Goal: Information Seeking & Learning: Learn about a topic

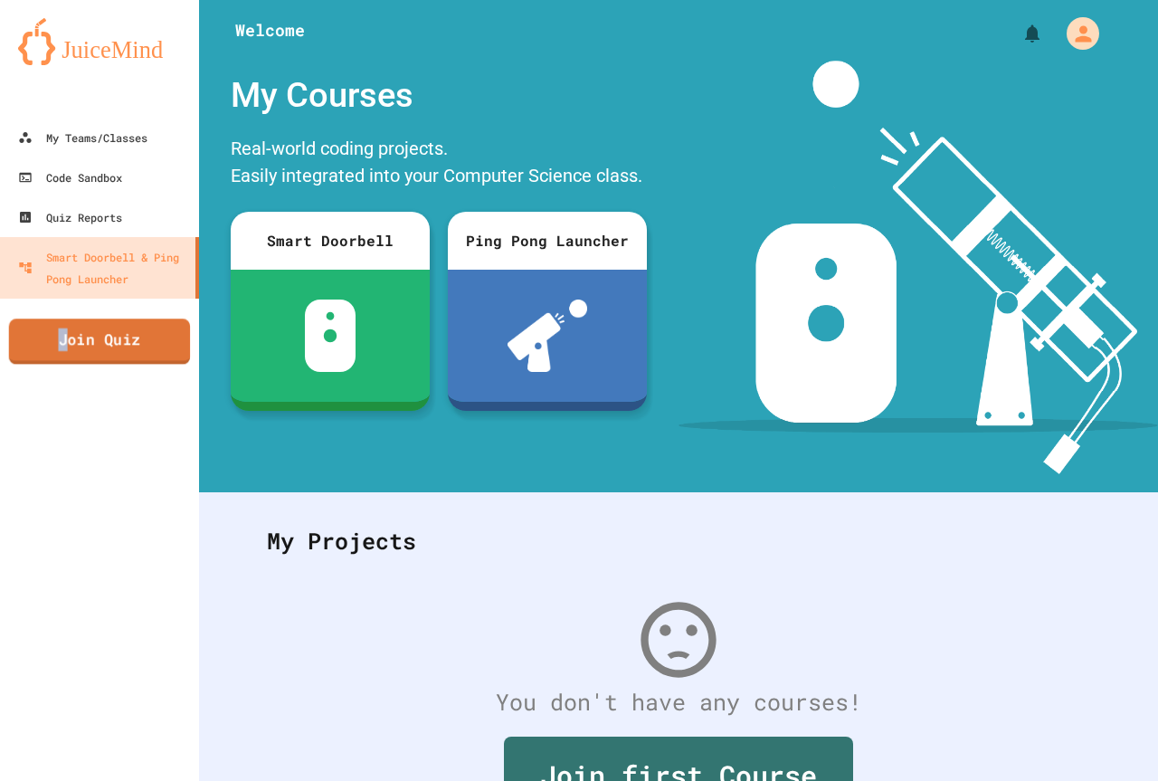
click at [70, 333] on link "Join Quiz" at bounding box center [100, 341] width 182 height 45
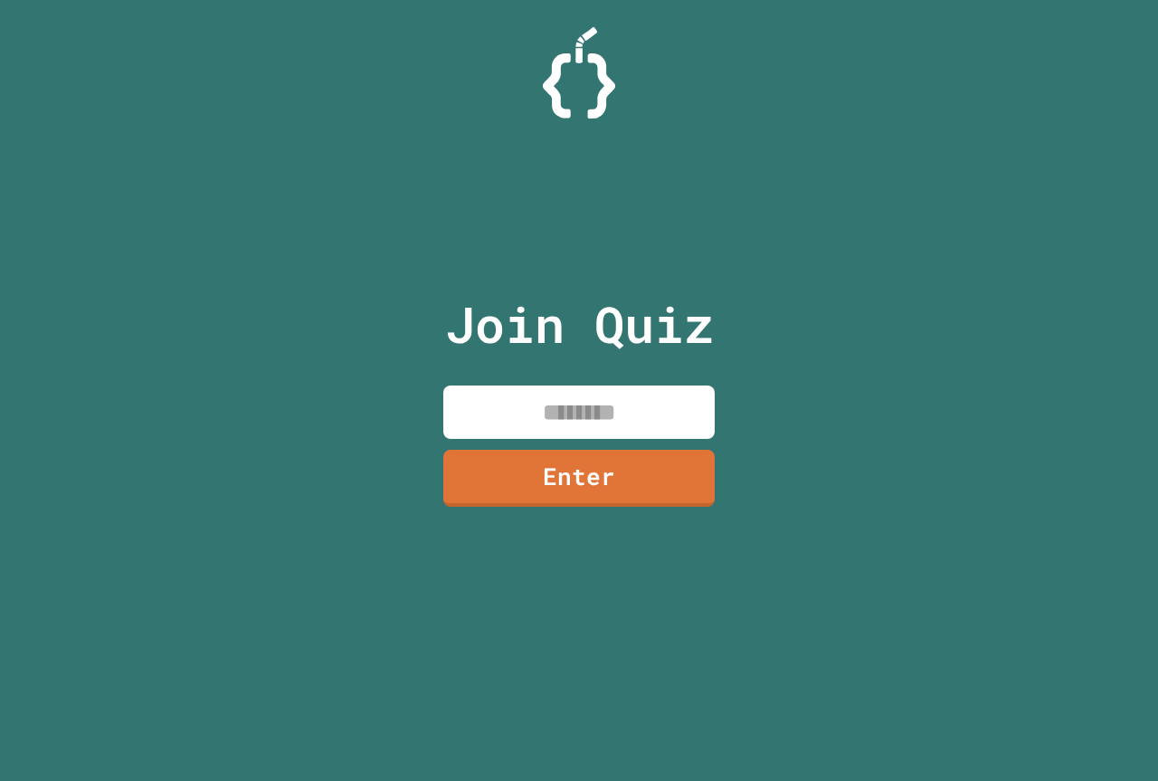
drag, startPoint x: 490, startPoint y: 429, endPoint x: 491, endPoint y: 396, distance: 33.5
click at [491, 426] on input at bounding box center [579, 412] width 272 height 53
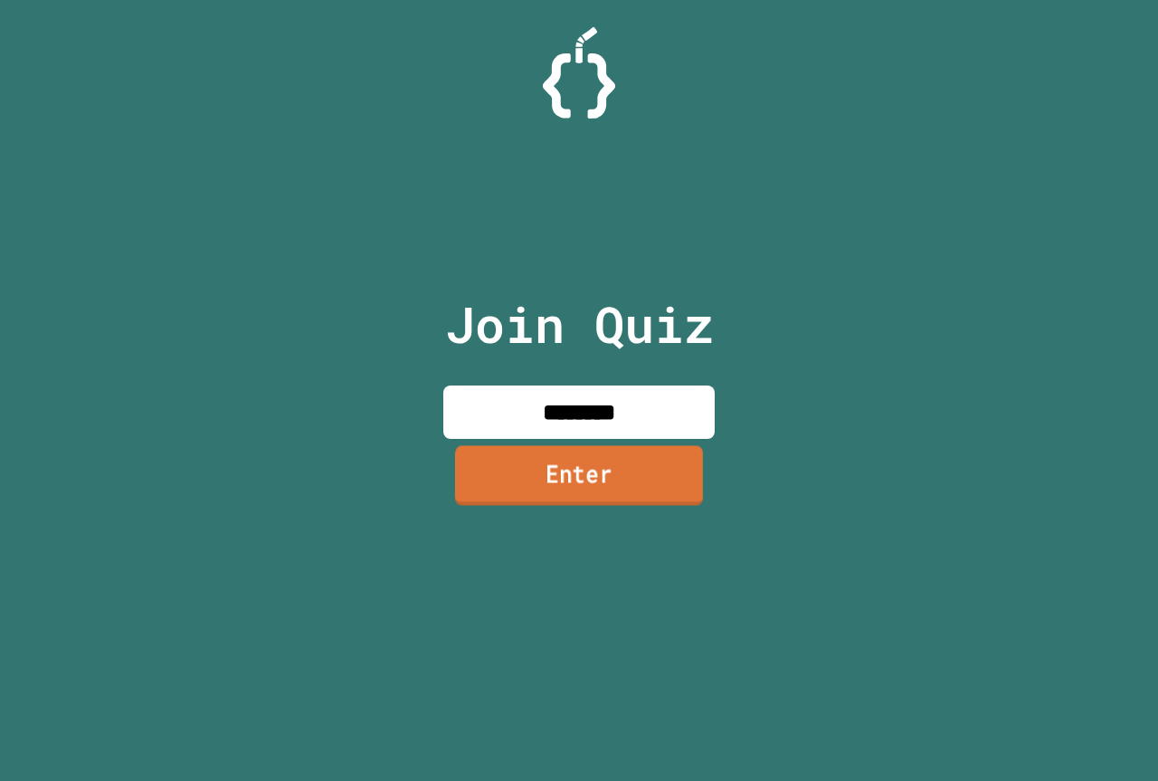
type input "********"
click at [586, 498] on link "Enter" at bounding box center [578, 476] width 265 height 60
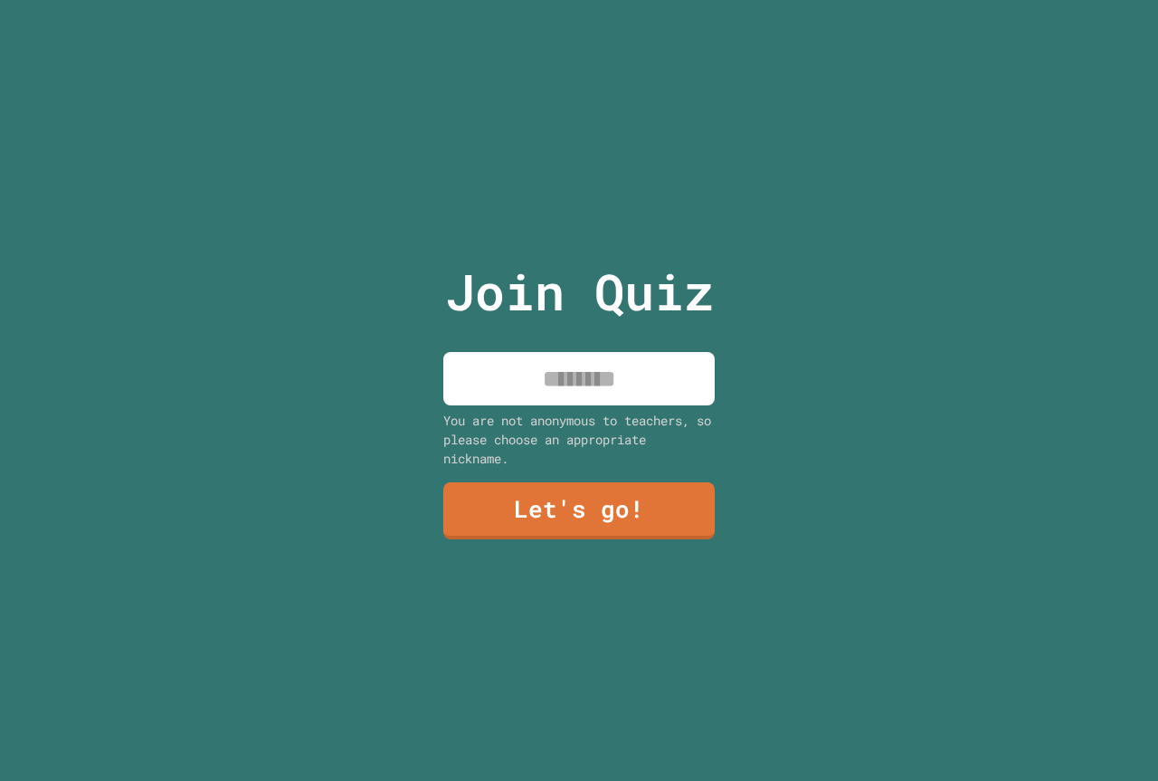
drag, startPoint x: 599, startPoint y: 365, endPoint x: 606, endPoint y: 375, distance: 12.3
click at [604, 372] on input at bounding box center [579, 378] width 272 height 53
type input "**********"
click at [591, 494] on link "Let's go!" at bounding box center [580, 510] width 276 height 60
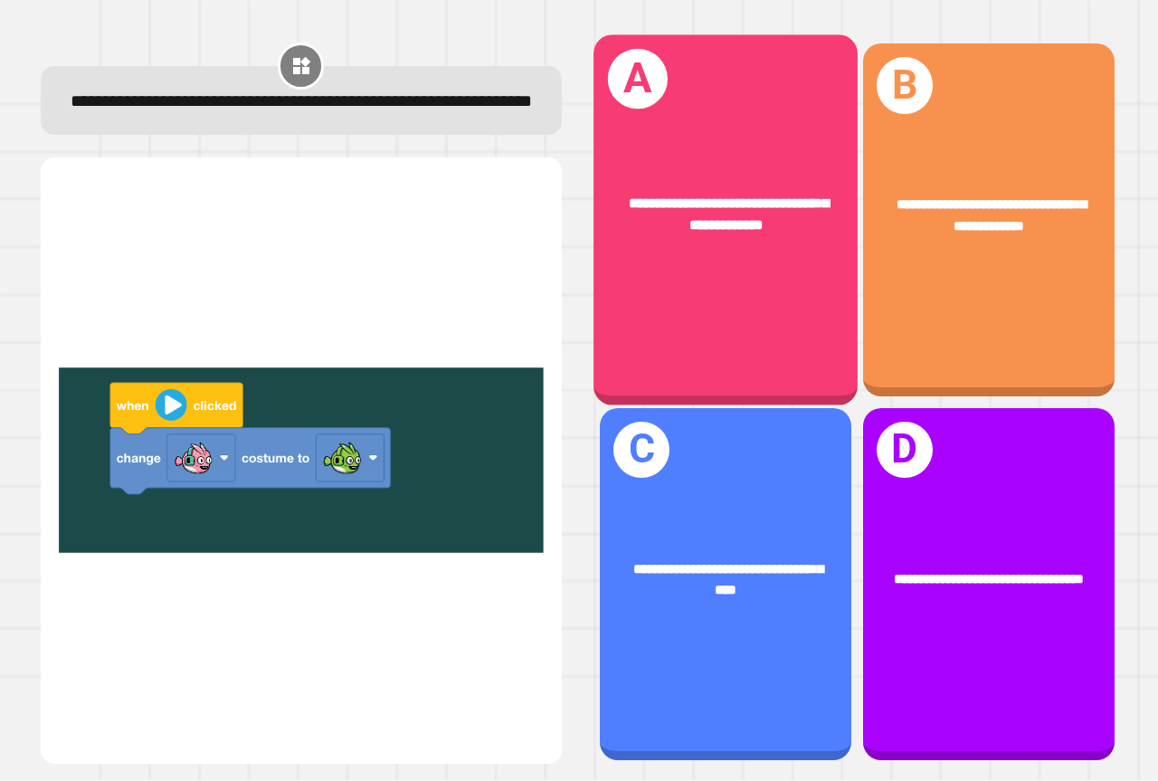
click at [724, 280] on div "**********" at bounding box center [726, 220] width 264 height 370
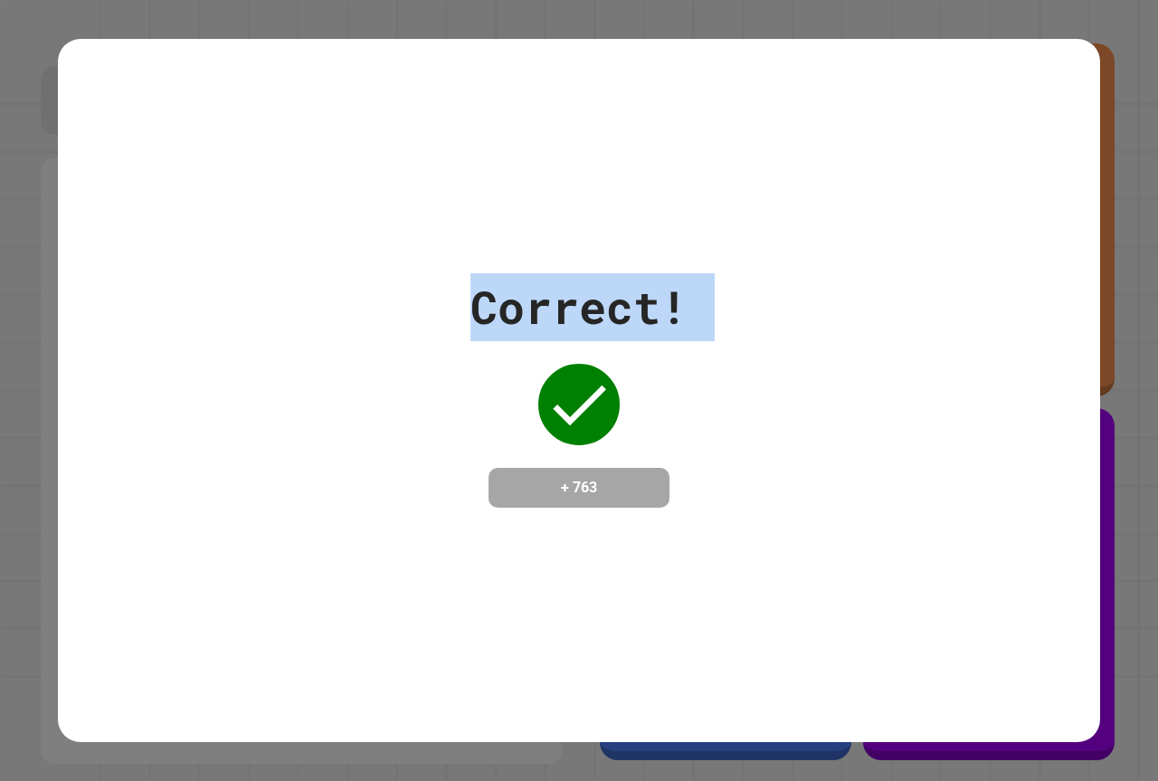
click at [724, 280] on div "Correct! + 763" at bounding box center [579, 390] width 1043 height 234
click at [727, 276] on div "Correct! + 763" at bounding box center [579, 390] width 1043 height 234
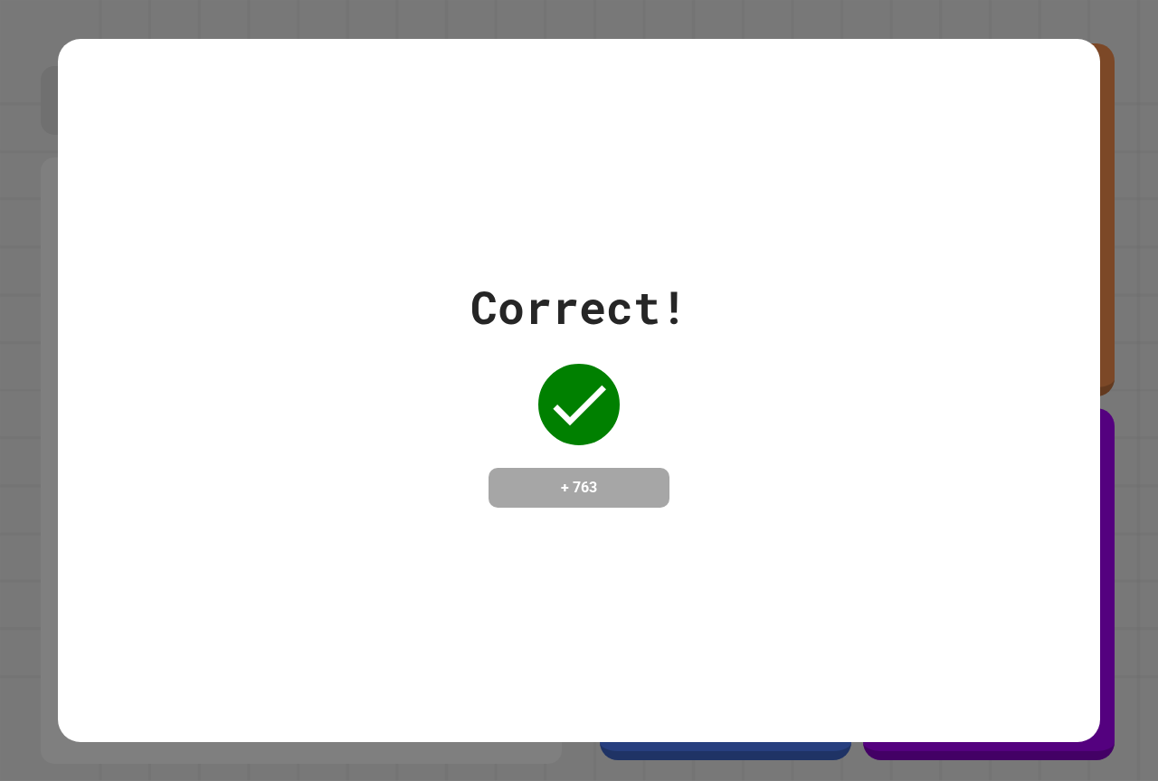
drag, startPoint x: 727, startPoint y: 276, endPoint x: 718, endPoint y: 339, distance: 64.0
click at [725, 324] on div "Correct! + 763" at bounding box center [579, 390] width 1043 height 234
drag, startPoint x: 720, startPoint y: 339, endPoint x: 729, endPoint y: 344, distance: 10.1
click at [722, 341] on div "Correct! + 763" at bounding box center [579, 390] width 1043 height 234
click at [729, 347] on div "Correct! + 763" at bounding box center [579, 390] width 1043 height 234
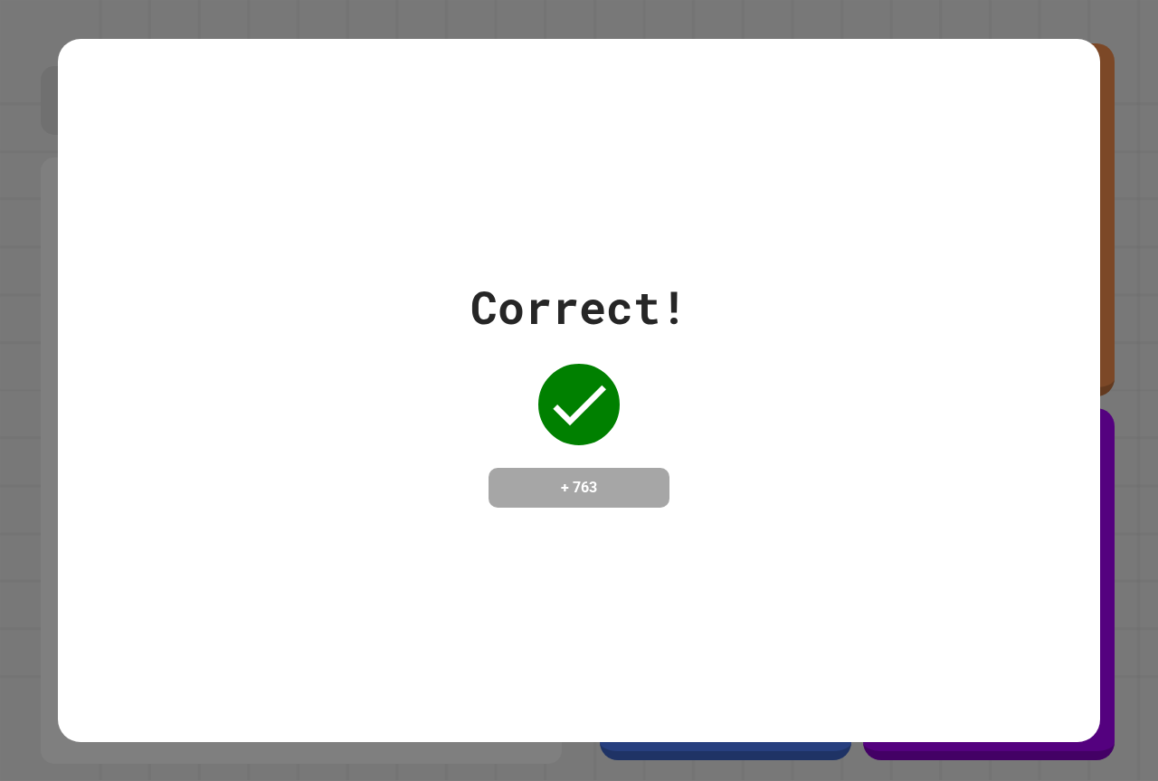
click at [742, 348] on div "Correct! + 763" at bounding box center [579, 390] width 1043 height 234
drag, startPoint x: 742, startPoint y: 595, endPoint x: 733, endPoint y: 668, distance: 73.9
click at [730, 666] on div "Correct! + 763" at bounding box center [579, 390] width 1043 height 703
drag, startPoint x: 733, startPoint y: 668, endPoint x: 772, endPoint y: 659, distance: 40.0
click at [739, 672] on div "Correct! + 763" at bounding box center [579, 390] width 1043 height 703
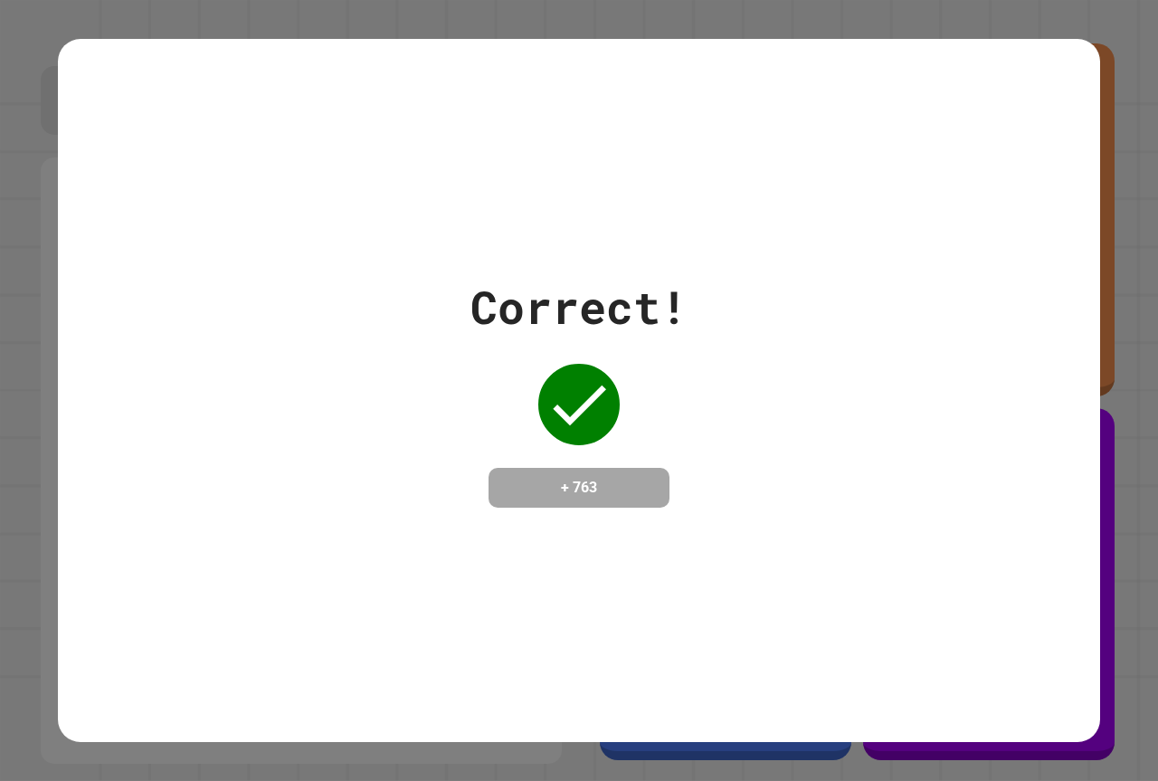
click at [782, 643] on div "Correct! + 763" at bounding box center [579, 390] width 1043 height 703
click at [782, 642] on div "Correct! + 763" at bounding box center [579, 390] width 1043 height 703
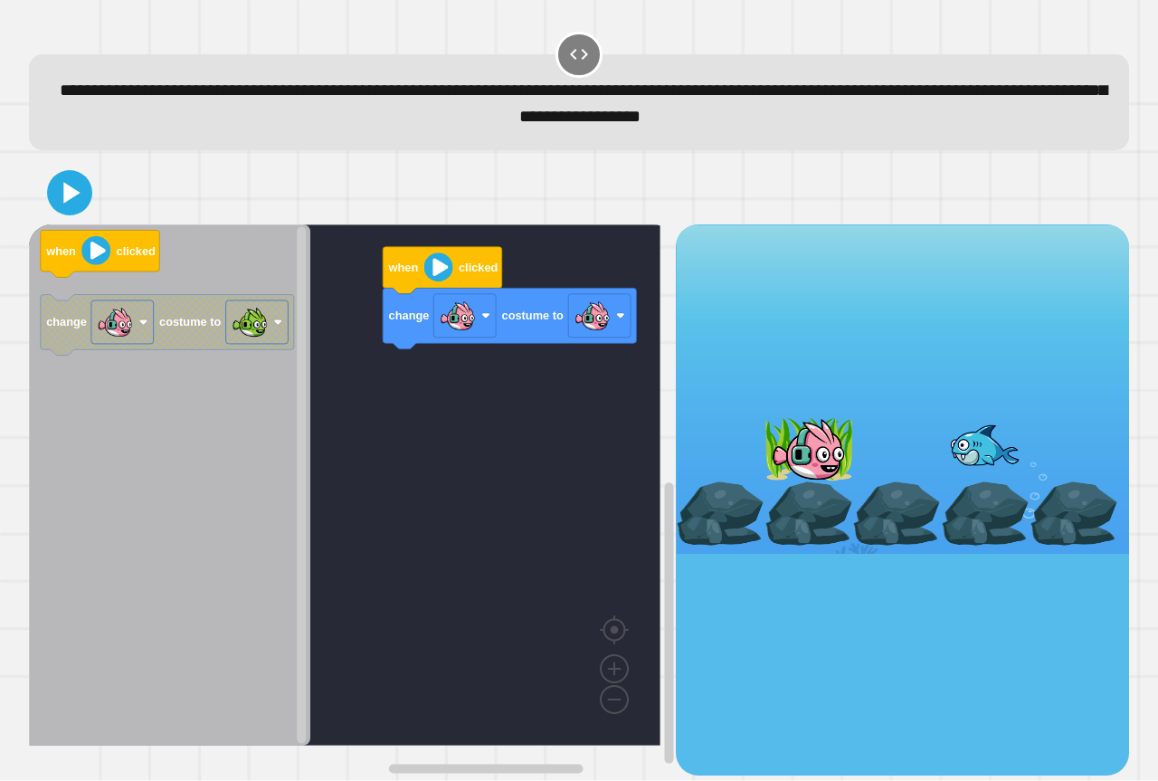
click at [485, 368] on div "change costume to when clicked when clicked change costume to" at bounding box center [352, 499] width 647 height 550
click at [199, 348] on g "change costume to" at bounding box center [167, 325] width 253 height 61
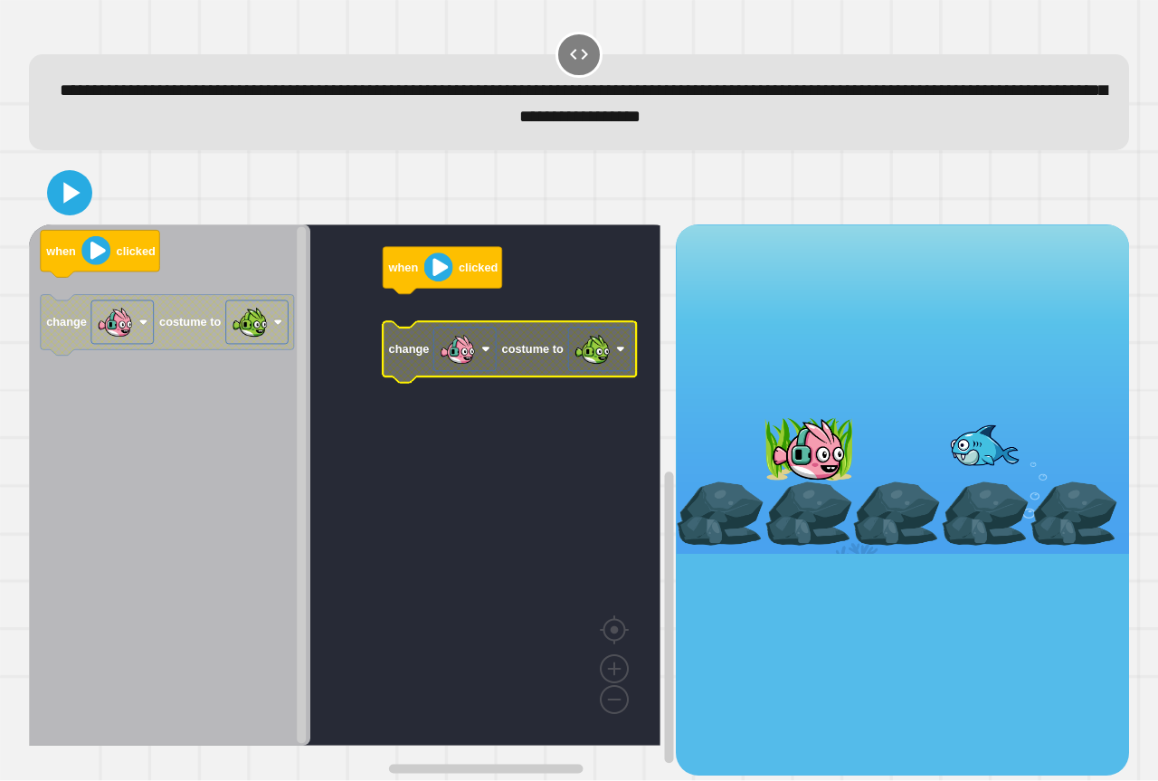
click at [462, 331] on rect "Blockly Workspace" at bounding box center [465, 349] width 62 height 43
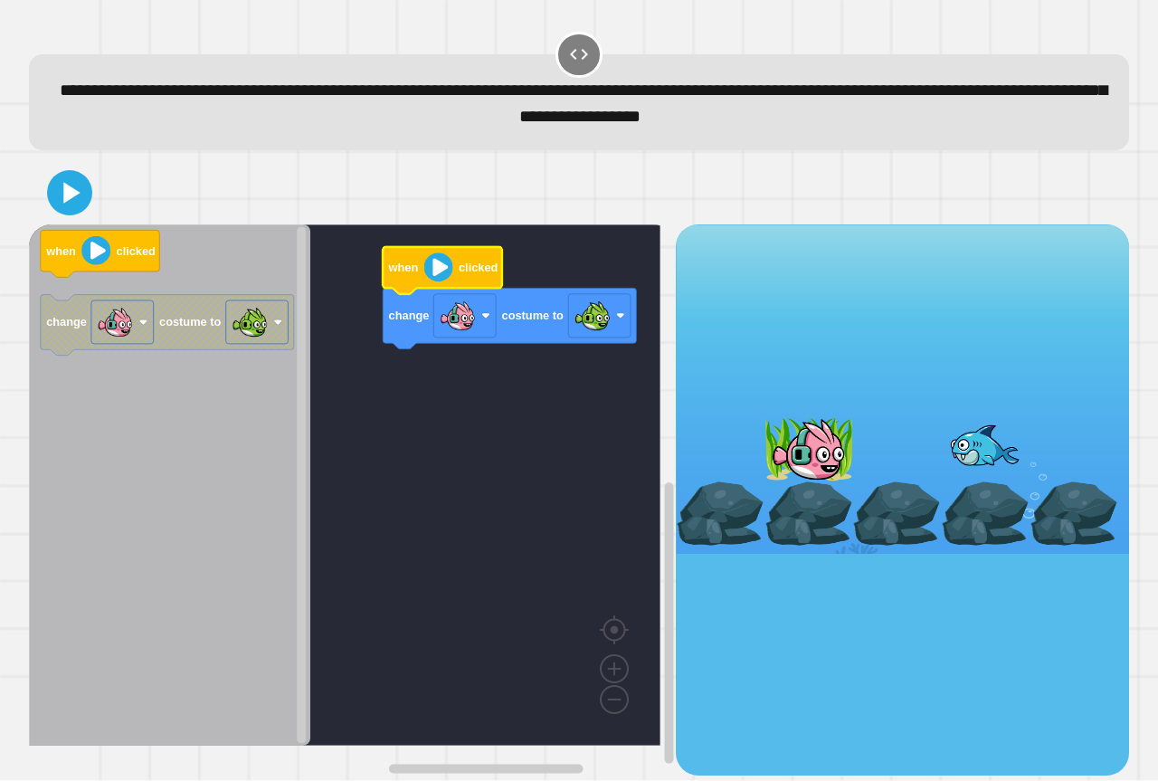
click at [446, 273] on image "Blockly Workspace" at bounding box center [438, 267] width 29 height 29
click at [52, 176] on icon at bounding box center [69, 192] width 43 height 43
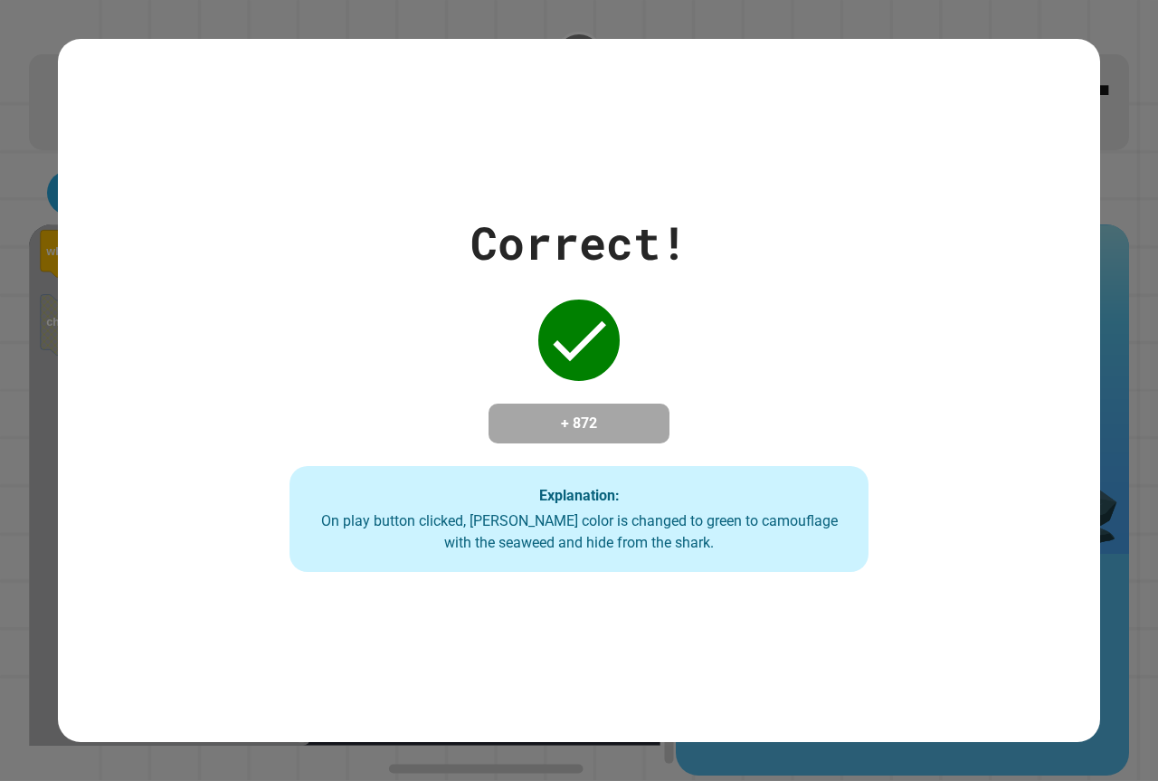
drag, startPoint x: 621, startPoint y: 545, endPoint x: 621, endPoint y: 558, distance: 13.6
click at [621, 557] on div "Explanation: On play button clicked, Finley's color is changed to green to camo…" at bounding box center [579, 519] width 578 height 107
drag, startPoint x: 663, startPoint y: 631, endPoint x: 685, endPoint y: 619, distance: 24.7
click at [664, 631] on div "Correct! + 872 Explanation: On play button clicked, Finley's color is changed t…" at bounding box center [579, 390] width 1043 height 703
drag, startPoint x: 696, startPoint y: 567, endPoint x: 1085, endPoint y: 560, distance: 389.2
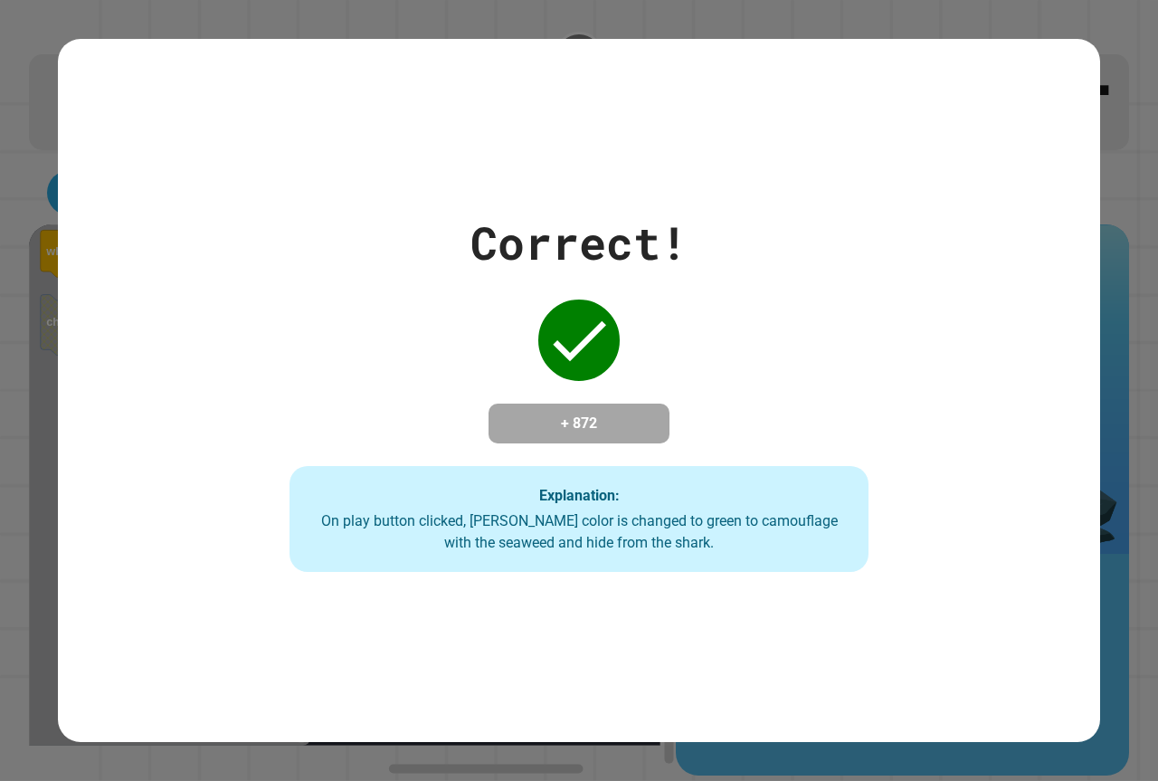
click at [1109, 581] on div "Correct! + 872 Explanation: On play button clicked, Finley's color is changed t…" at bounding box center [579, 390] width 1158 height 781
drag, startPoint x: 1105, startPoint y: 573, endPoint x: 1098, endPoint y: 589, distance: 17.8
click at [1099, 606] on div "Correct! + 872 Explanation: On play button clicked, Finley's color is changed t…" at bounding box center [579, 390] width 1158 height 781
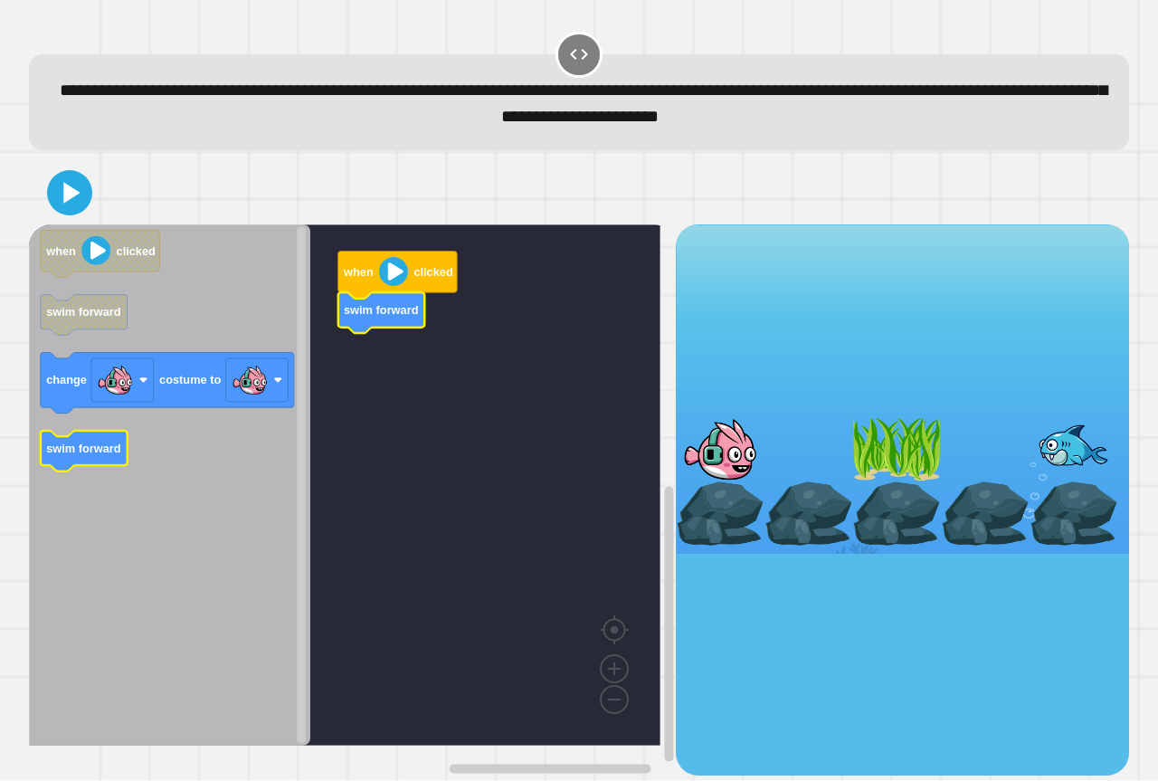
click at [95, 455] on icon "when clicked swim forward change costume to swim forward" at bounding box center [169, 484] width 281 height 521
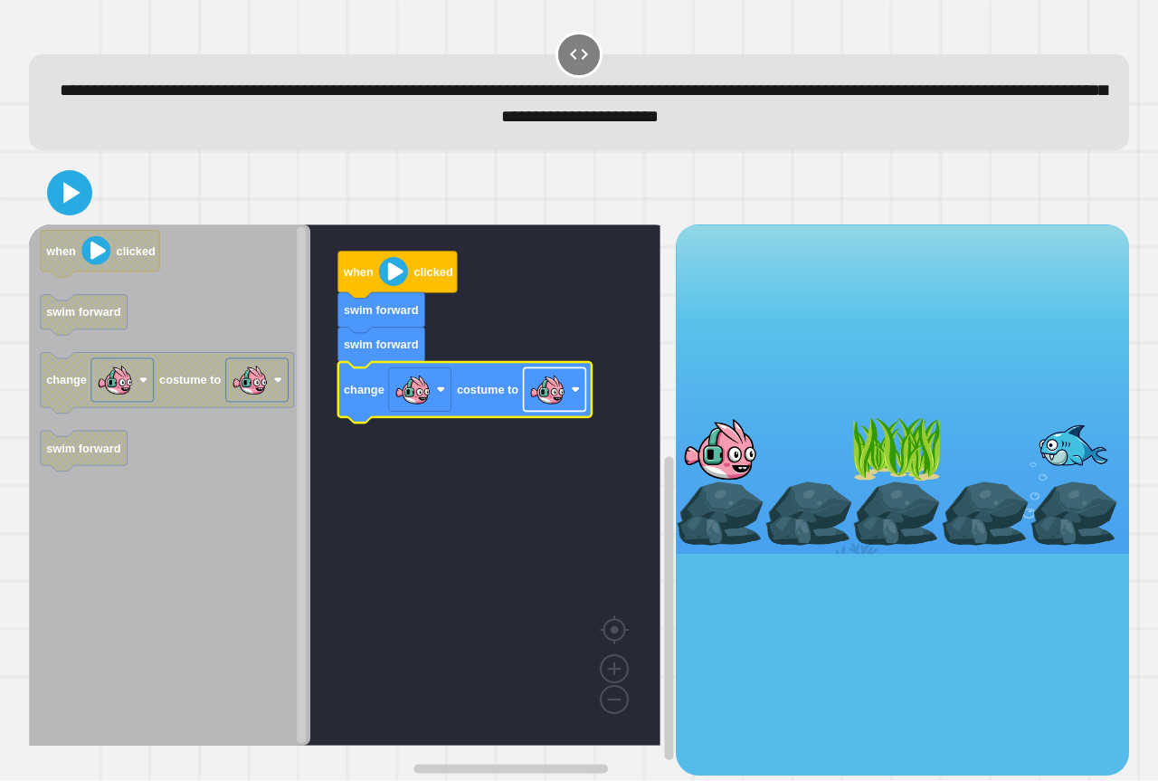
click at [538, 405] on image "Blockly Workspace" at bounding box center [547, 390] width 36 height 36
click at [67, 214] on icon at bounding box center [70, 193] width 42 height 42
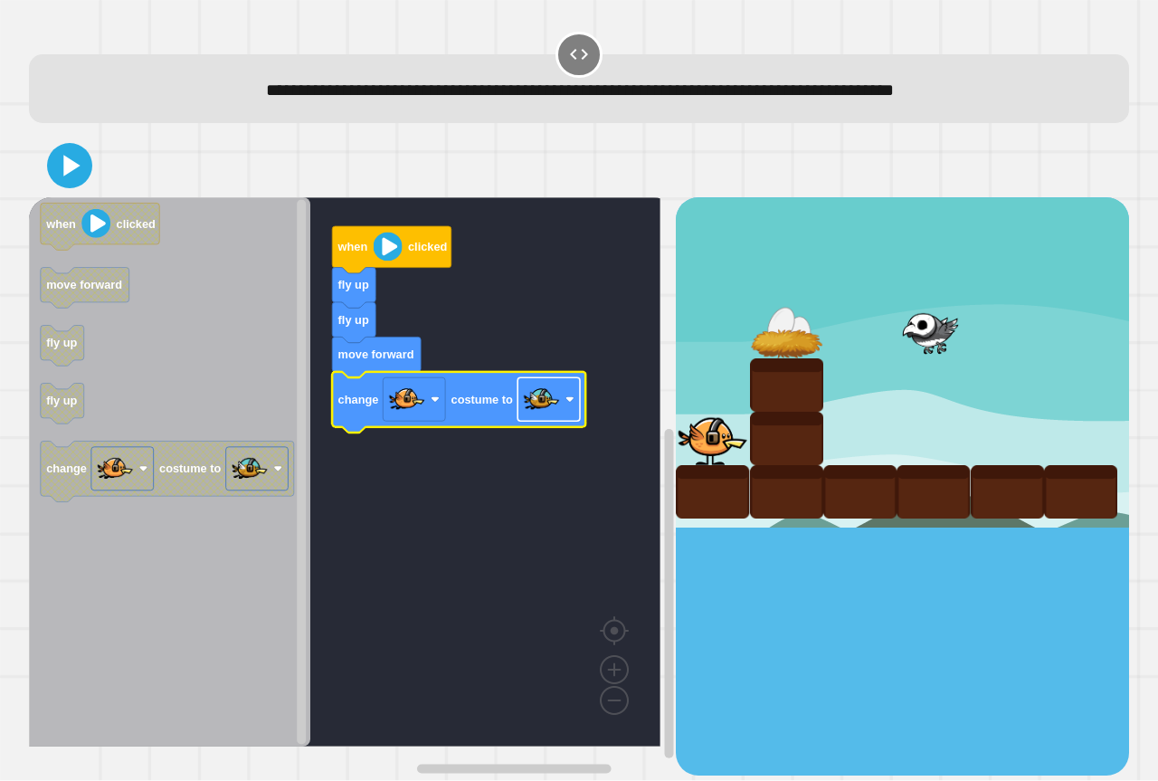
click at [547, 421] on rect "Blockly Workspace" at bounding box center [549, 399] width 62 height 43
click at [417, 448] on rect "Blockly Workspace" at bounding box center [345, 471] width 632 height 549
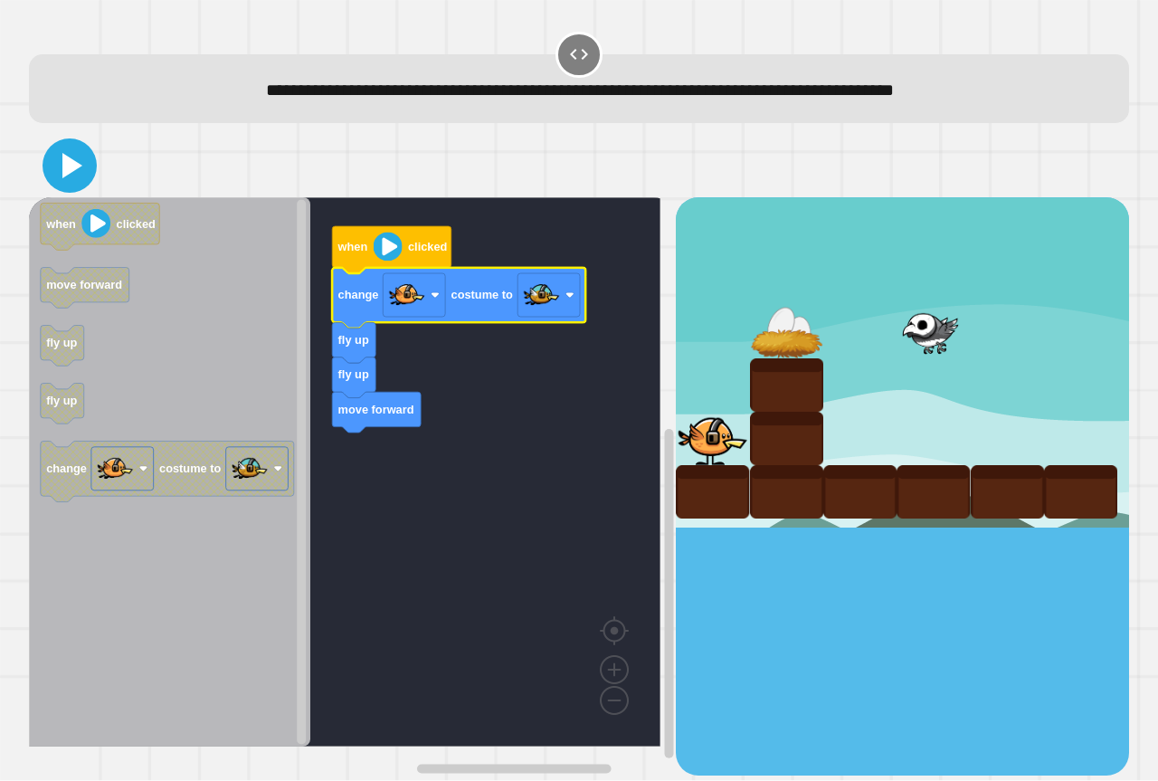
click at [81, 169] on icon at bounding box center [69, 165] width 43 height 43
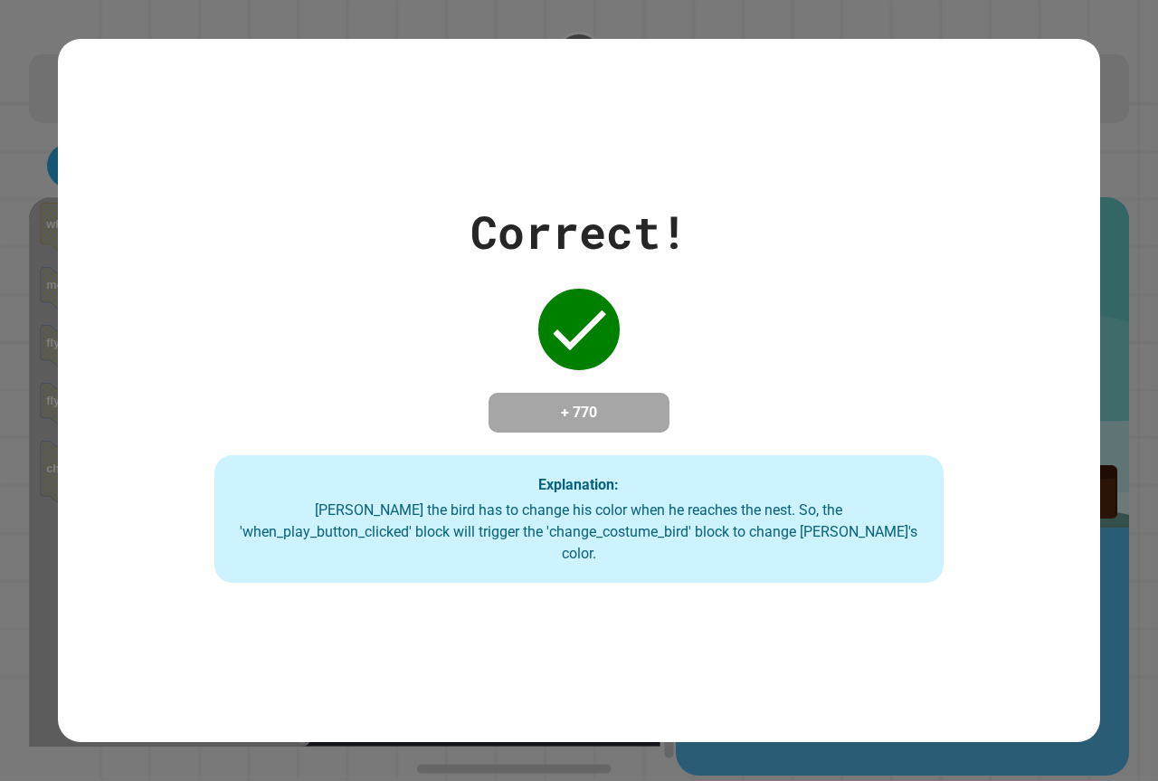
click at [637, 318] on div "Correct! + 770 Explanation: Ollie the bird has to change his color when he reac…" at bounding box center [579, 391] width 1043 height 386
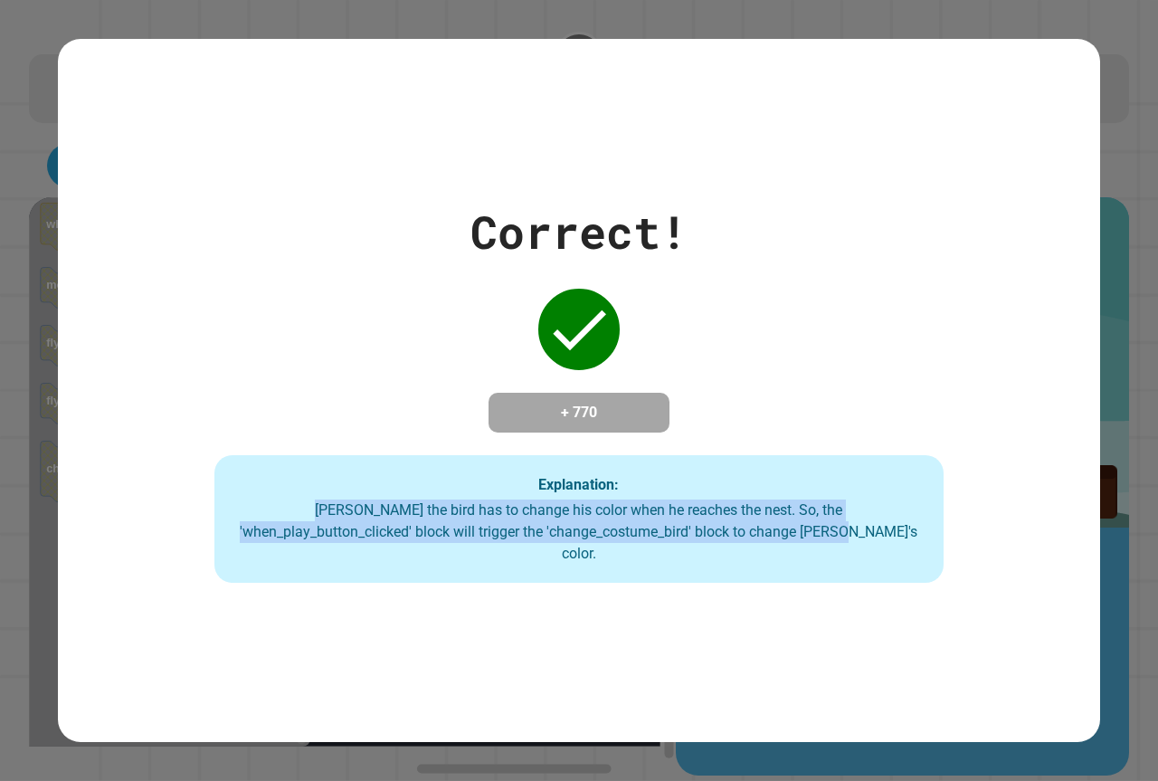
drag, startPoint x: 790, startPoint y: 479, endPoint x: 798, endPoint y: 744, distance: 265.3
click at [798, 743] on div "Correct! + 770 Explanation: Ollie the bird has to change his color when he reac…" at bounding box center [579, 390] width 1158 height 781
click at [1119, 564] on div "Correct! + 770 Explanation: Ollie the bird has to change his color when he reac…" at bounding box center [579, 390] width 1158 height 781
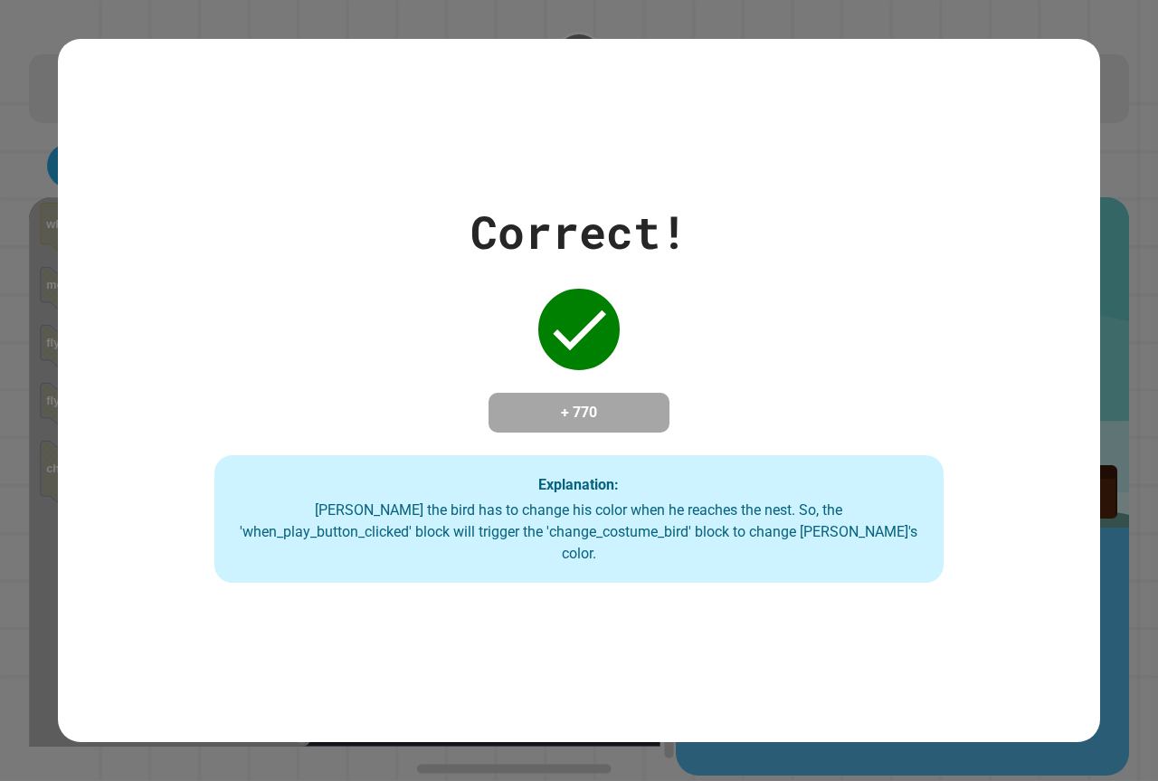
drag, startPoint x: 330, startPoint y: 682, endPoint x: 152, endPoint y: 578, distance: 206.5
click at [198, 567] on div "Correct! + 770 Explanation: Ollie the bird has to change his color when he reac…" at bounding box center [579, 390] width 1158 height 781
drag, startPoint x: 1131, startPoint y: 172, endPoint x: 1133, endPoint y: 206, distance: 34.4
click at [1134, 206] on div "Correct! + 770 Explanation: Ollie the bird has to change his color when he reac…" at bounding box center [579, 390] width 1158 height 781
drag, startPoint x: 541, startPoint y: 518, endPoint x: 0, endPoint y: 816, distance: 618.2
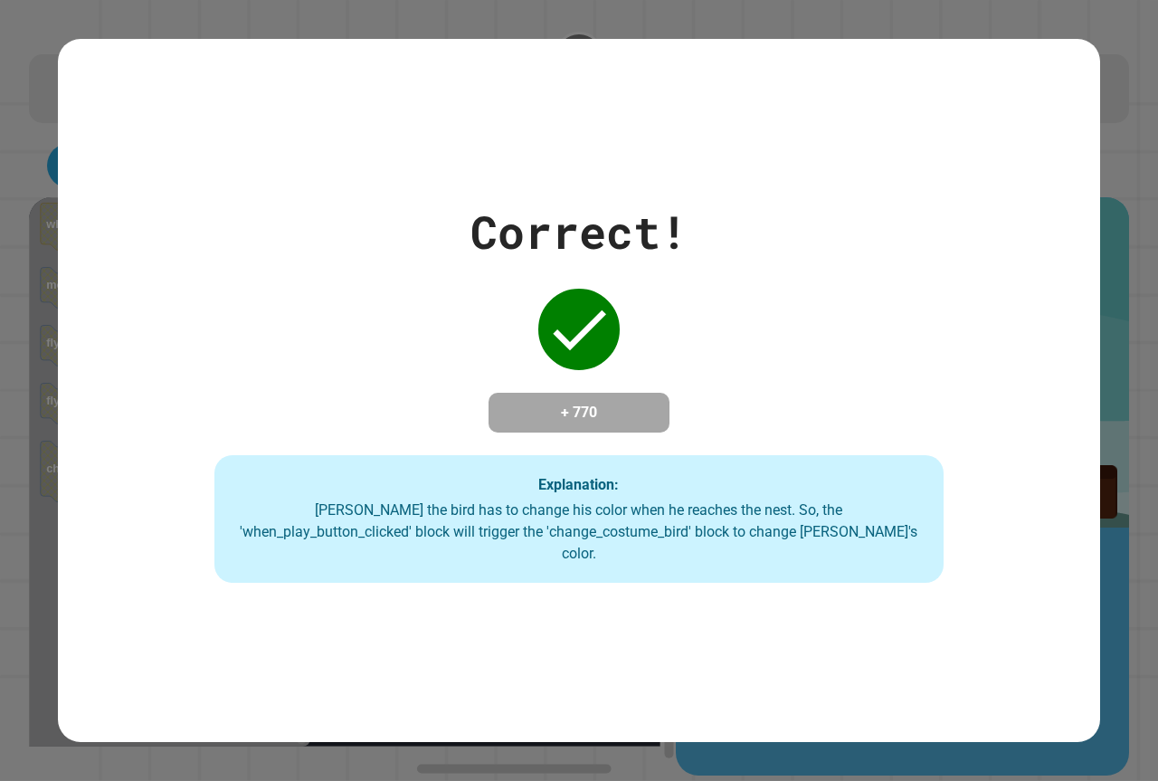
drag, startPoint x: 0, startPoint y: 816, endPoint x: 978, endPoint y: 696, distance: 985.8
click at [978, 696] on div "Correct! + 770 Explanation: Ollie the bird has to change his color when he reac…" at bounding box center [579, 390] width 1043 height 703
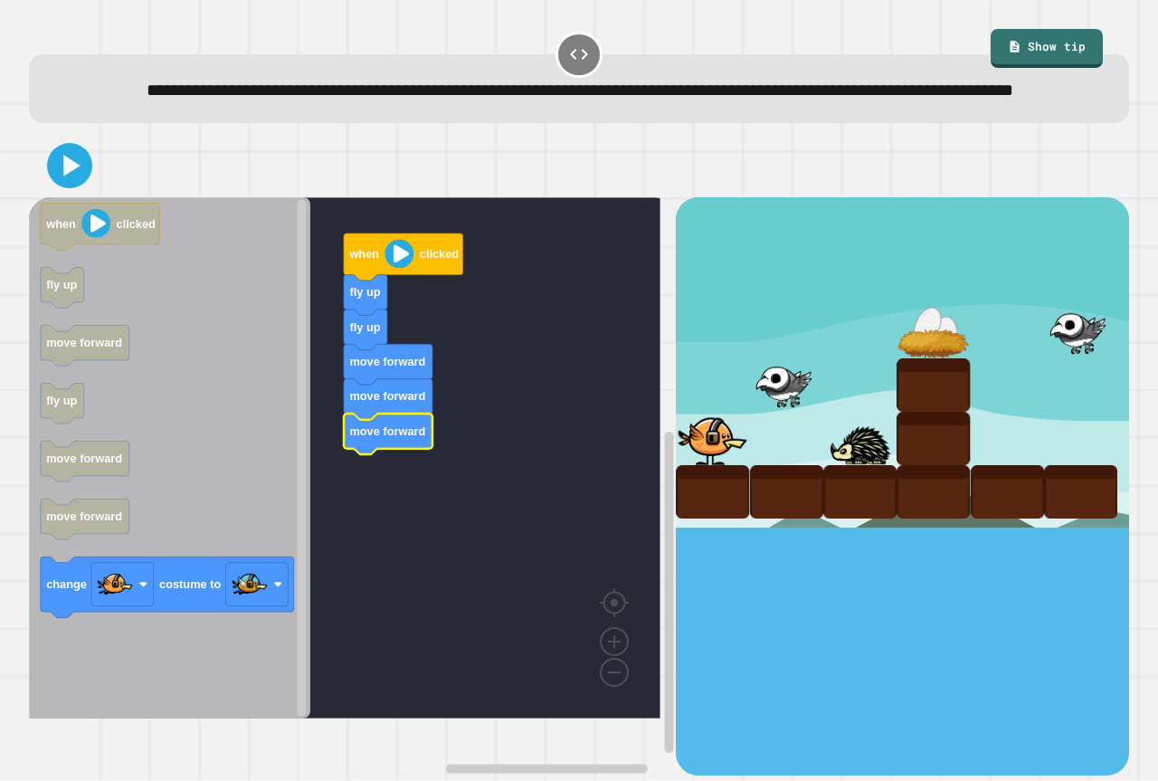
click at [111, 635] on icon "when clicked fly up move forward fly up move forward move forward change costum…" at bounding box center [169, 457] width 281 height 521
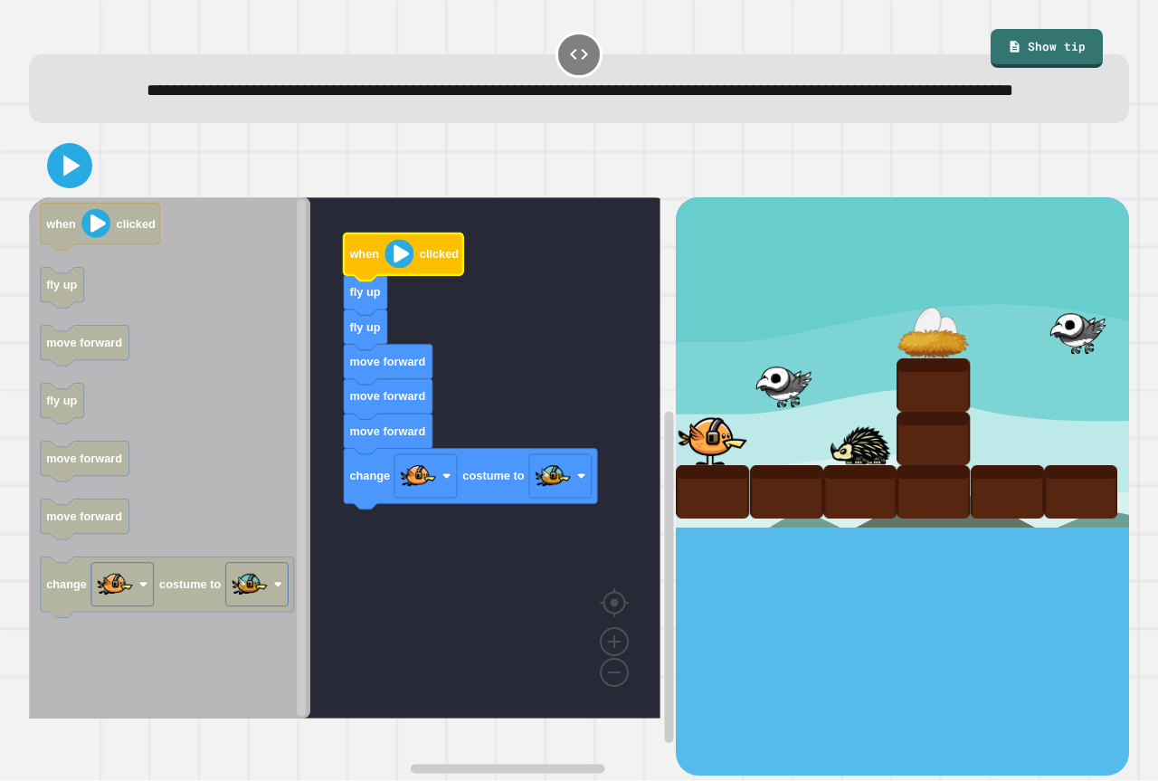
click at [427, 281] on icon "Blockly Workspace" at bounding box center [403, 257] width 119 height 47
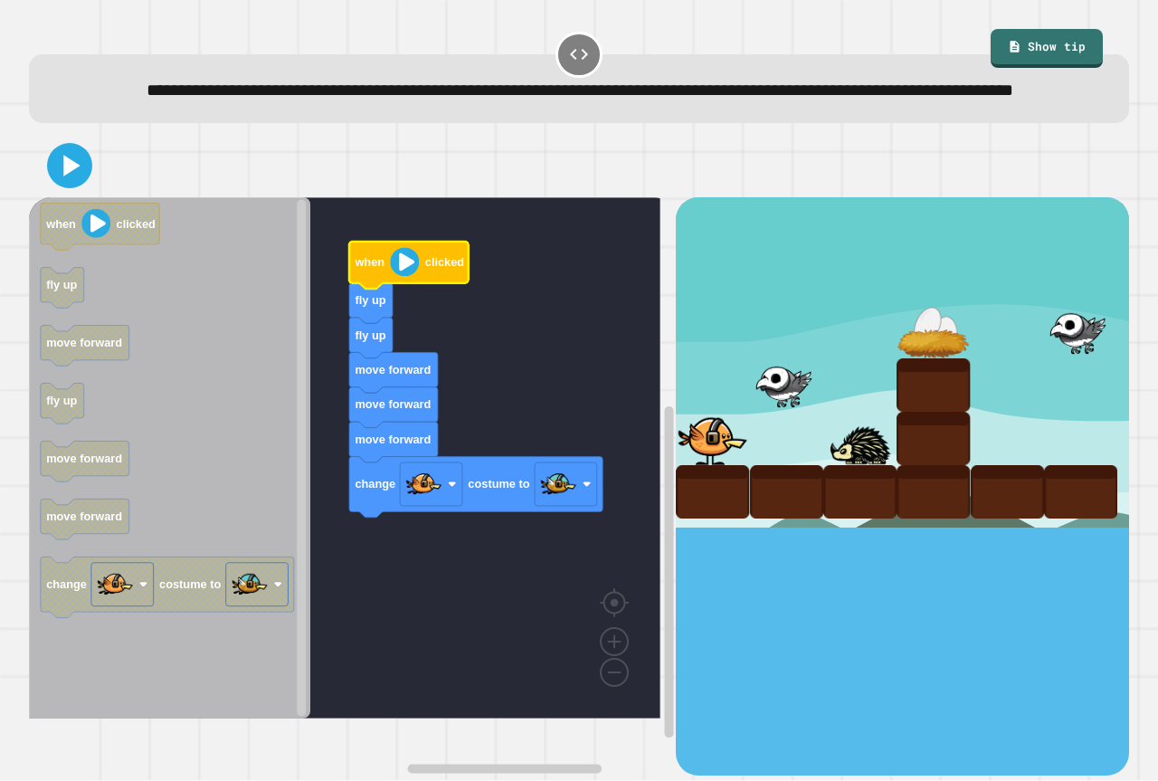
click at [423, 289] on icon "Blockly Workspace" at bounding box center [408, 265] width 119 height 47
click at [424, 289] on icon "Blockly Workspace" at bounding box center [408, 265] width 119 height 47
click at [72, 178] on icon at bounding box center [72, 165] width 20 height 25
click at [106, 197] on div at bounding box center [579, 165] width 1101 height 63
drag, startPoint x: 110, startPoint y: 207, endPoint x: 119, endPoint y: 142, distance: 65.8
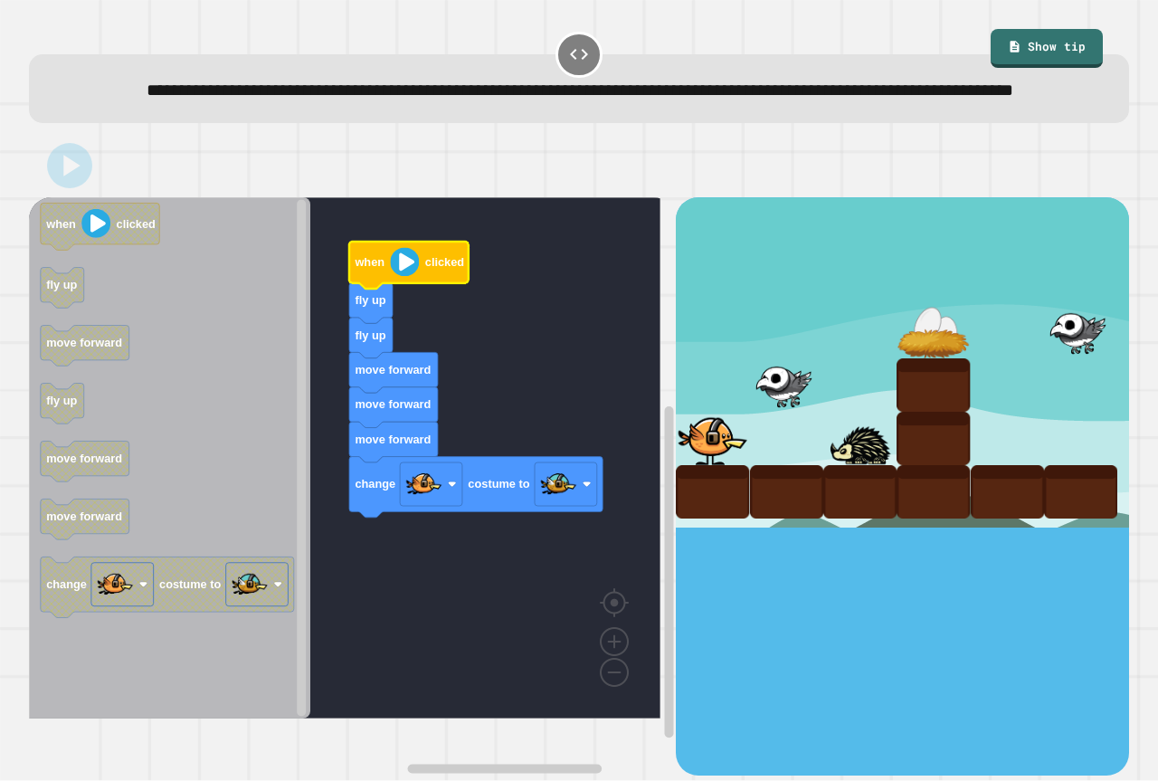
click at [110, 190] on div at bounding box center [579, 165] width 1101 height 63
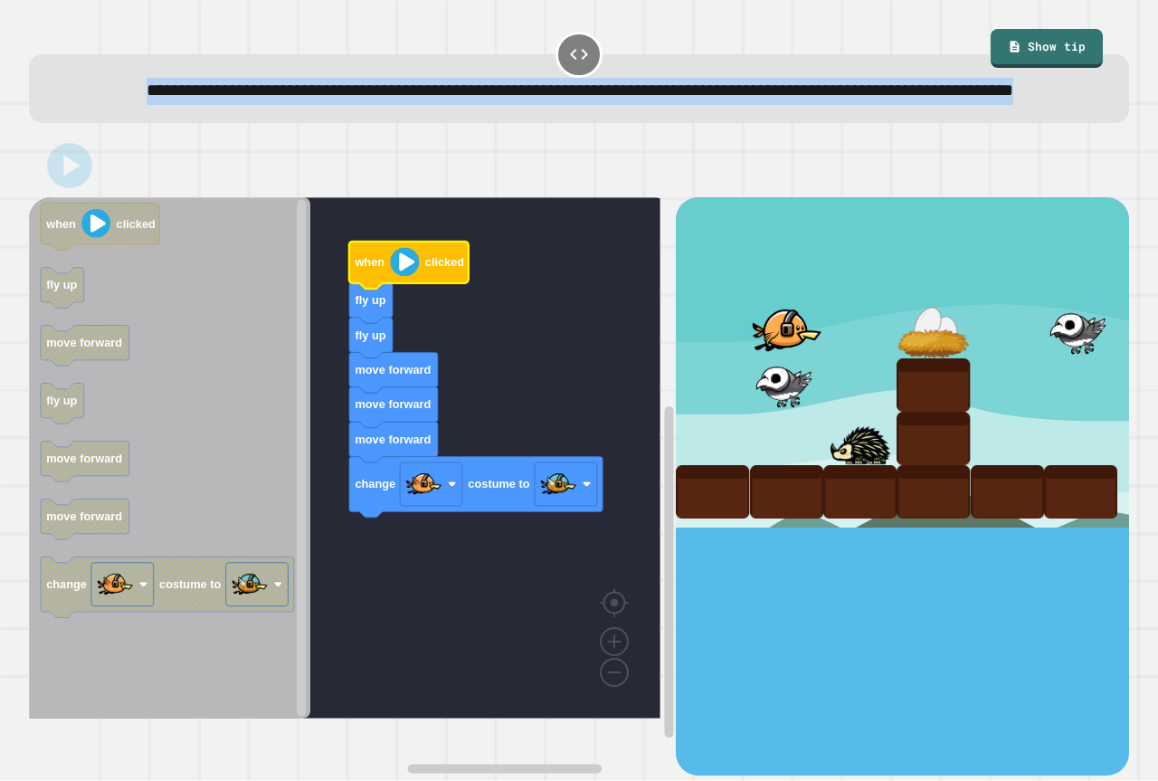
drag, startPoint x: 42, startPoint y: 90, endPoint x: 916, endPoint y: 117, distance: 874.7
click at [916, 117] on div "**********" at bounding box center [579, 88] width 1101 height 69
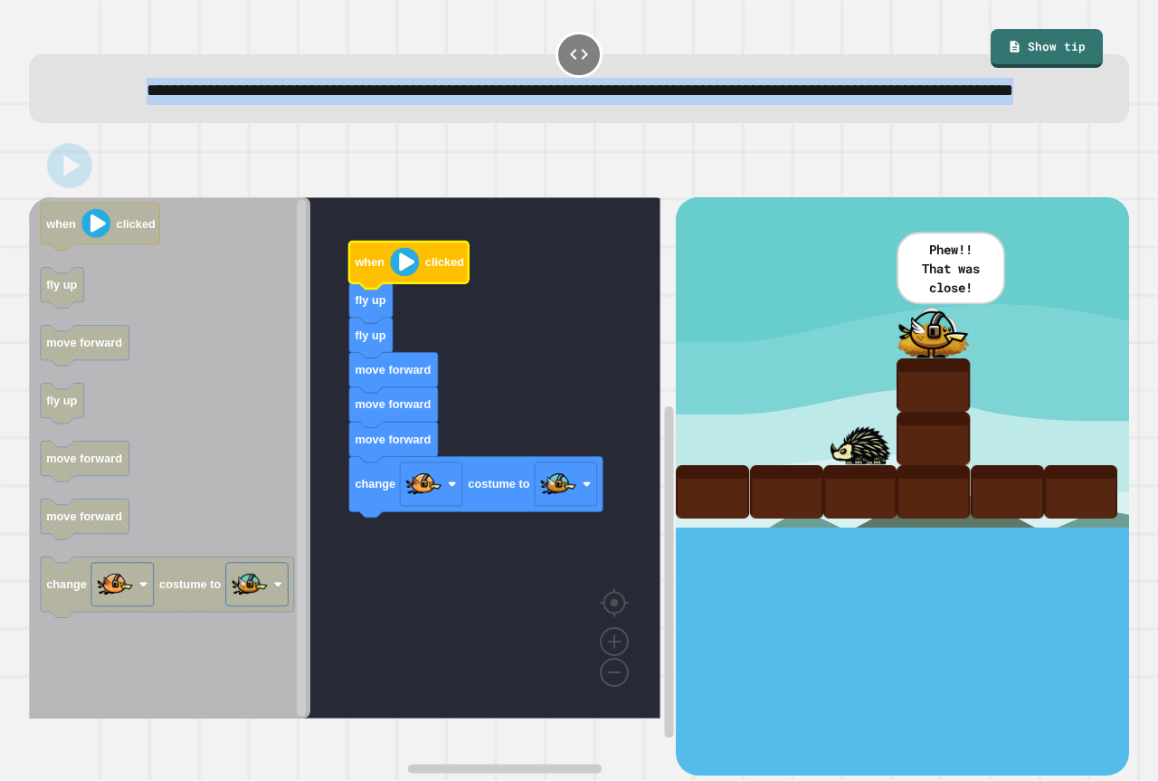
click at [752, 99] on span "**********" at bounding box center [580, 89] width 867 height 17
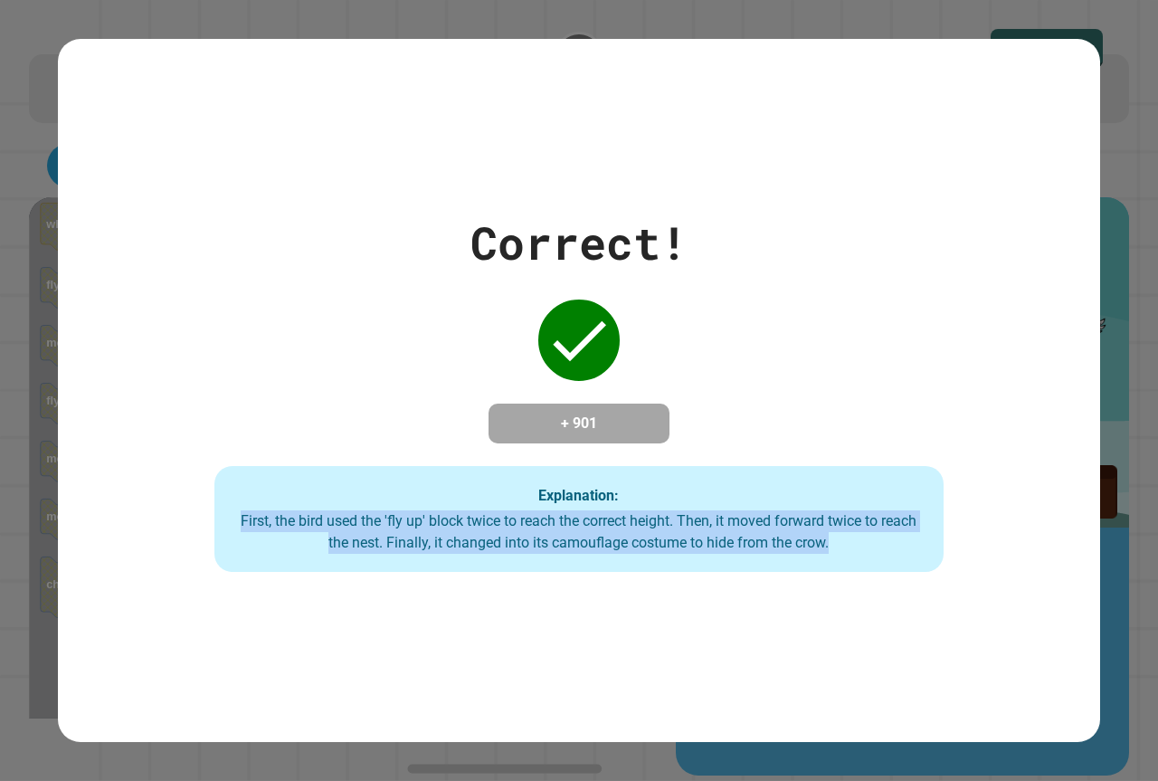
drag, startPoint x: 875, startPoint y: 278, endPoint x: 910, endPoint y: 614, distance: 337.6
click at [910, 614] on div "Correct! + 901 Explanation: First, the bird used the 'fly up' block twice to re…" at bounding box center [579, 390] width 1043 height 703
click at [1040, 739] on div "Correct! + 901 Explanation: First, the bird used the 'fly up' block twice to re…" at bounding box center [579, 390] width 1158 height 781
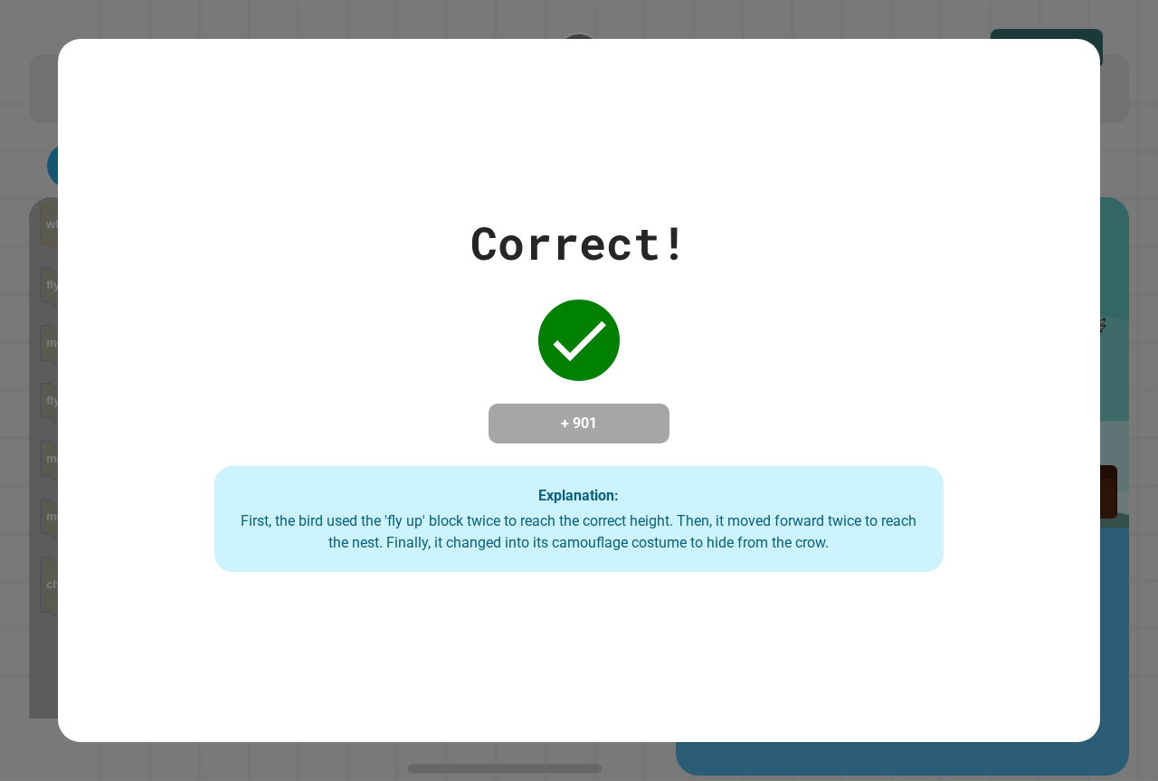
click at [1040, 739] on div "Correct! + 901 Explanation: First, the bird used the 'fly up' block twice to re…" at bounding box center [579, 390] width 1158 height 781
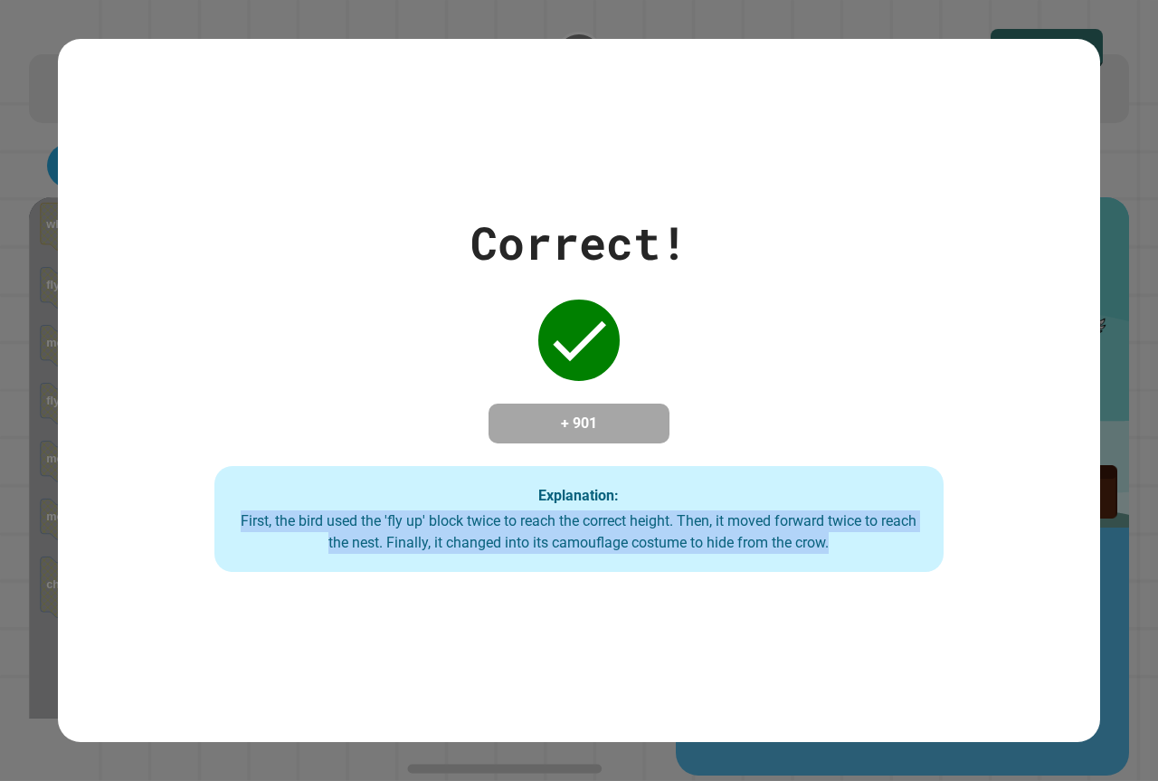
click at [1039, 739] on div "Correct! + 901 Explanation: First, the bird used the 'fly up' block twice to re…" at bounding box center [579, 390] width 1158 height 781
drag, startPoint x: 1035, startPoint y: 742, endPoint x: 996, endPoint y: 759, distance: 42.5
click at [1008, 764] on div "Correct! + 901 Explanation: First, the bird used the 'fly up' block twice to re…" at bounding box center [579, 390] width 1158 height 781
click at [887, 673] on div "Correct! + 901 Explanation: First, the bird used the 'fly up' block twice to re…" at bounding box center [579, 390] width 1043 height 703
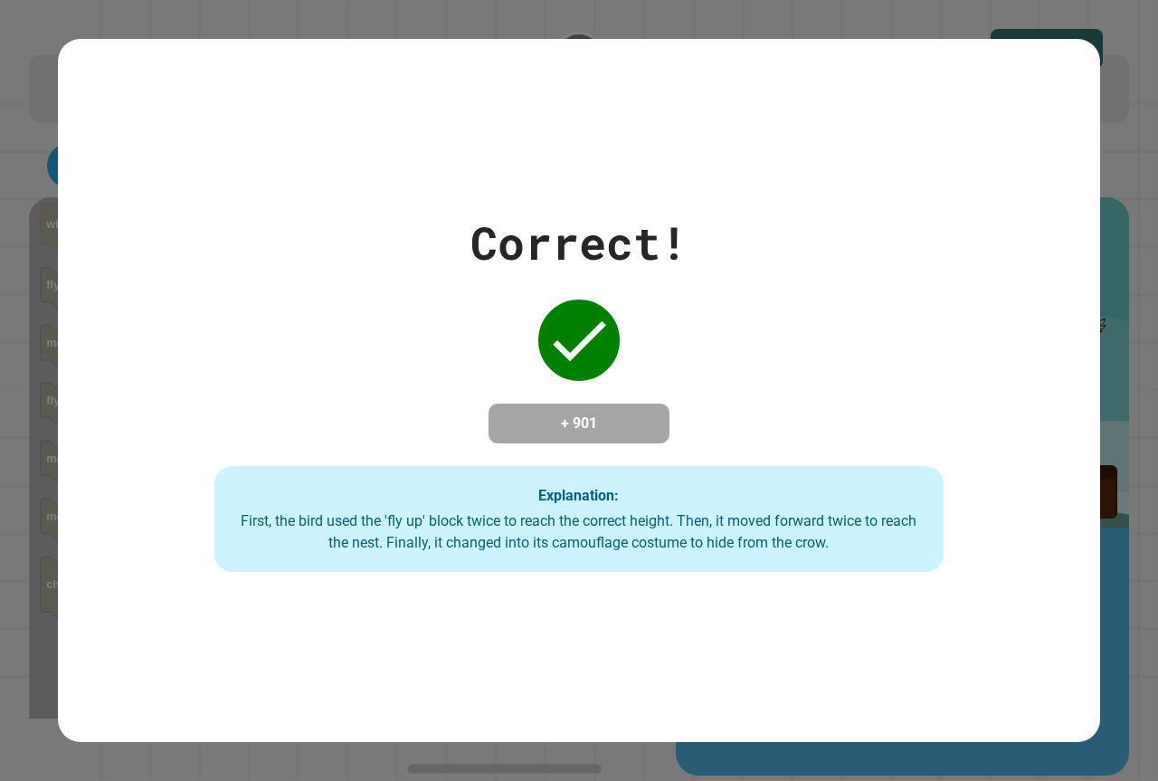
drag, startPoint x: 887, startPoint y: 673, endPoint x: 874, endPoint y: 663, distance: 16.7
click at [881, 670] on div "Correct! + 901 Explanation: First, the bird used the 'fly up' block twice to re…" at bounding box center [579, 390] width 1043 height 703
click at [874, 662] on div "Correct! + 901 Explanation: First, the bird used the 'fly up' block twice to re…" at bounding box center [579, 390] width 1043 height 703
click at [867, 645] on div "Correct! + 901 Explanation: First, the bird used the 'fly up' block twice to re…" at bounding box center [579, 390] width 1043 height 703
click at [866, 645] on div "Correct! + 901 Explanation: First, the bird used the 'fly up' block twice to re…" at bounding box center [579, 390] width 1043 height 703
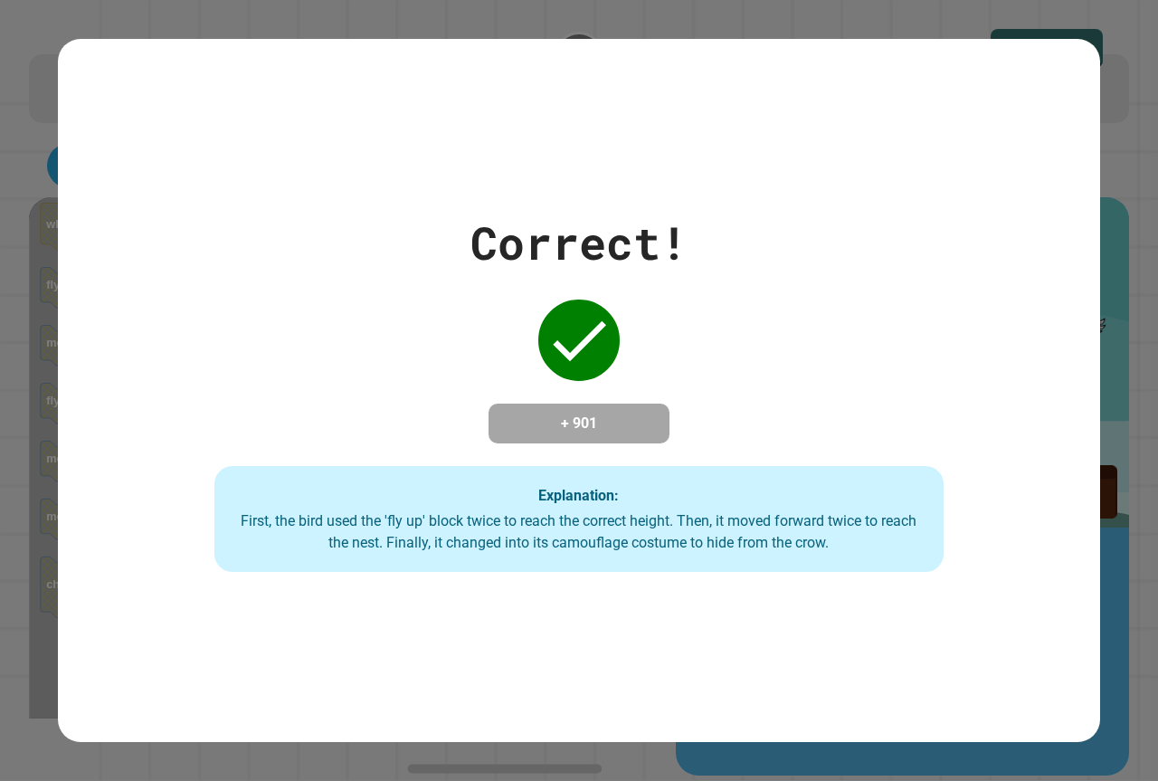
click at [866, 645] on div "Correct! + 901 Explanation: First, the bird used the 'fly up' block twice to re…" at bounding box center [579, 390] width 1043 height 703
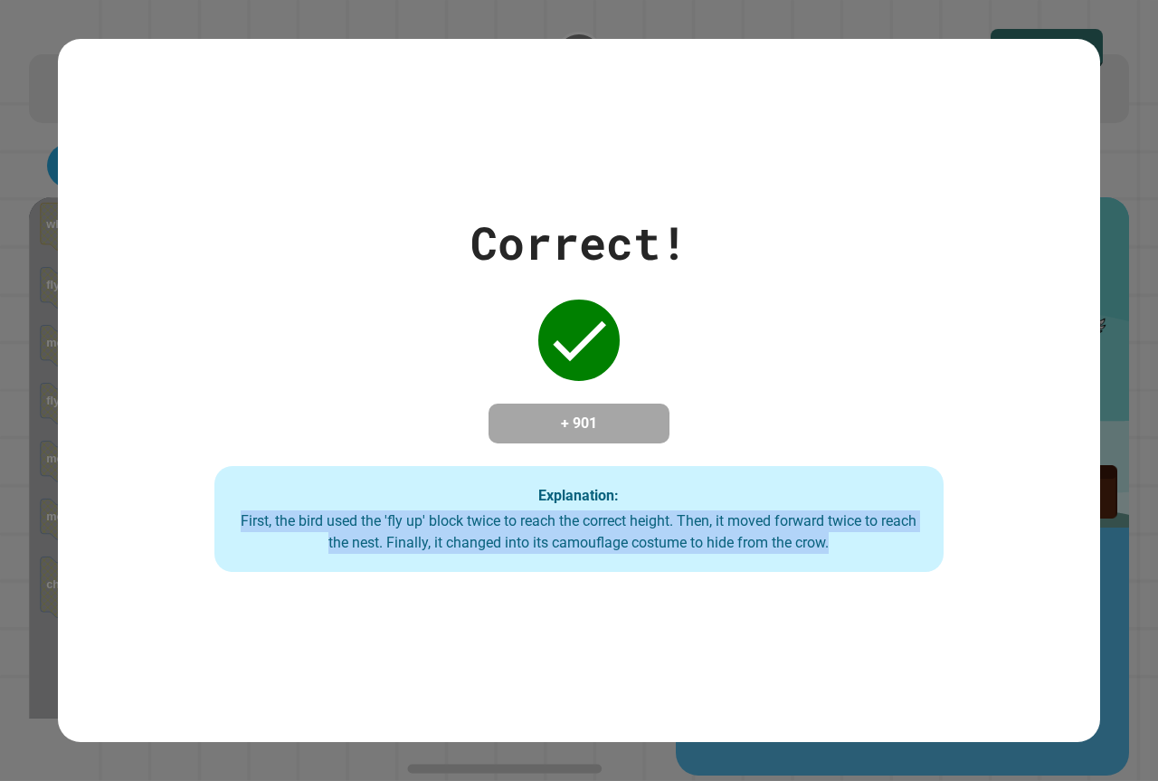
drag, startPoint x: 866, startPoint y: 645, endPoint x: 972, endPoint y: 669, distance: 108.5
click at [972, 669] on div "Correct! + 901 Explanation: First, the bird used the 'fly up' block twice to re…" at bounding box center [579, 390] width 1043 height 703
click at [998, 671] on div "Correct! + 901 Explanation: First, the bird used the 'fly up' block twice to re…" at bounding box center [579, 390] width 1043 height 703
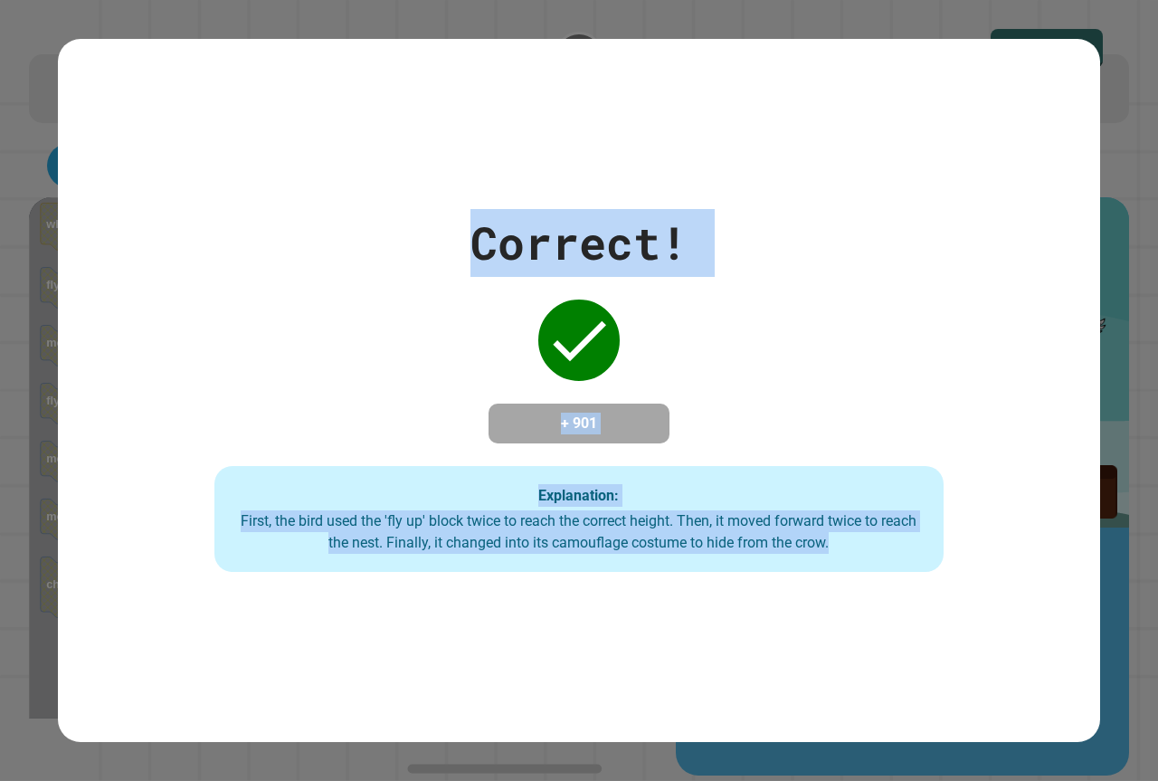
drag, startPoint x: 1006, startPoint y: 709, endPoint x: 1033, endPoint y: 816, distance: 110.9
click at [1033, 780] on html "**********" at bounding box center [579, 390] width 1158 height 781
click at [983, 577] on div "Correct! + 901 Explanation: First, the bird used the 'fly up' block twice to re…" at bounding box center [579, 390] width 1043 height 703
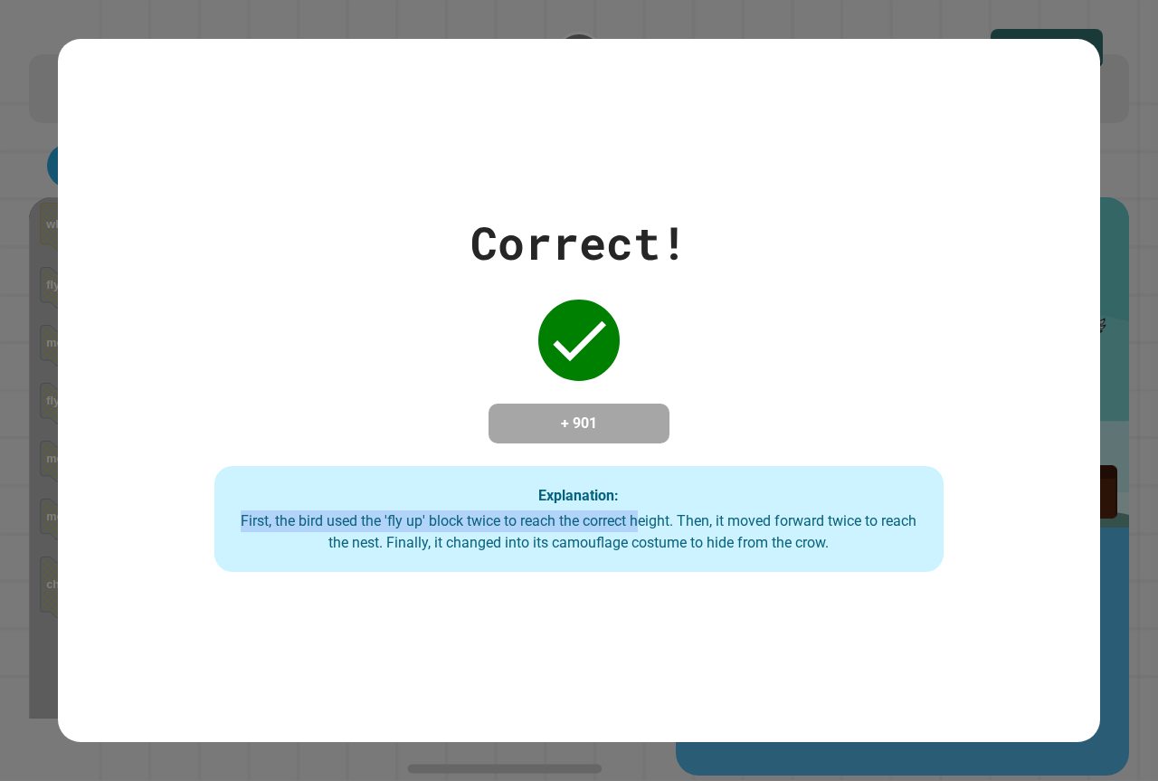
drag, startPoint x: 1158, startPoint y: 587, endPoint x: 654, endPoint y: 521, distance: 507.5
click at [654, 521] on div "Explanation: First, the bird used the 'fly up' block twice to reach the correct…" at bounding box center [579, 519] width 729 height 107
click at [1134, 211] on div "Correct! + 901 Explanation: First, the bird used the 'fly up' block twice to re…" at bounding box center [579, 390] width 1158 height 781
click at [768, 429] on div "Correct! + 901 Explanation: First, the bird used the 'fly up' block twice to re…" at bounding box center [579, 391] width 1043 height 364
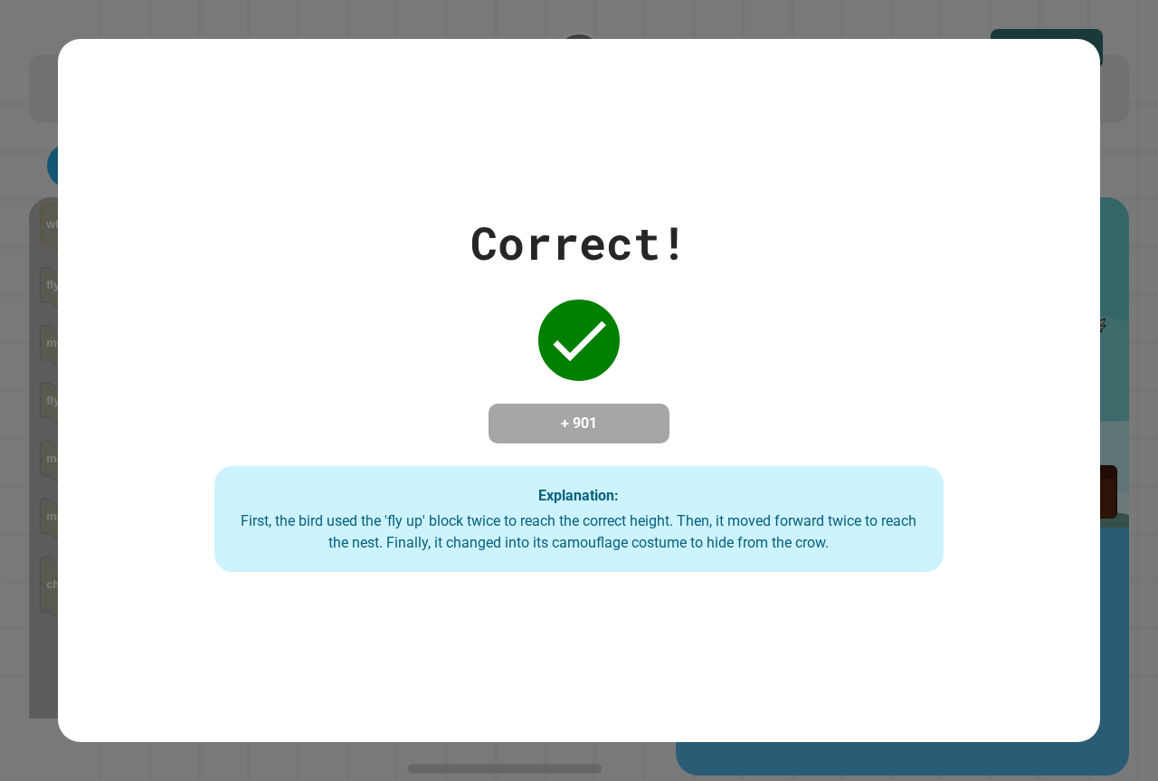
click at [771, 432] on div "Correct! + 901 Explanation: First, the bird used the 'fly up' block twice to re…" at bounding box center [579, 391] width 1043 height 364
click at [776, 434] on div "Correct! + 901 Explanation: First, the bird used the 'fly up' block twice to re…" at bounding box center [579, 391] width 1043 height 364
click at [777, 436] on div "Correct! + 901 Explanation: First, the bird used the 'fly up' block twice to re…" at bounding box center [579, 391] width 1043 height 364
click at [778, 437] on div "Correct! + 901 Explanation: First, the bird used the 'fly up' block twice to re…" at bounding box center [579, 391] width 1043 height 364
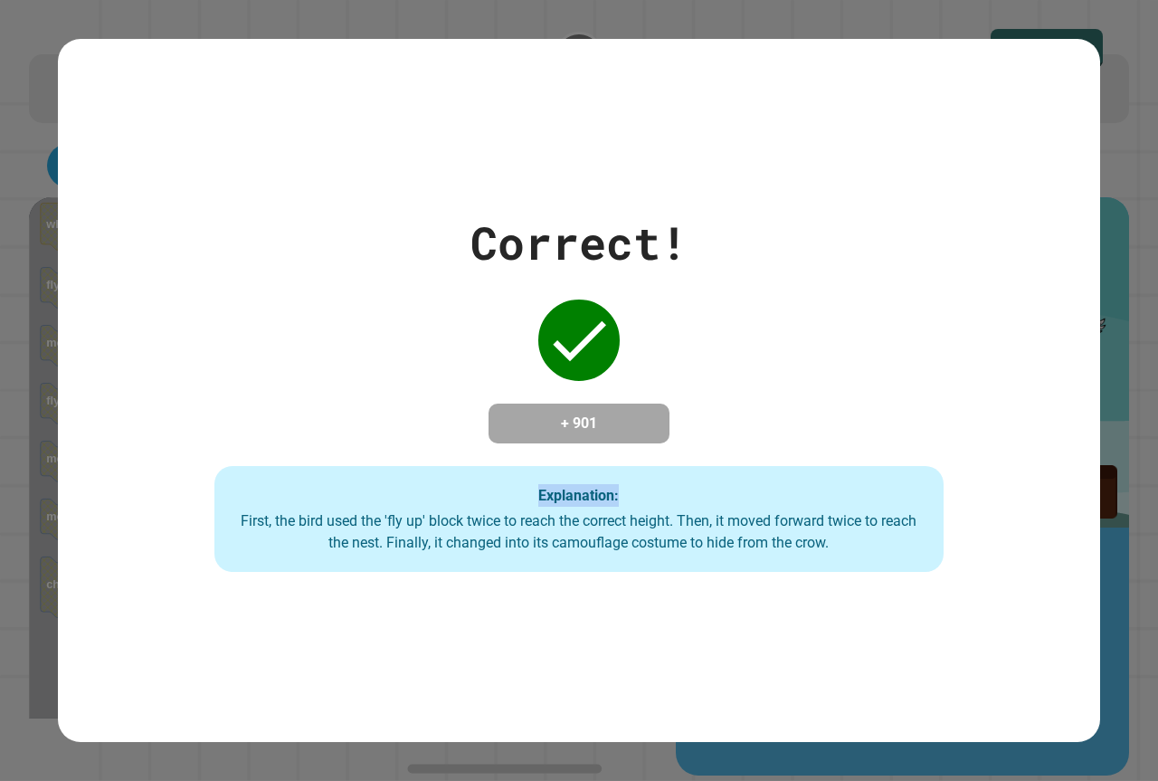
drag, startPoint x: 778, startPoint y: 437, endPoint x: 773, endPoint y: 465, distance: 28.6
click at [775, 452] on div "Correct! + 901 Explanation: First, the bird used the 'fly up' block twice to re…" at bounding box center [579, 391] width 1043 height 364
click at [750, 498] on div "Explanation: First, the bird used the 'fly up' block twice to reach the correct…" at bounding box center [579, 519] width 729 height 107
click at [752, 498] on div "Explanation: First, the bird used the 'fly up' block twice to reach the correct…" at bounding box center [579, 519] width 729 height 107
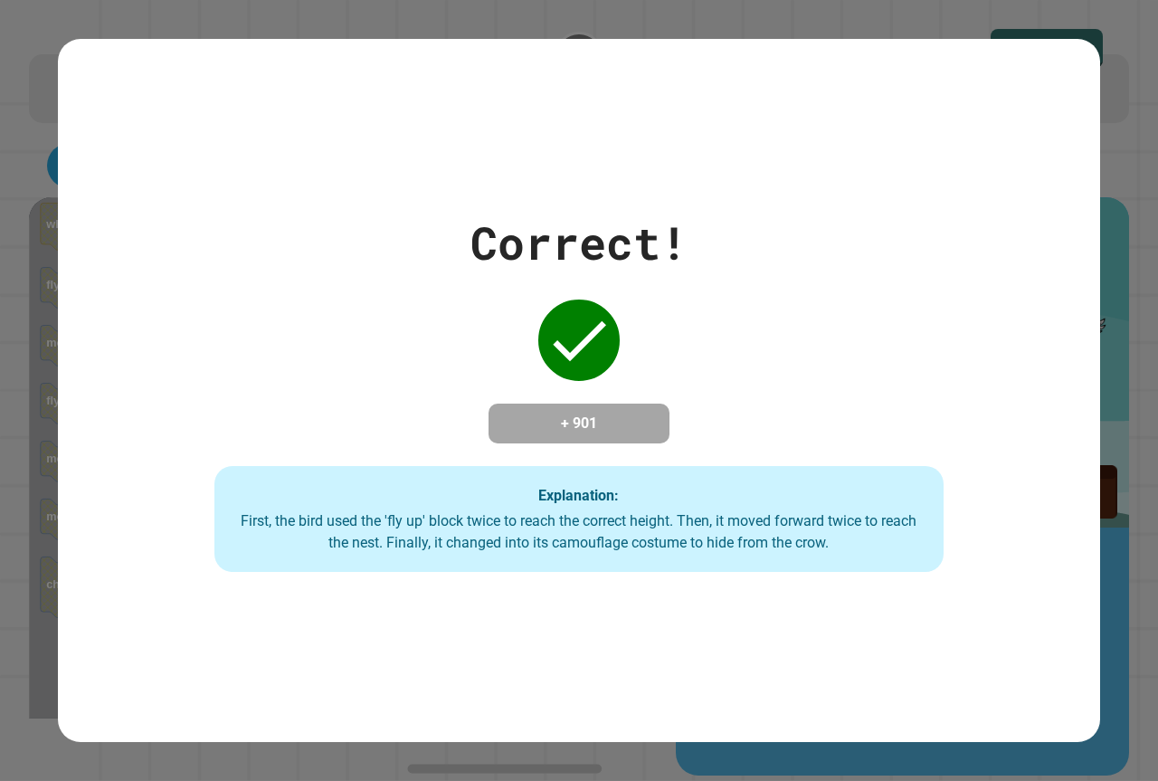
click at [752, 498] on div "Explanation: First, the bird used the 'fly up' block twice to reach the correct…" at bounding box center [579, 519] width 729 height 107
click at [753, 507] on div "Explanation: First, the bird used the 'fly up' block twice to reach the correct…" at bounding box center [579, 519] width 729 height 107
click at [757, 524] on div "First, the bird used the 'fly up' block twice to reach the correct height. Then…" at bounding box center [579, 531] width 693 height 43
click at [757, 527] on div "First, the bird used the 'fly up' block twice to reach the correct height. Then…" at bounding box center [579, 531] width 693 height 43
click at [764, 529] on div "First, the bird used the 'fly up' block twice to reach the correct height. Then…" at bounding box center [579, 531] width 693 height 43
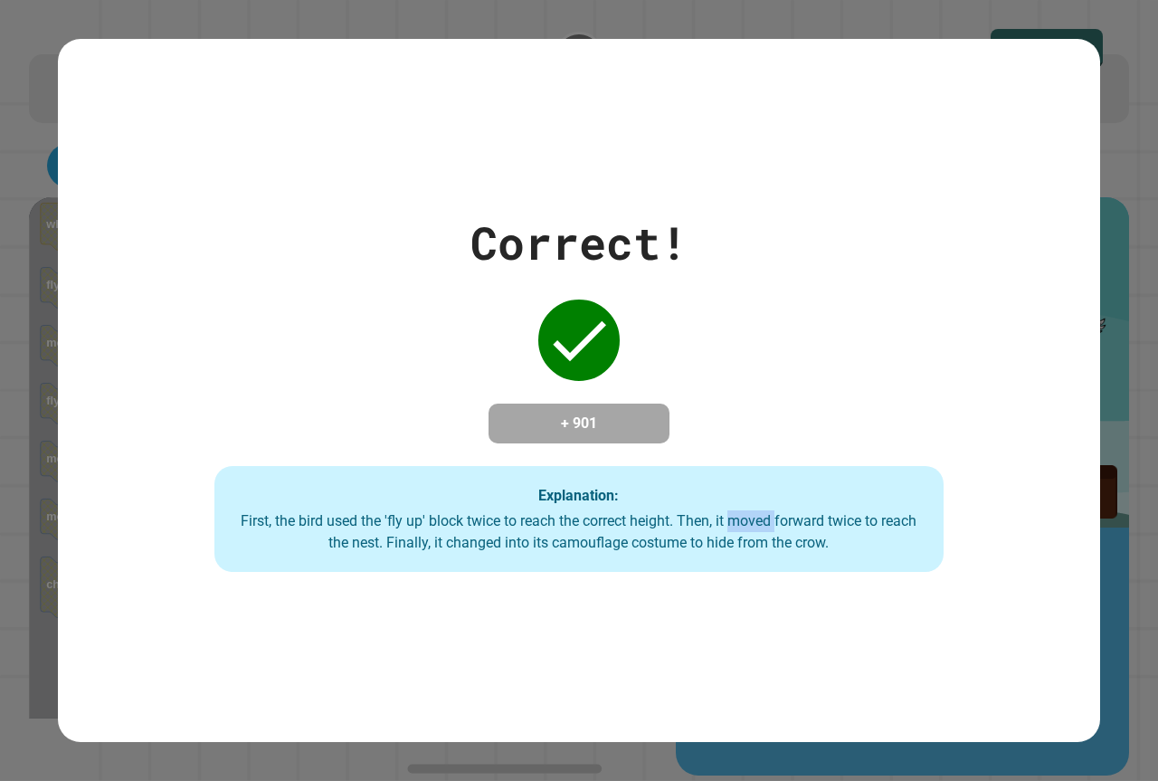
click at [765, 529] on div "First, the bird used the 'fly up' block twice to reach the correct height. Then…" at bounding box center [579, 531] width 693 height 43
click at [771, 531] on div "First, the bird used the 'fly up' block twice to reach the correct height. Then…" at bounding box center [579, 531] width 693 height 43
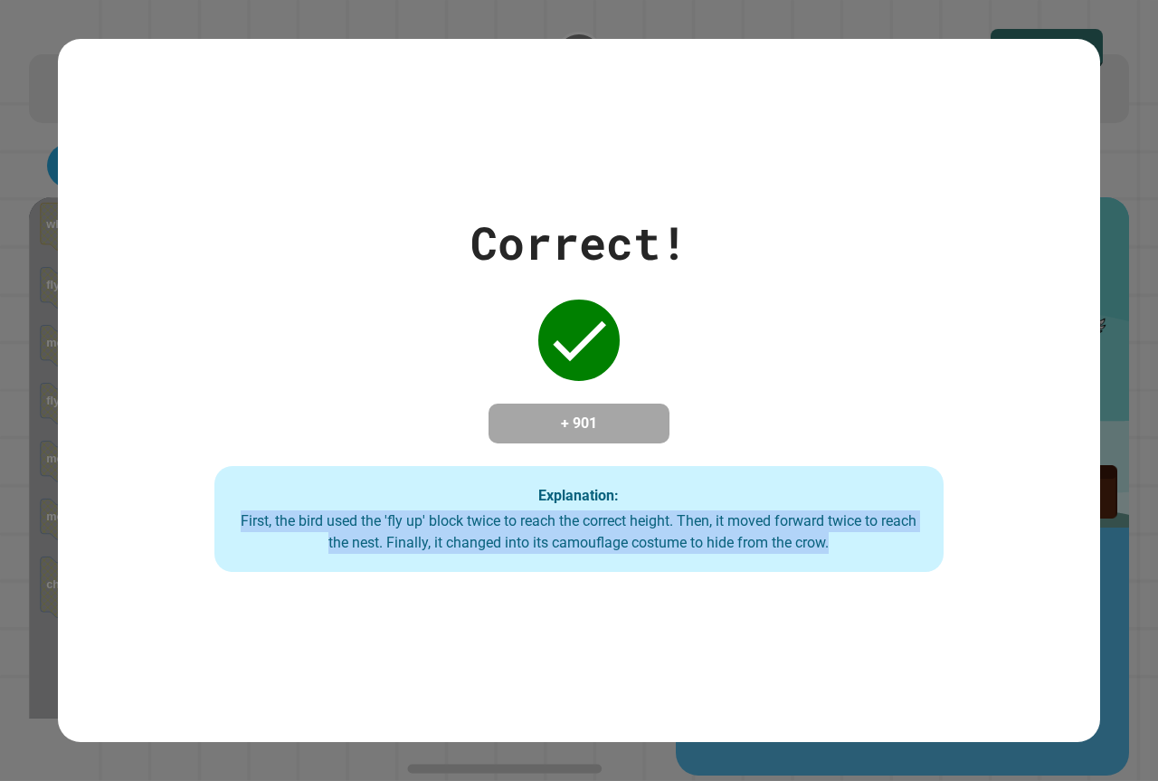
click at [771, 532] on div "First, the bird used the 'fly up' block twice to reach the correct height. Then…" at bounding box center [579, 531] width 693 height 43
click at [784, 531] on div "First, the bird used the 'fly up' block twice to reach the correct height. Then…" at bounding box center [579, 531] width 693 height 43
click at [786, 531] on div "First, the bird used the 'fly up' block twice to reach the correct height. Then…" at bounding box center [579, 531] width 693 height 43
click at [768, 550] on div "First, the bird used the 'fly up' block twice to reach the correct height. Then…" at bounding box center [579, 531] width 693 height 43
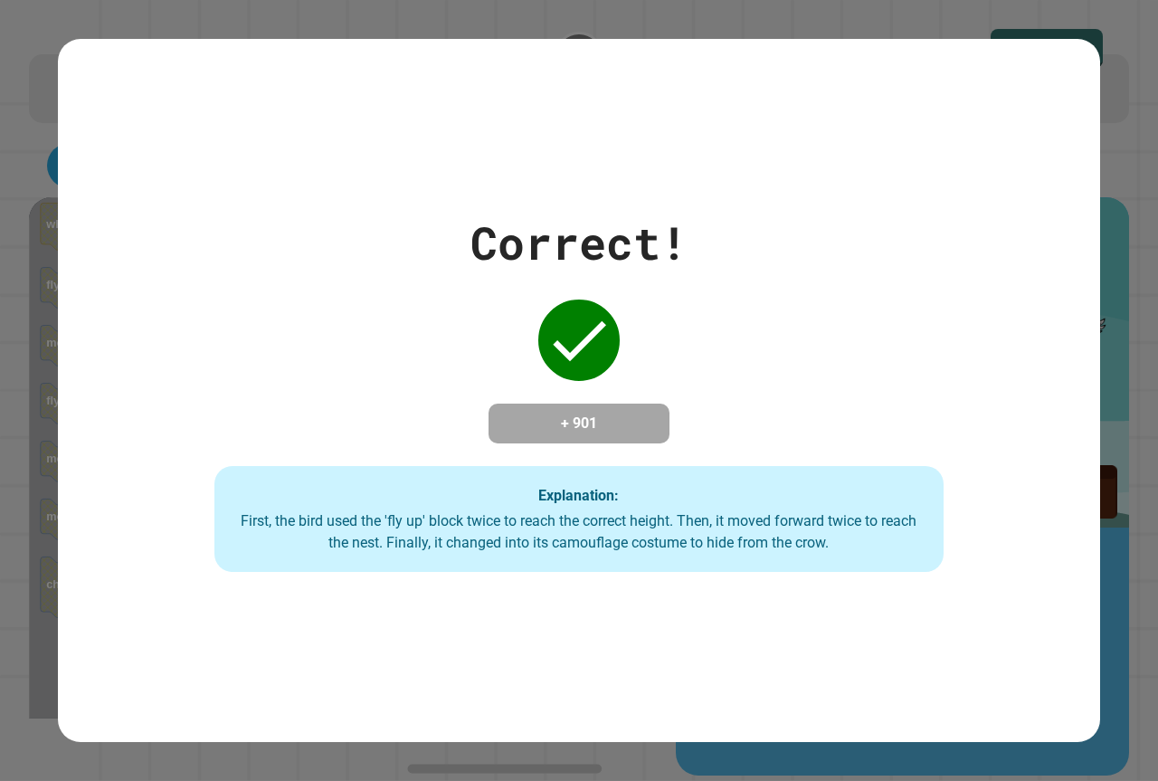
click at [771, 553] on div "First, the bird used the 'fly up' block twice to reach the correct height. Then…" at bounding box center [579, 531] width 693 height 43
click at [768, 551] on div "First, the bird used the 'fly up' block twice to reach the correct height. Then…" at bounding box center [579, 531] width 693 height 43
click at [770, 551] on div "First, the bird used the 'fly up' block twice to reach the correct height. Then…" at bounding box center [579, 531] width 693 height 43
click at [787, 553] on div "First, the bird used the 'fly up' block twice to reach the correct height. Then…" at bounding box center [579, 531] width 693 height 43
click at [789, 558] on div "Explanation: First, the bird used the 'fly up' block twice to reach the correct…" at bounding box center [579, 519] width 729 height 107
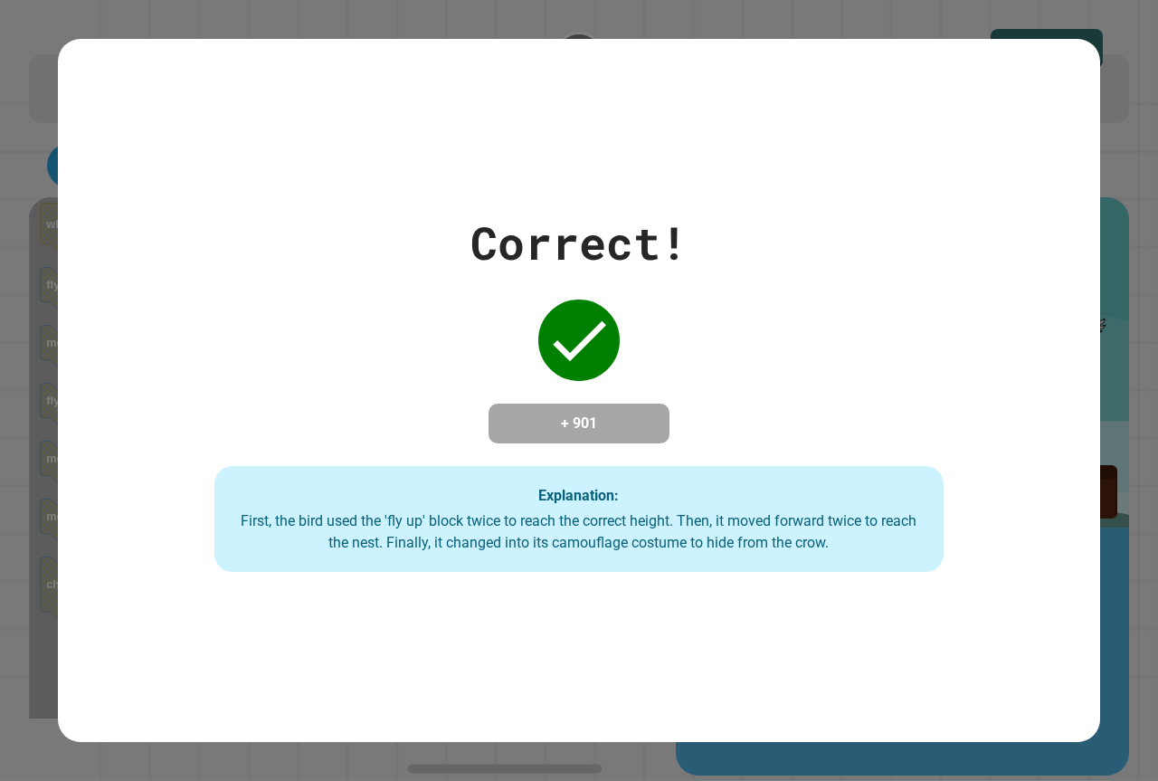
click at [790, 558] on div "Explanation: First, the bird used the 'fly up' block twice to reach the correct…" at bounding box center [579, 519] width 729 height 107
click at [790, 559] on div "Explanation: First, the bird used the 'fly up' block twice to reach the correct…" at bounding box center [579, 519] width 729 height 107
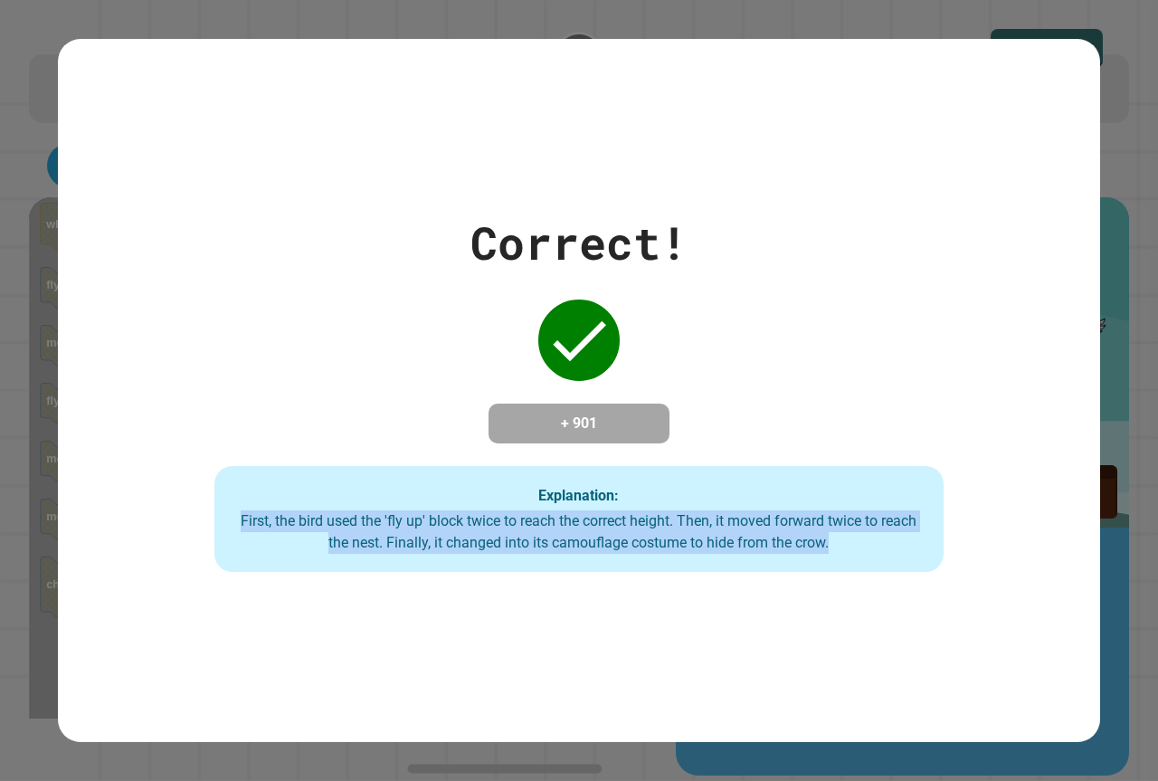
click at [790, 559] on div "Explanation: First, the bird used the 'fly up' block twice to reach the correct…" at bounding box center [579, 519] width 729 height 107
click at [790, 564] on div "Explanation: First, the bird used the 'fly up' block twice to reach the correct…" at bounding box center [579, 519] width 729 height 107
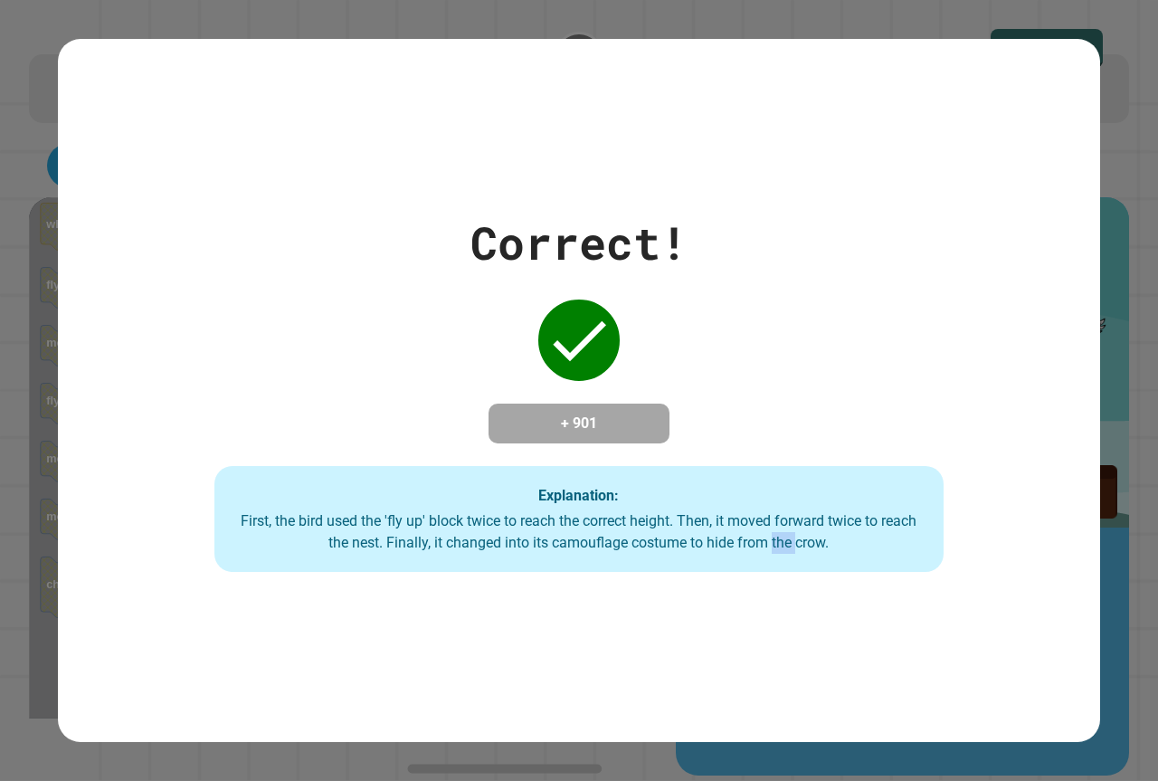
click at [790, 565] on div "Explanation: First, the bird used the 'fly up' block twice to reach the correct…" at bounding box center [579, 519] width 729 height 107
click at [804, 565] on div "Explanation: First, the bird used the 'fly up' block twice to reach the correct…" at bounding box center [579, 519] width 729 height 107
drag, startPoint x: 806, startPoint y: 558, endPoint x: 806, endPoint y: 544, distance: 14.5
click at [806, 554] on div "Explanation: First, the bird used the 'fly up' block twice to reach the correct…" at bounding box center [579, 519] width 729 height 107
click at [806, 544] on div "First, the bird used the 'fly up' block twice to reach the correct height. Then…" at bounding box center [579, 531] width 693 height 43
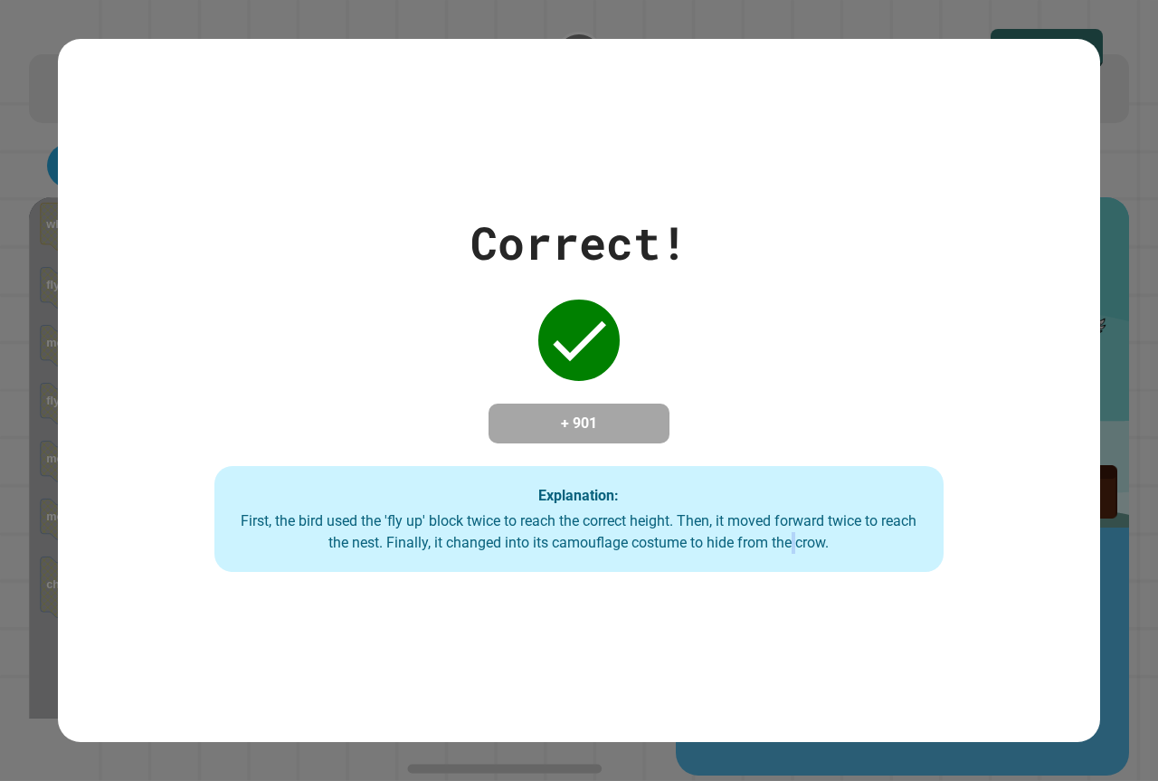
click at [806, 544] on div "First, the bird used the 'fly up' block twice to reach the correct height. Then…" at bounding box center [579, 531] width 693 height 43
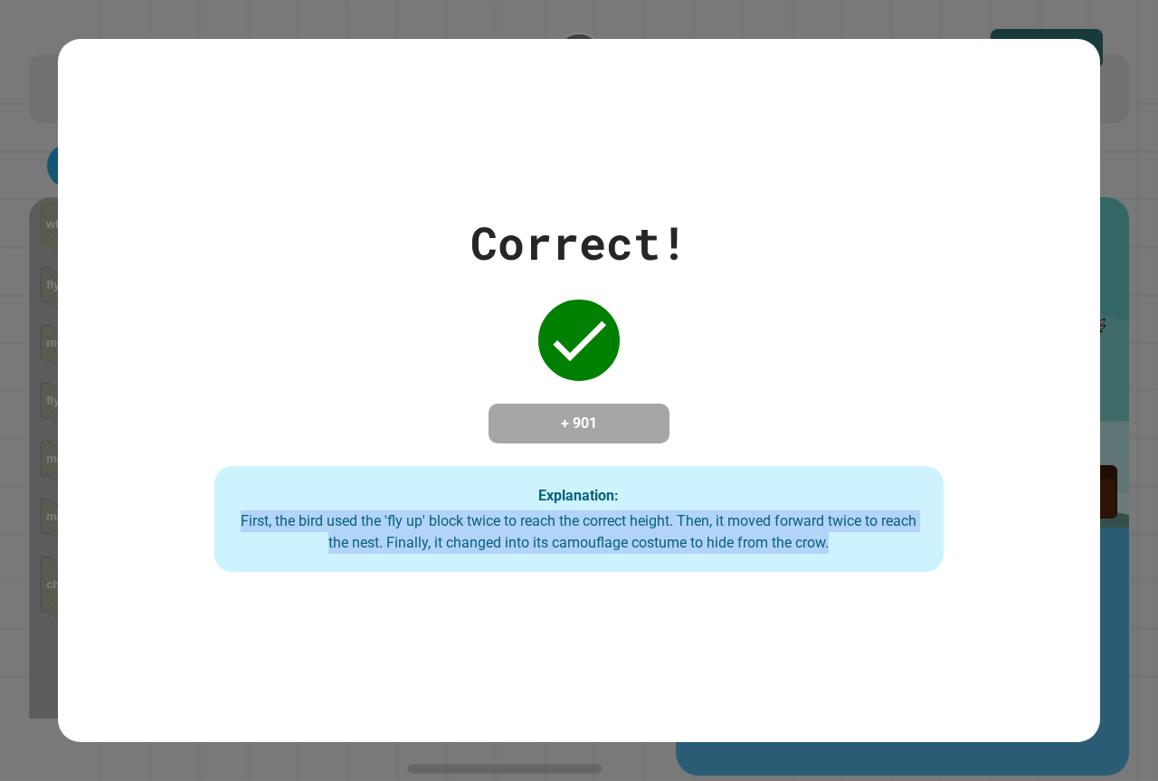
click at [806, 544] on div "First, the bird used the 'fly up' block twice to reach the correct height. Then…" at bounding box center [579, 531] width 693 height 43
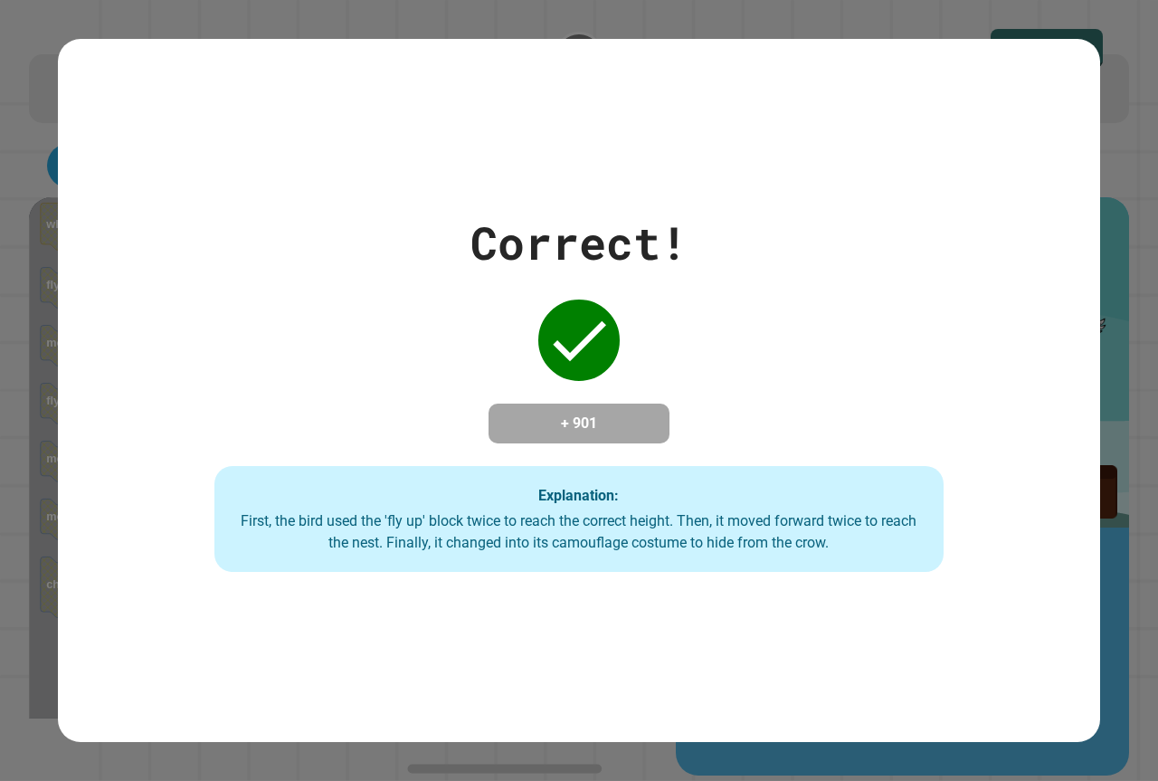
click at [842, 443] on div "Correct! + 901 Explanation: First, the bird used the 'fly up' block twice to re…" at bounding box center [579, 391] width 1043 height 364
drag, startPoint x: 845, startPoint y: 441, endPoint x: 848, endPoint y: 423, distance: 18.3
click at [845, 437] on div "Correct! + 901 Explanation: First, the bird used the 'fly up' block twice to re…" at bounding box center [579, 391] width 1043 height 364
click at [850, 421] on div "Correct! + 901 Explanation: First, the bird used the 'fly up' block twice to re…" at bounding box center [579, 391] width 1043 height 364
click at [851, 420] on div "Correct! + 901 Explanation: First, the bird used the 'fly up' block twice to re…" at bounding box center [579, 391] width 1043 height 364
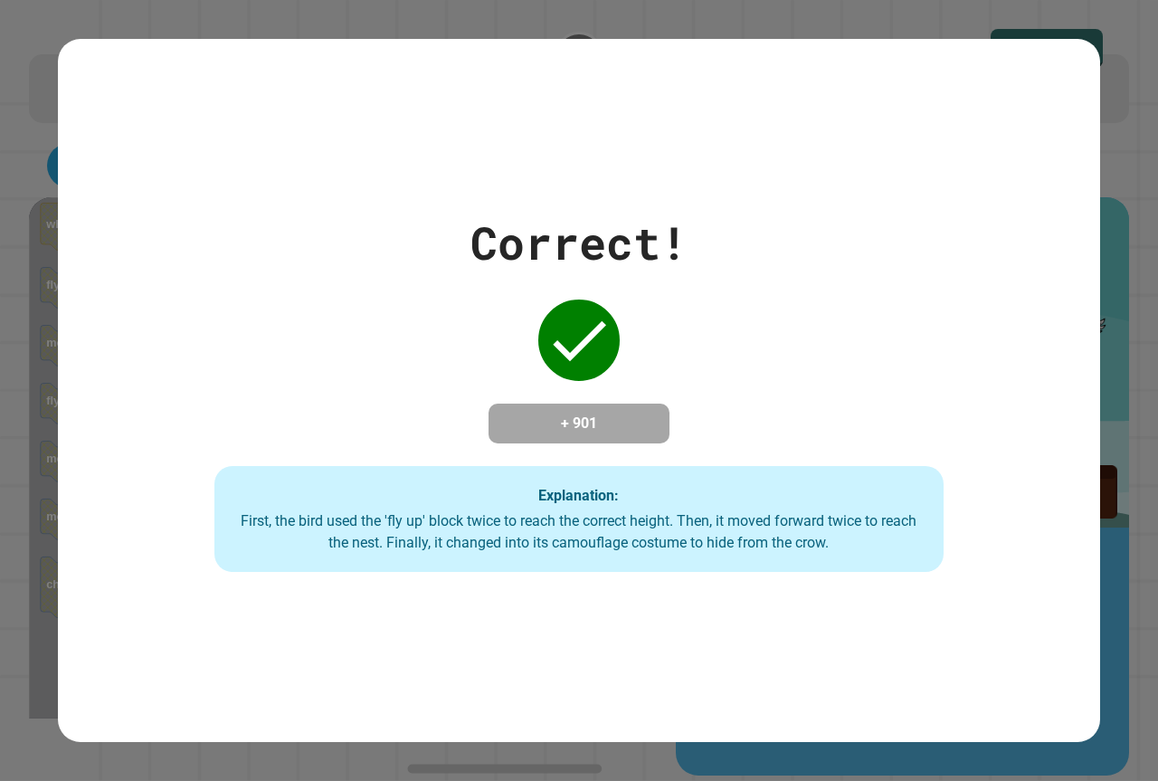
click at [854, 412] on div "Correct! + 901 Explanation: First, the bird used the 'fly up' block twice to re…" at bounding box center [579, 391] width 1043 height 364
click at [862, 395] on div "Correct! + 901 Explanation: First, the bird used the 'fly up' block twice to re…" at bounding box center [579, 391] width 1043 height 364
drag, startPoint x: 862, startPoint y: 395, endPoint x: 872, endPoint y: 370, distance: 26.4
click at [863, 386] on div "Correct! + 901 Explanation: First, the bird used the 'fly up' block twice to re…" at bounding box center [579, 391] width 1043 height 364
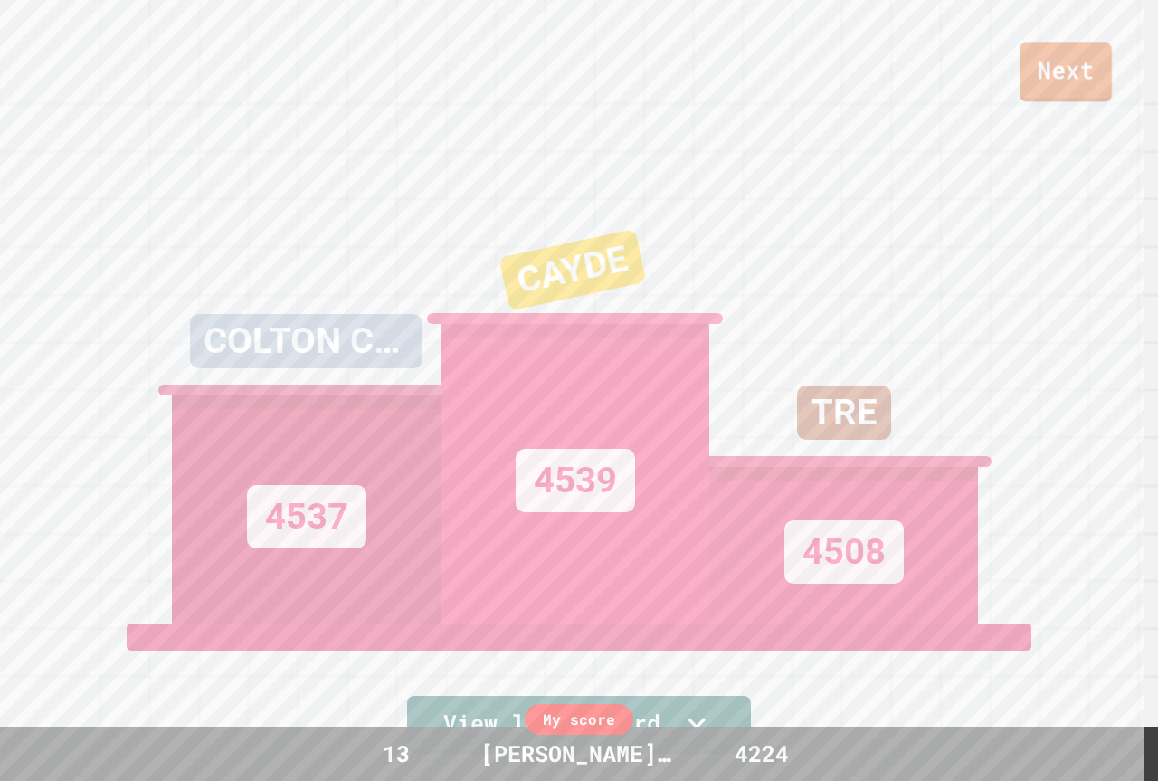
click at [1091, 89] on link "Next" at bounding box center [1066, 72] width 92 height 60
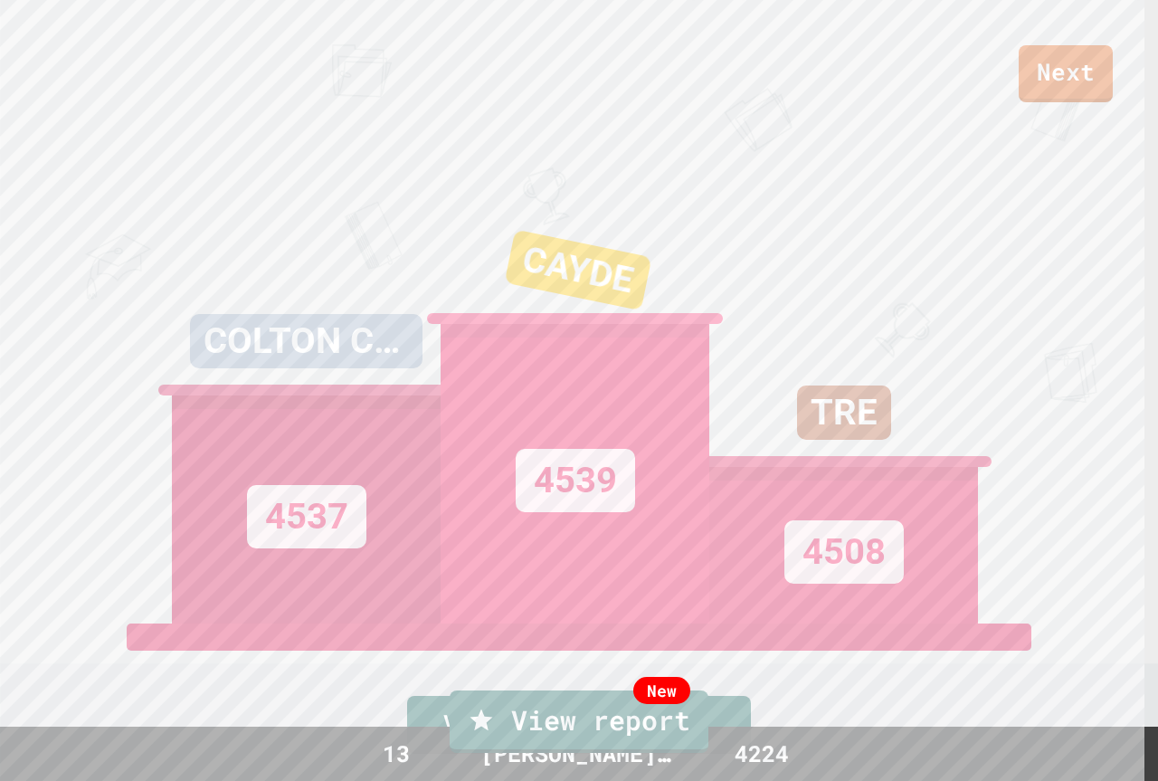
drag, startPoint x: 567, startPoint y: 524, endPoint x: 567, endPoint y: 538, distance: 13.6
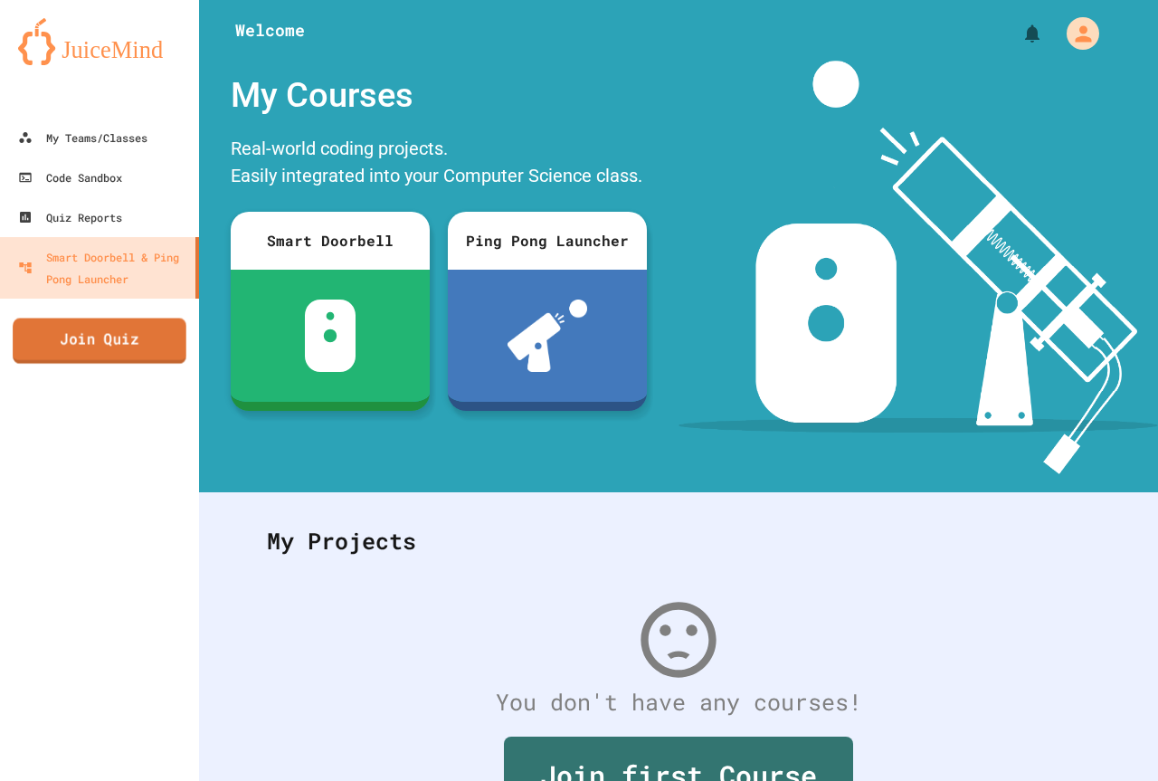
click at [48, 320] on link "Join Quiz" at bounding box center [100, 341] width 174 height 45
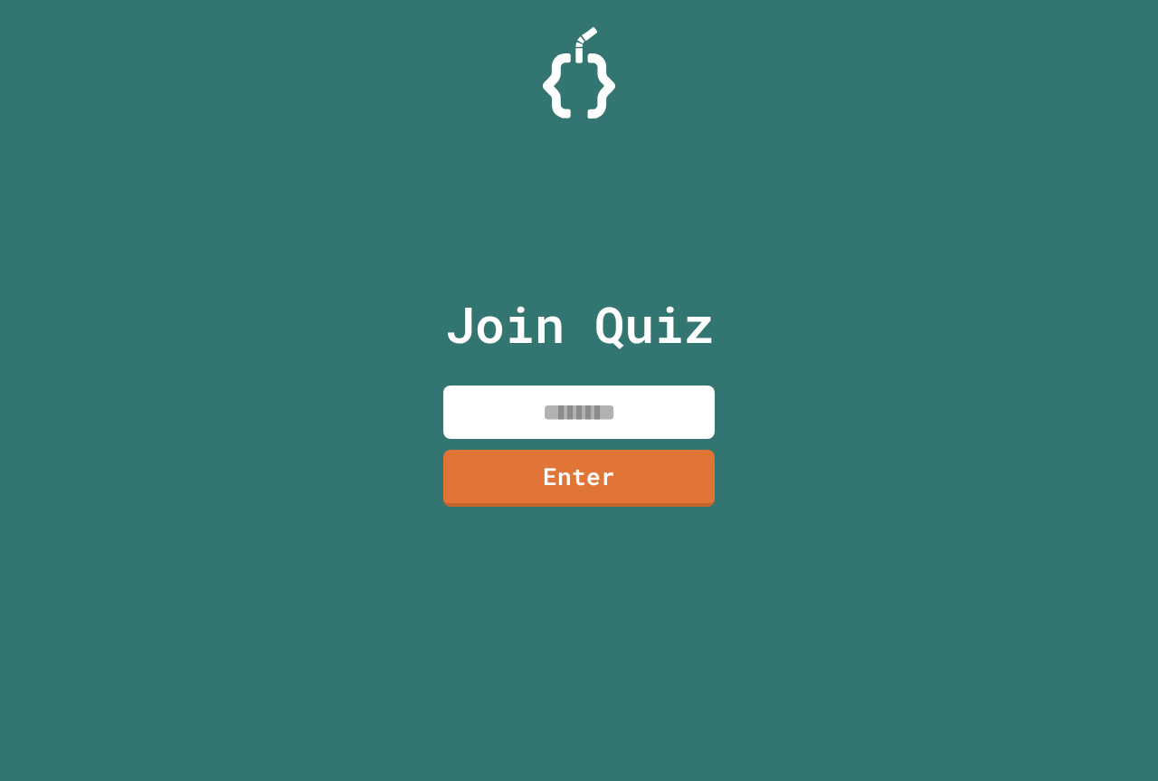
click at [567, 426] on input at bounding box center [579, 412] width 272 height 53
type input "********"
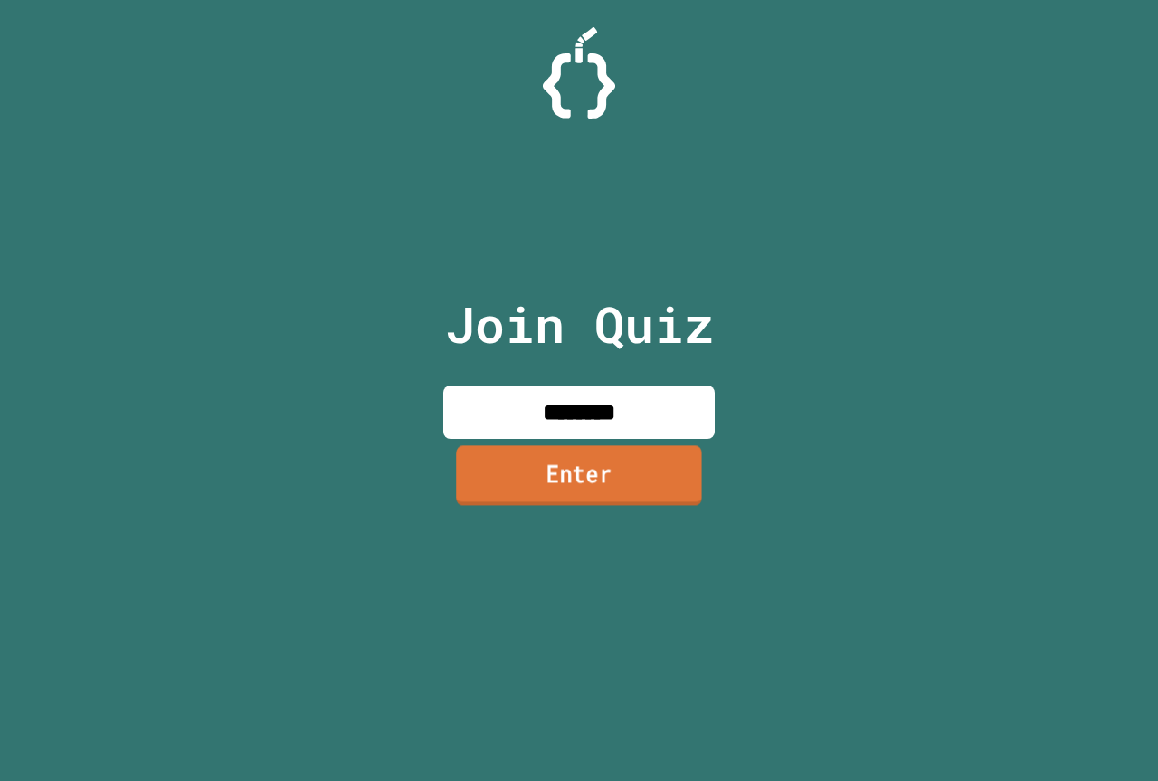
click at [670, 451] on link "Enter" at bounding box center [579, 475] width 246 height 60
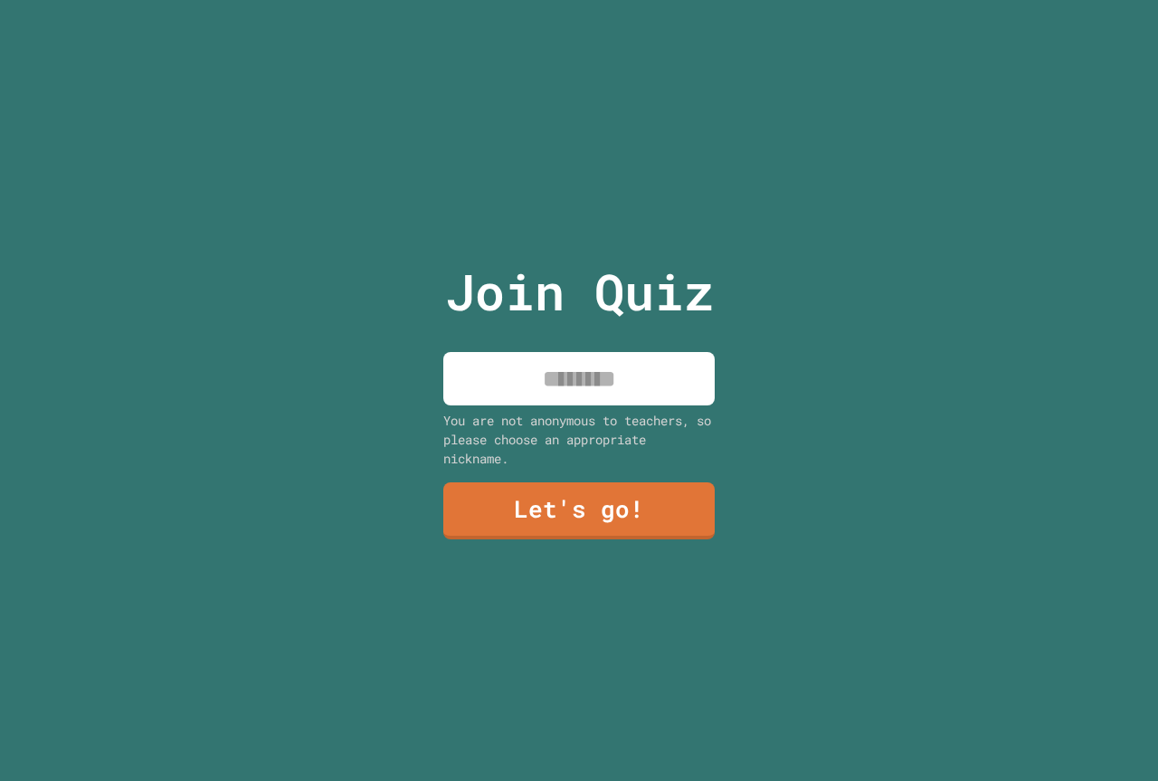
click at [555, 380] on input at bounding box center [579, 378] width 272 height 53
type input "**********"
drag, startPoint x: 671, startPoint y: 539, endPoint x: 672, endPoint y: 510, distance: 28.1
click at [671, 531] on div "**********" at bounding box center [579, 390] width 305 height 781
click at [672, 505] on link "Let's go!" at bounding box center [578, 509] width 263 height 60
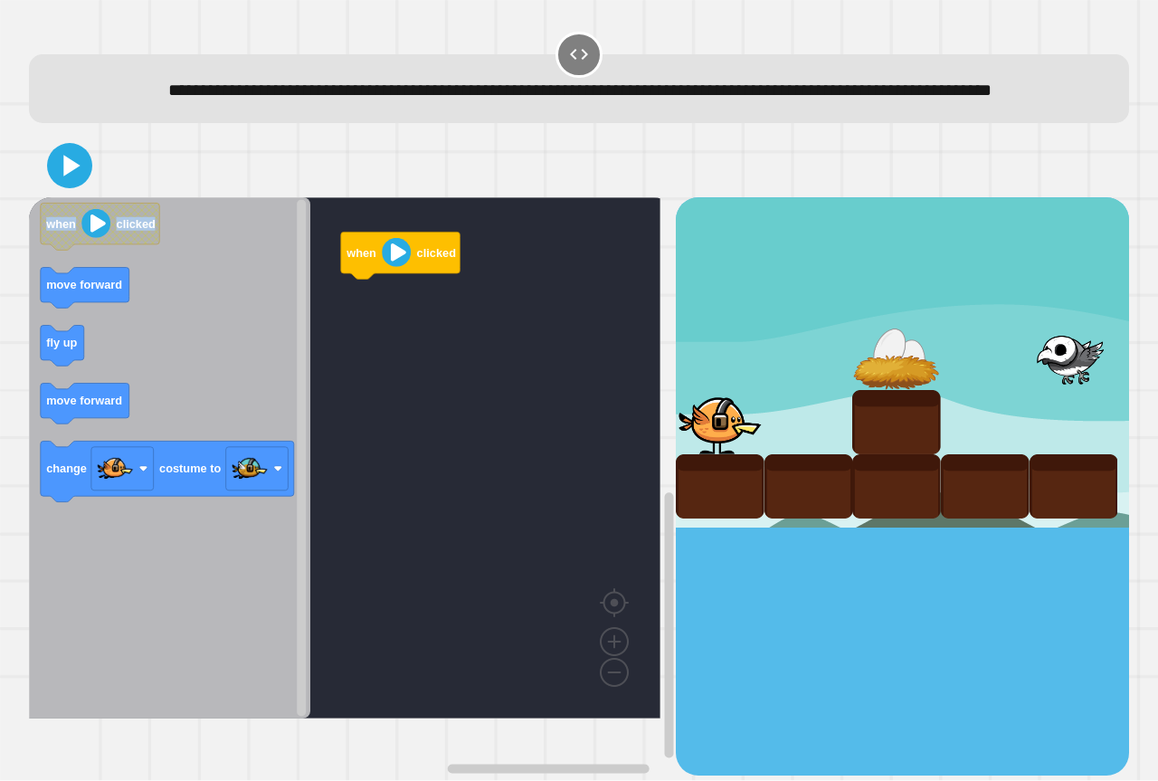
drag, startPoint x: 24, startPoint y: 313, endPoint x: 78, endPoint y: 325, distance: 54.7
click at [77, 325] on div "**********" at bounding box center [579, 390] width 1158 height 781
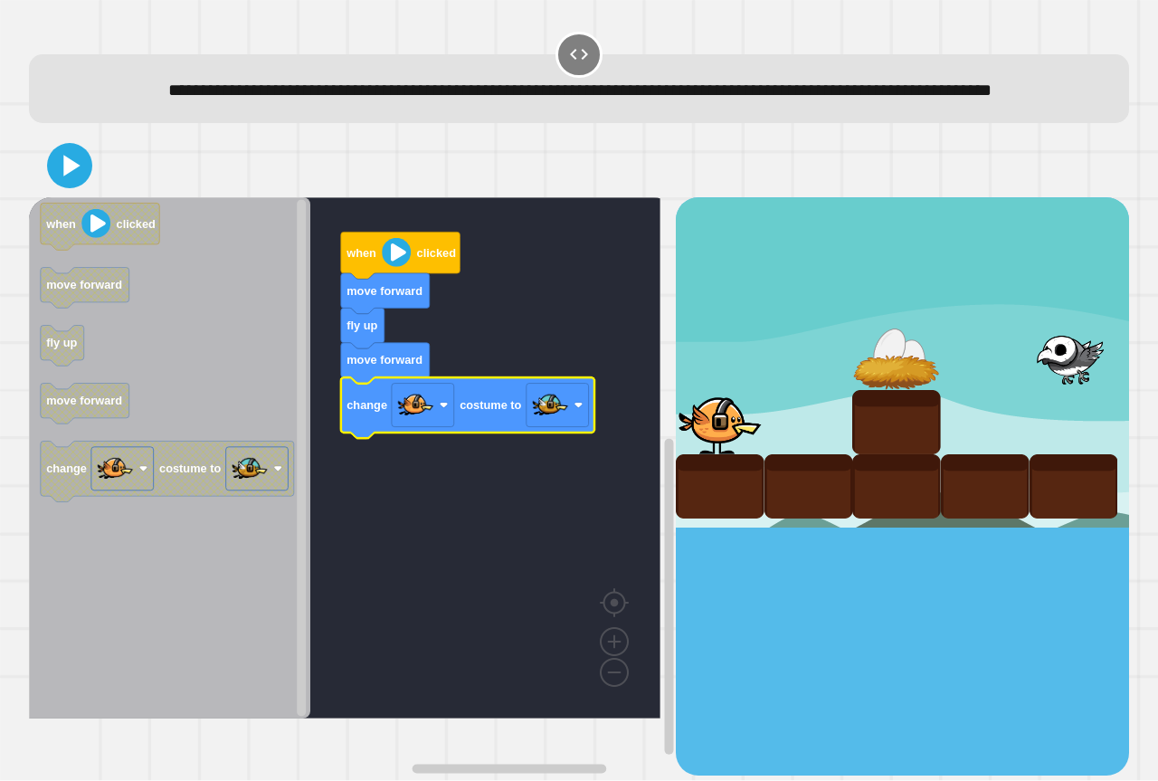
click at [68, 176] on icon at bounding box center [71, 166] width 16 height 21
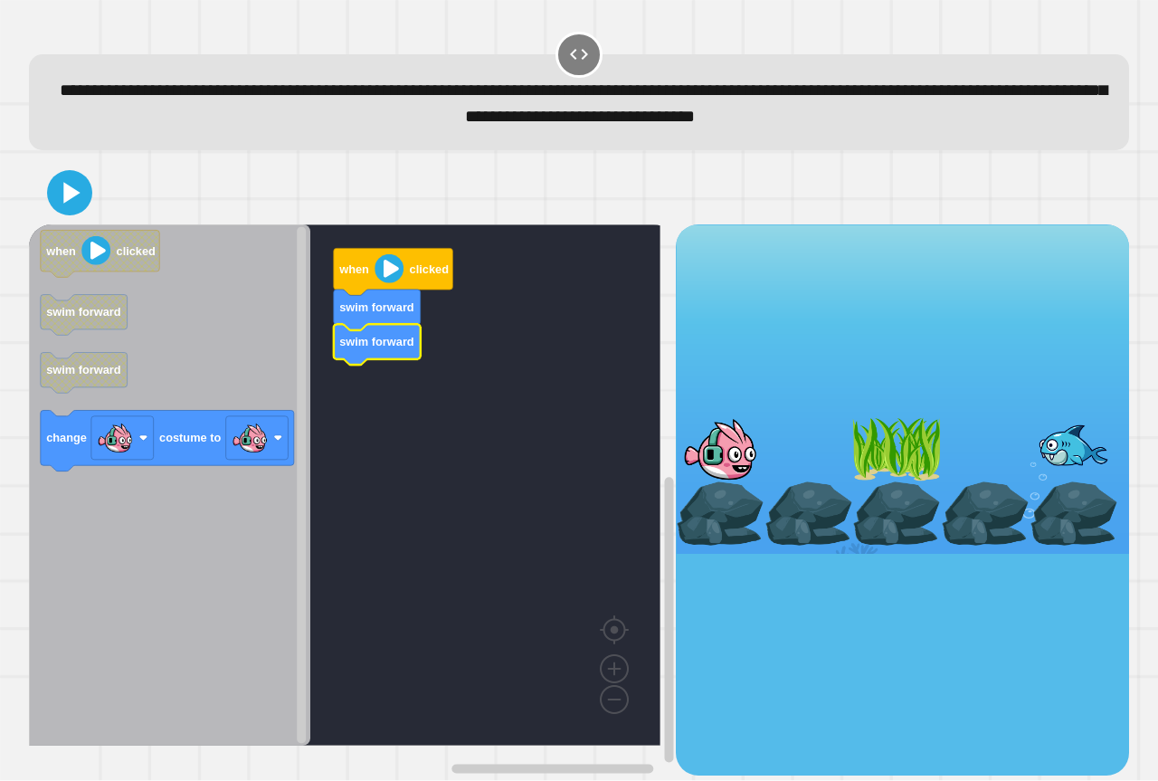
click at [289, 436] on div "when clicked swim forward swim forward when clicked swim forward swim forward c…" at bounding box center [352, 499] width 647 height 550
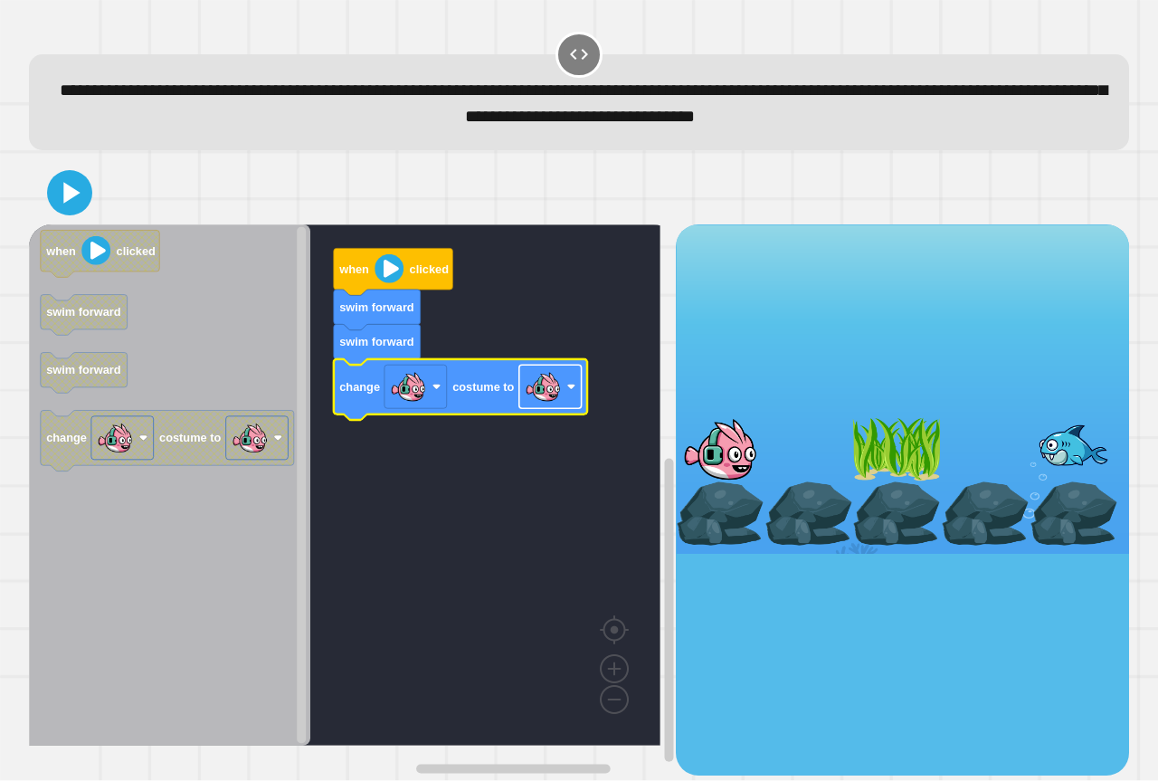
click at [561, 404] on image "Blockly Workspace" at bounding box center [543, 387] width 36 height 36
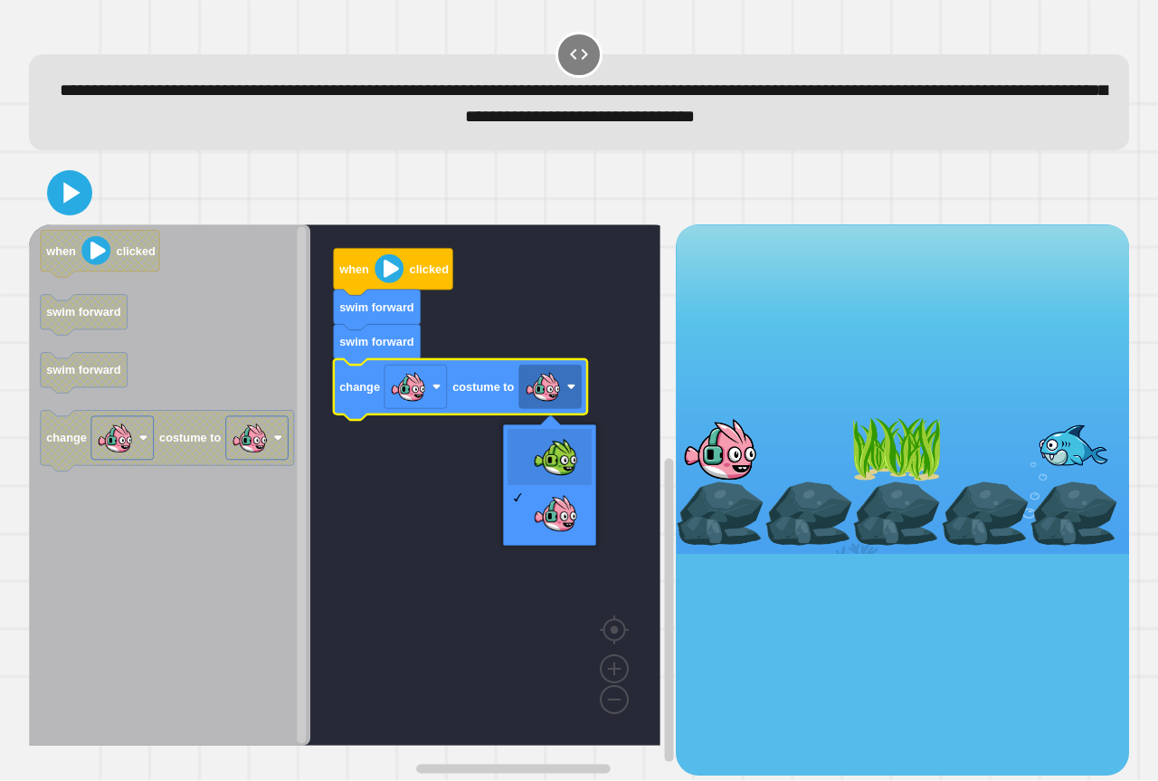
drag, startPoint x: 563, startPoint y: 457, endPoint x: 554, endPoint y: 455, distance: 9.2
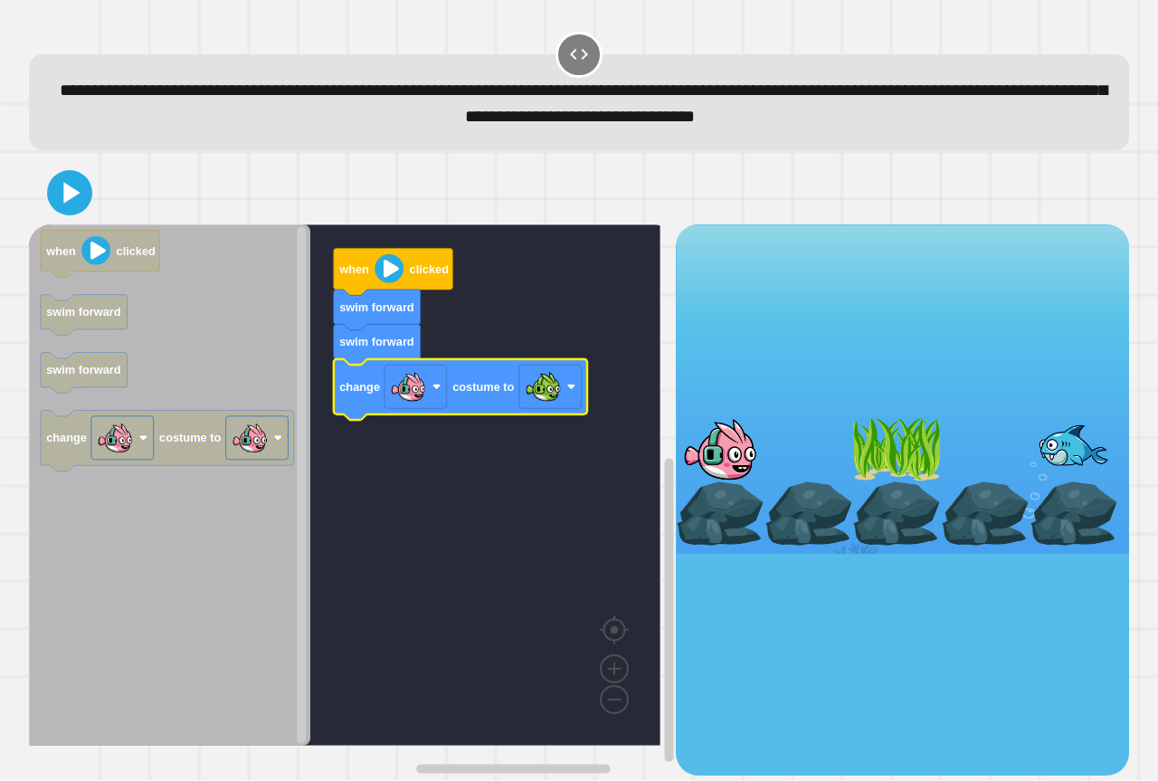
drag, startPoint x: 45, startPoint y: 188, endPoint x: 69, endPoint y: 200, distance: 26.3
click at [49, 191] on div at bounding box center [579, 192] width 1101 height 63
click at [70, 201] on icon at bounding box center [71, 193] width 16 height 21
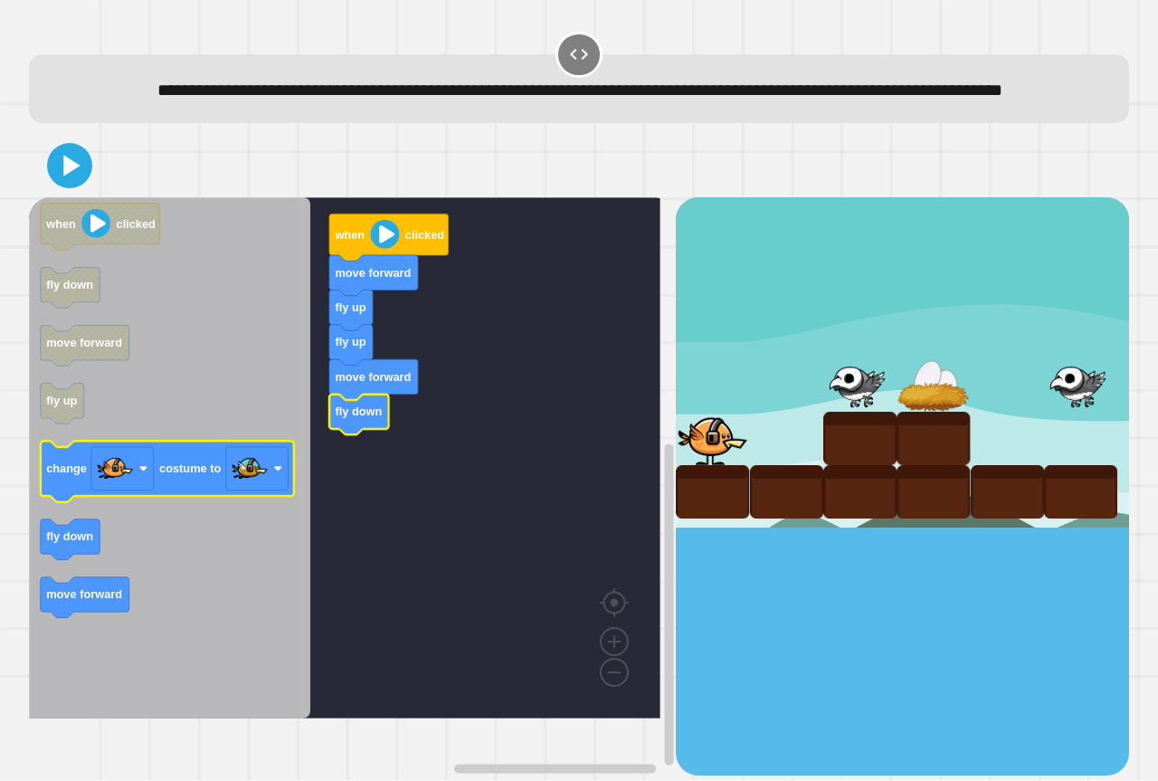
click at [270, 508] on div "fly up fly up move forward fly down move forward when clicked when clicked fly …" at bounding box center [352, 485] width 647 height 577
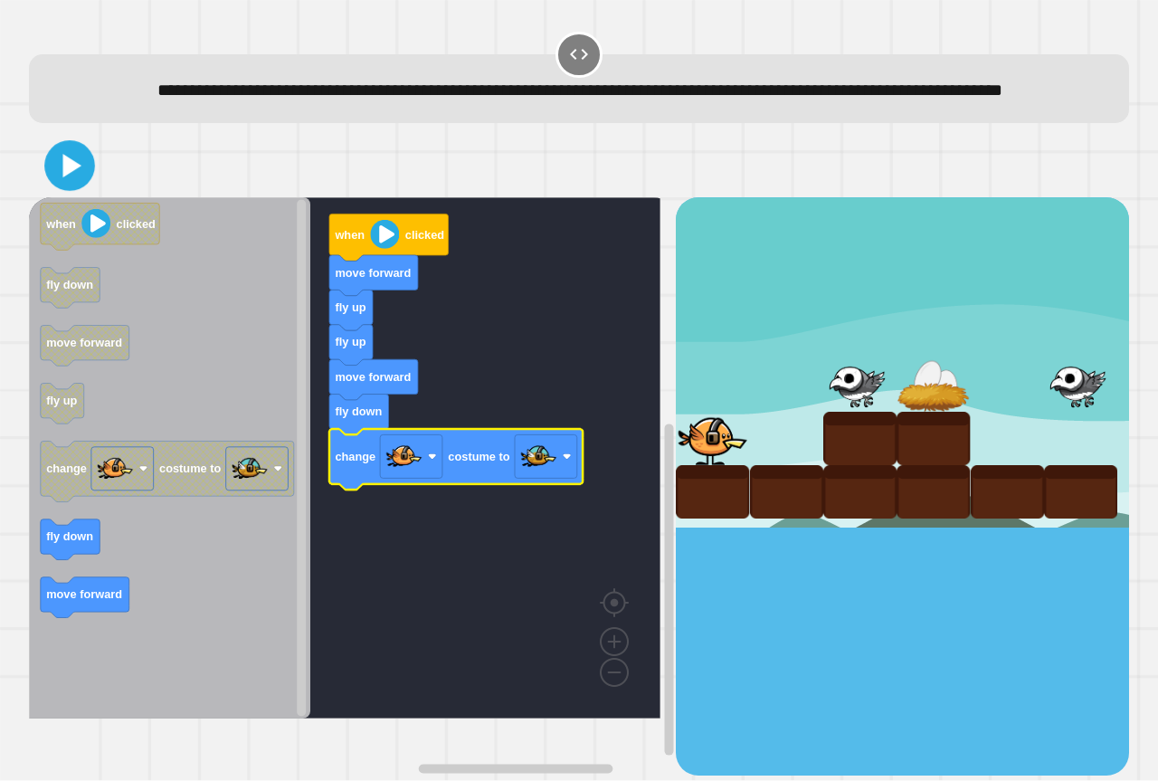
click at [52, 186] on icon at bounding box center [70, 166] width 41 height 41
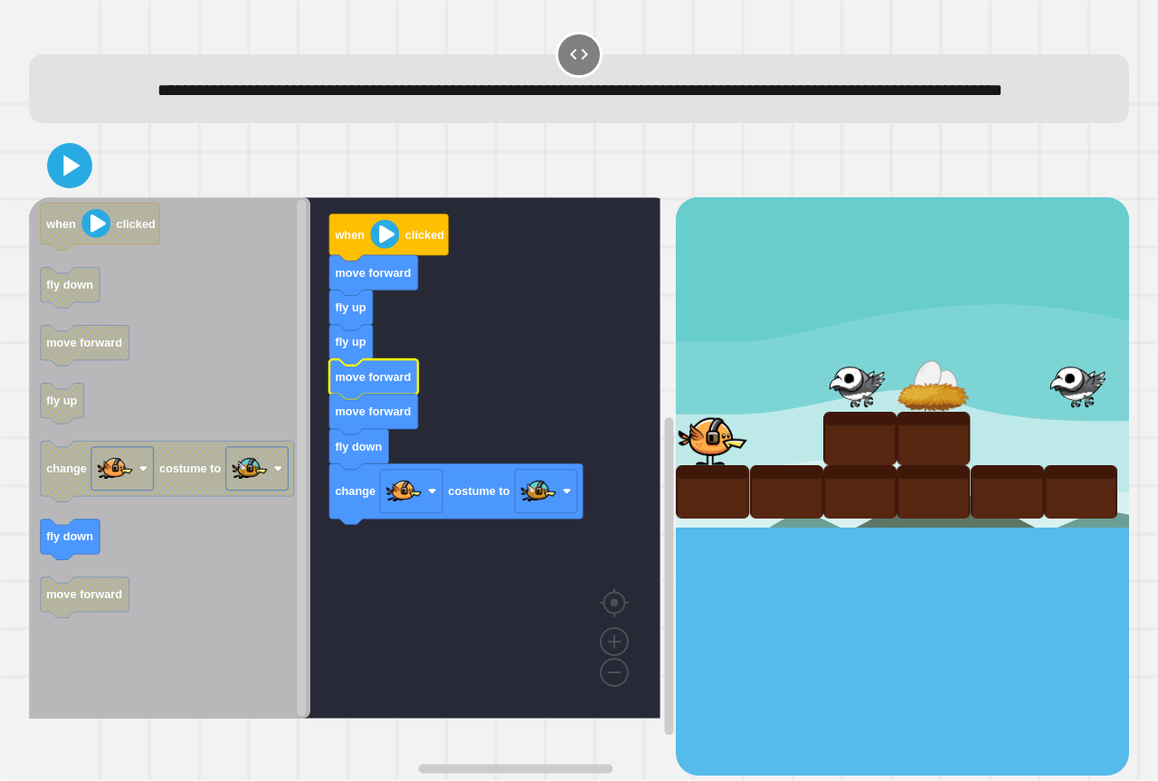
click at [89, 197] on div at bounding box center [579, 165] width 1101 height 63
click at [89, 187] on icon at bounding box center [69, 165] width 43 height 43
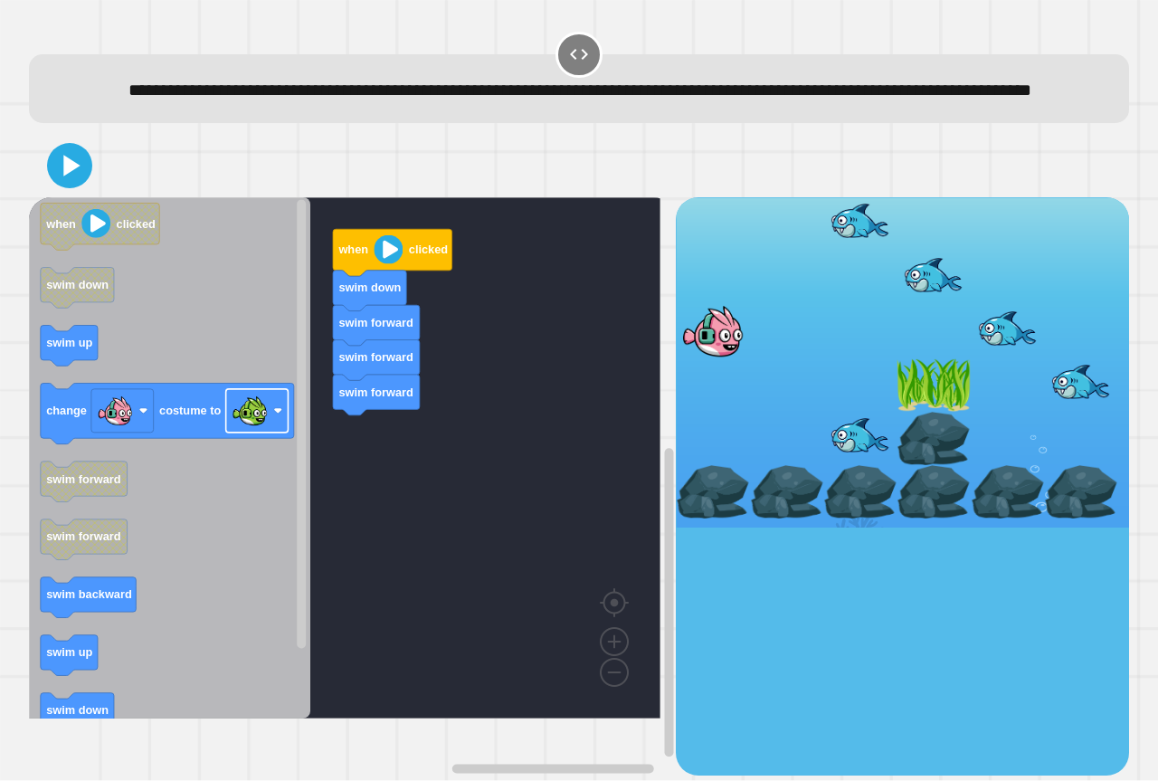
click at [394, 481] on div "when clicked swim down swim forward swim forward swim forward when clicked swim…" at bounding box center [352, 485] width 647 height 577
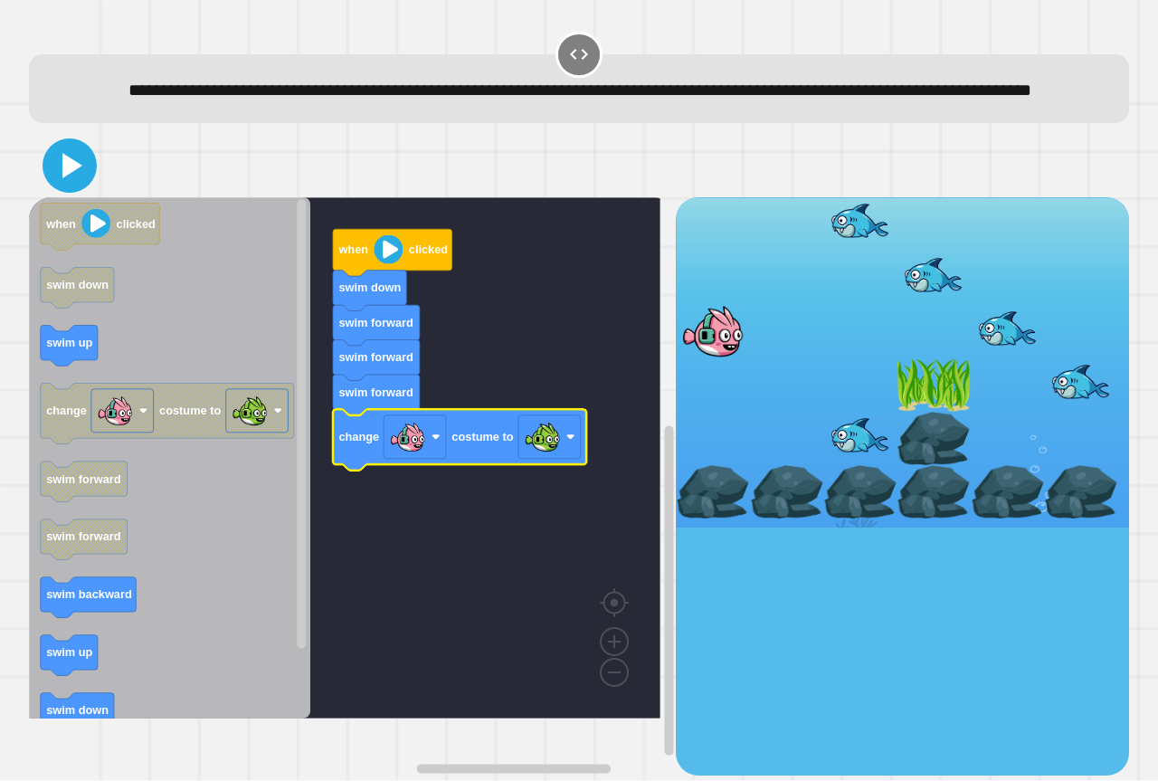
click at [77, 187] on icon at bounding box center [69, 165] width 43 height 43
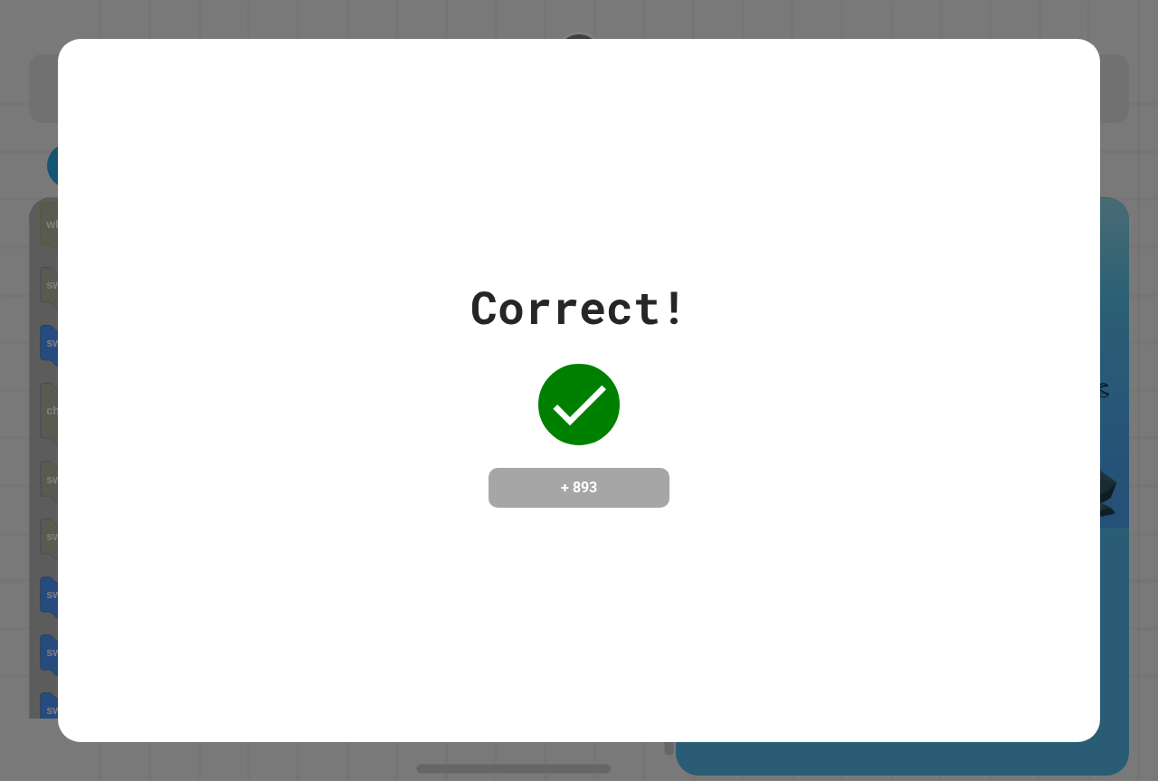
drag, startPoint x: 44, startPoint y: 749, endPoint x: 51, endPoint y: 705, distance: 44.8
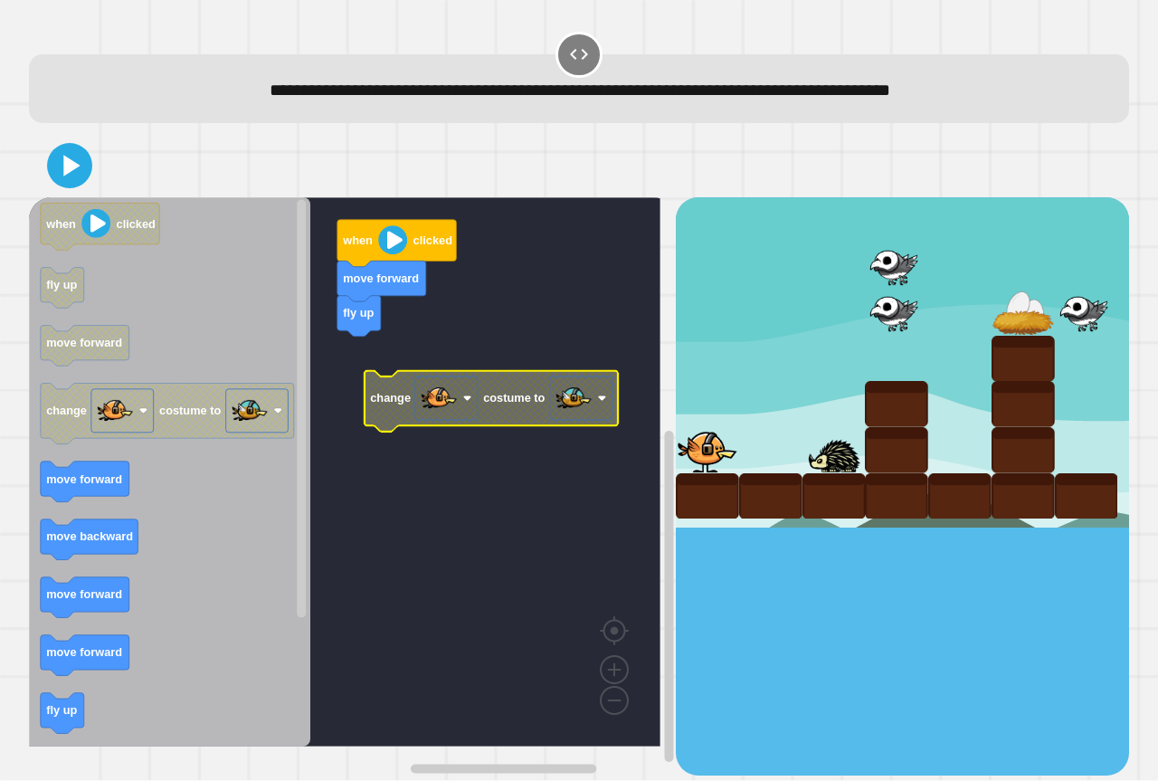
click at [279, 330] on icon "Blockly Workspace" at bounding box center [169, 471] width 281 height 549
click at [435, 412] on g "when clicked move forward fly up change costume to" at bounding box center [358, 471] width 658 height 549
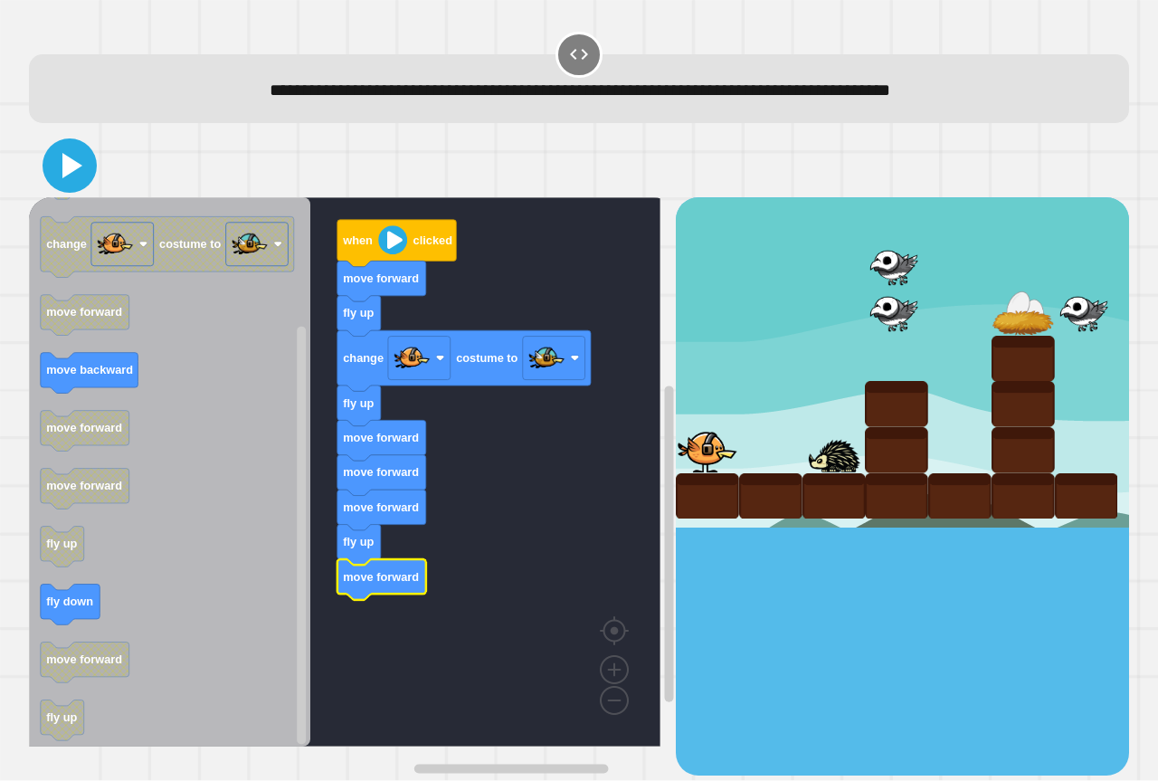
click at [82, 167] on icon at bounding box center [69, 165] width 43 height 43
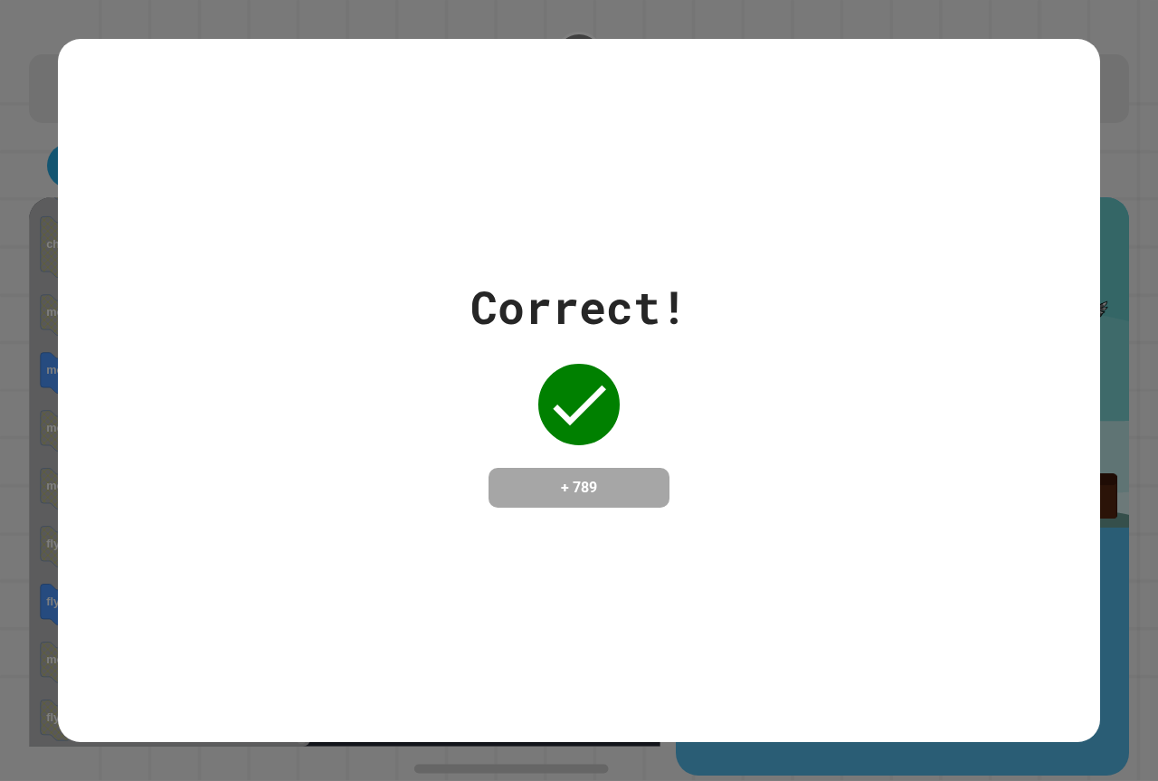
drag, startPoint x: 0, startPoint y: 816, endPoint x: 23, endPoint y: -110, distance: 926.2
drag, startPoint x: 23, startPoint y: -110, endPoint x: 720, endPoint y: 443, distance: 890.4
click at [720, 443] on div "Correct! + 789" at bounding box center [579, 390] width 1043 height 234
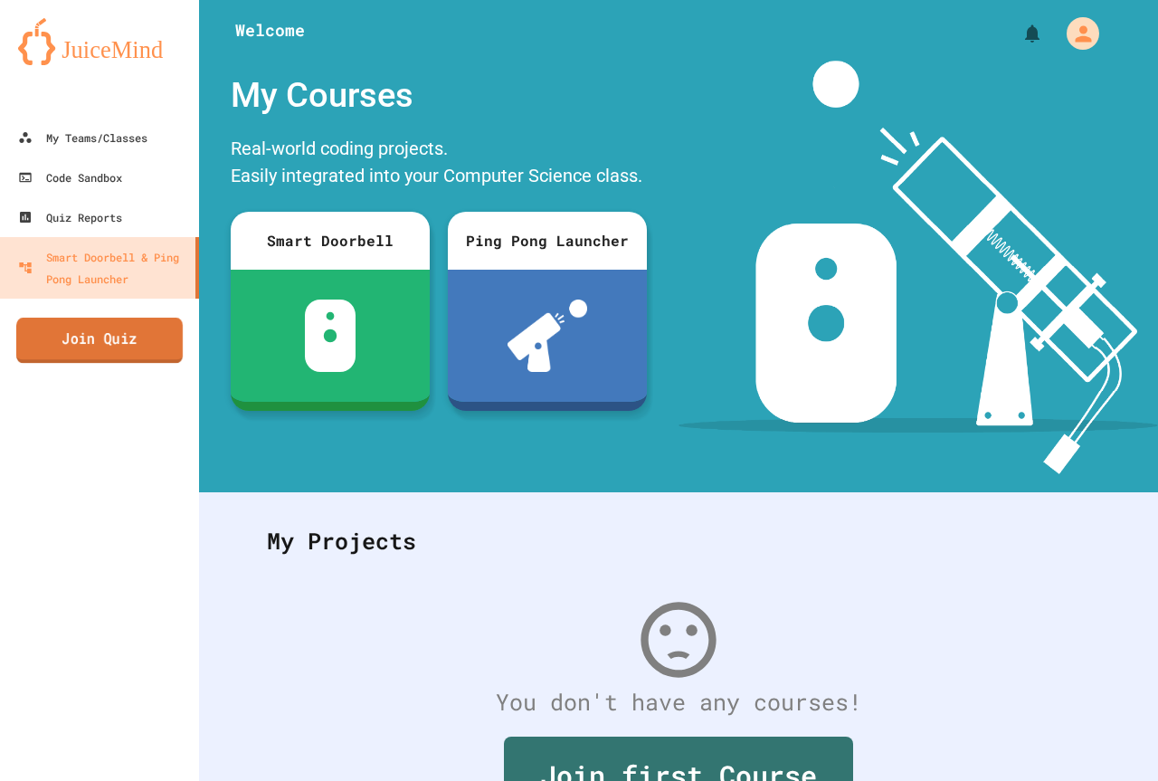
click at [90, 359] on link "Join Quiz" at bounding box center [99, 340] width 167 height 45
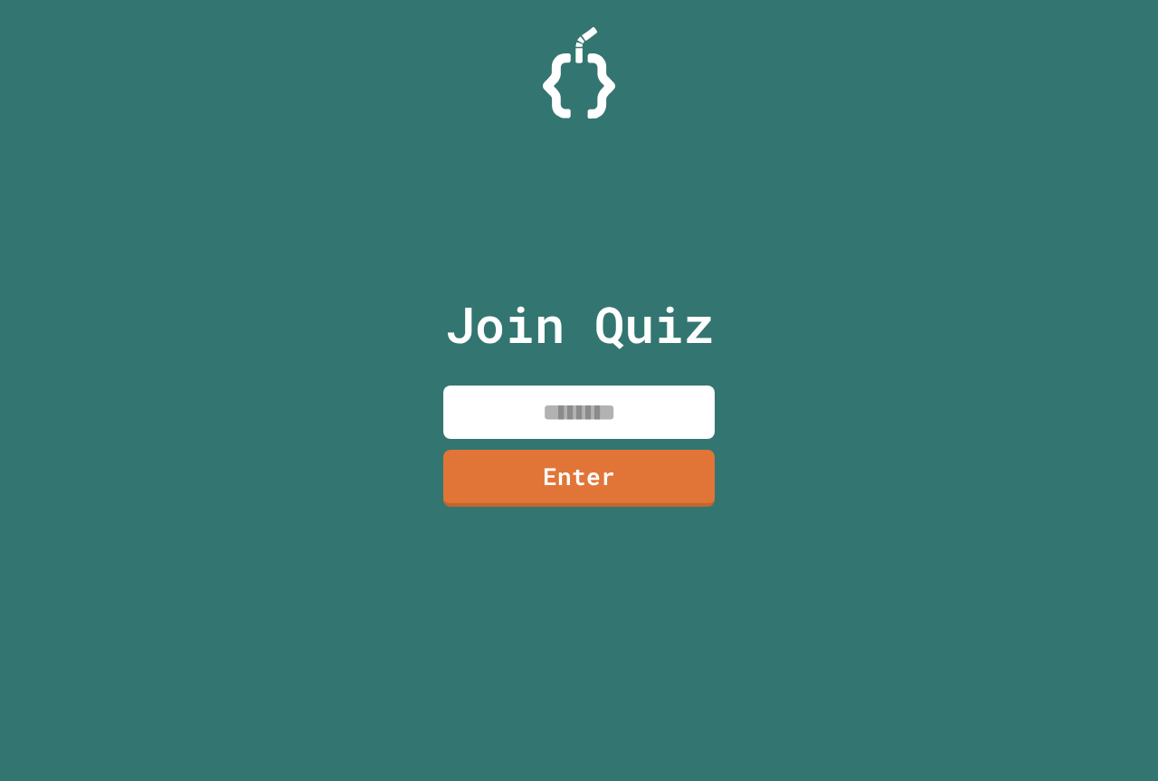
click at [481, 421] on input at bounding box center [579, 412] width 272 height 53
type input "********"
click at [584, 498] on link "Enter" at bounding box center [578, 476] width 265 height 60
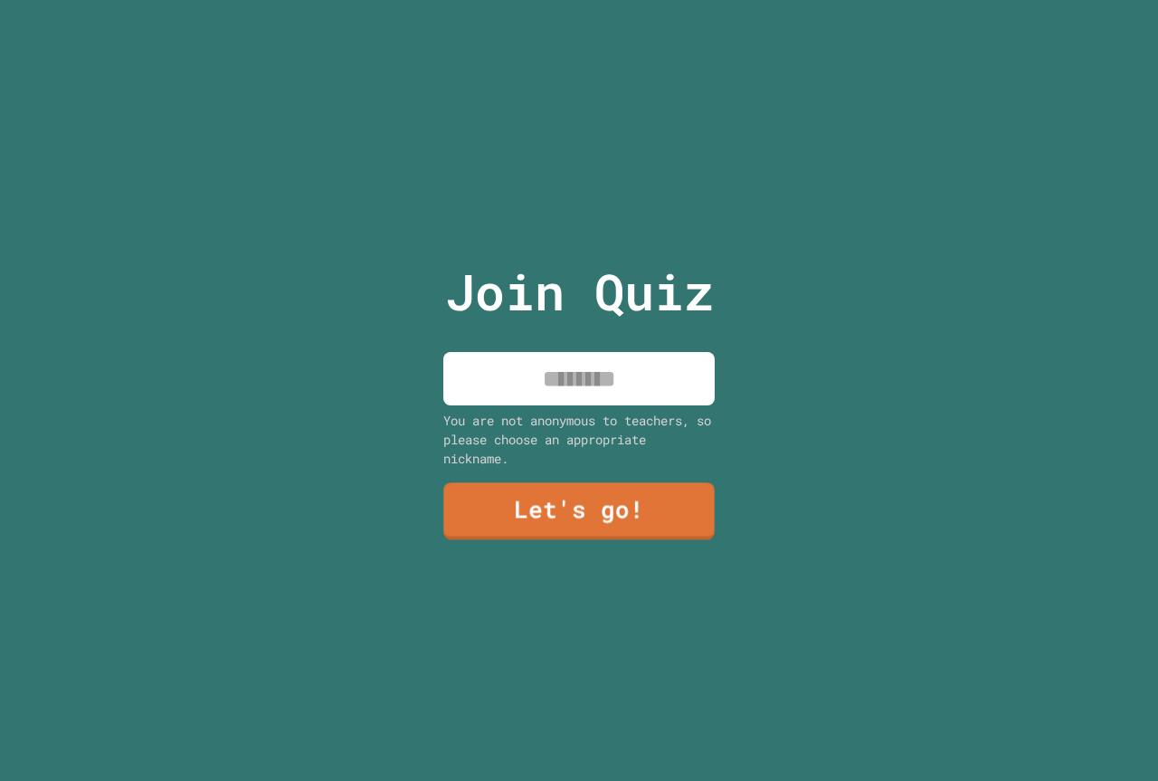
click at [570, 411] on div "You are not anonymous to teachers, so please choose an appropriate nickname." at bounding box center [579, 439] width 272 height 57
click at [577, 405] on div "Join Quiz You are not anonymous to teachers, so please choose an appropriate ni…" at bounding box center [579, 390] width 305 height 781
click at [604, 390] on input at bounding box center [579, 378] width 272 height 53
type input "******"
click at [597, 482] on link "Let's go!" at bounding box center [579, 510] width 272 height 57
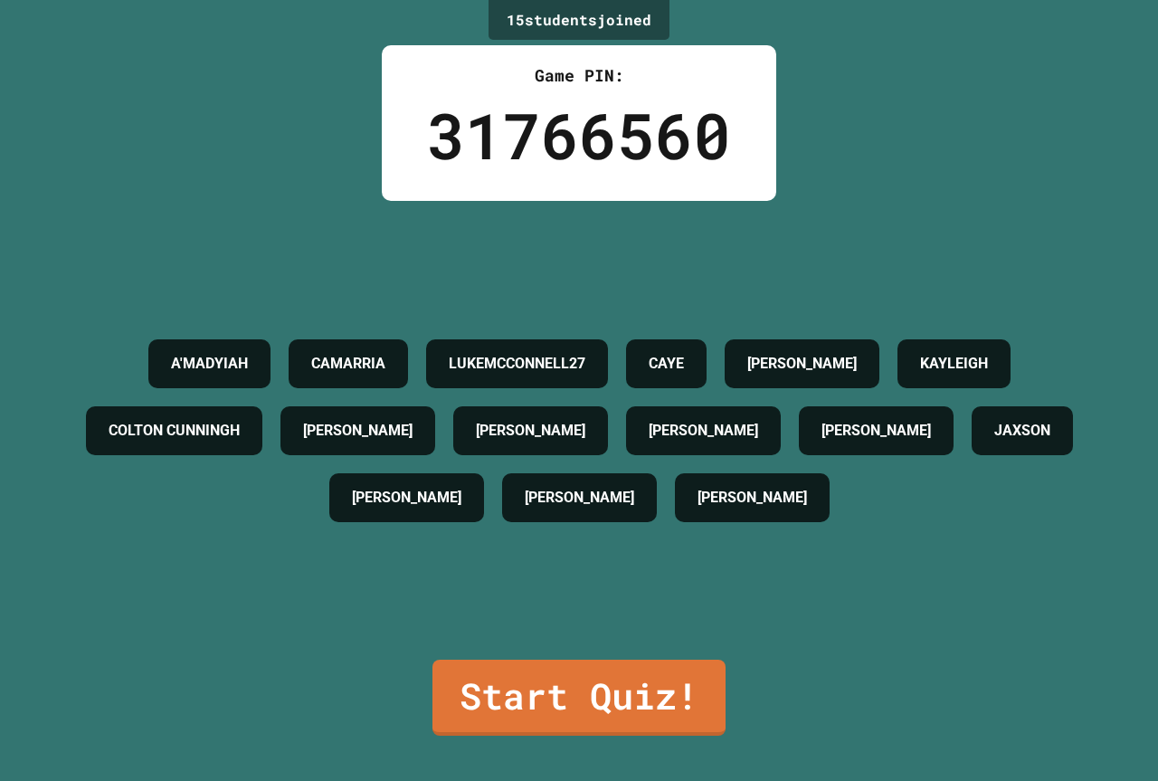
click at [727, 509] on h4 "[PERSON_NAME]" at bounding box center [753, 498] width 110 height 22
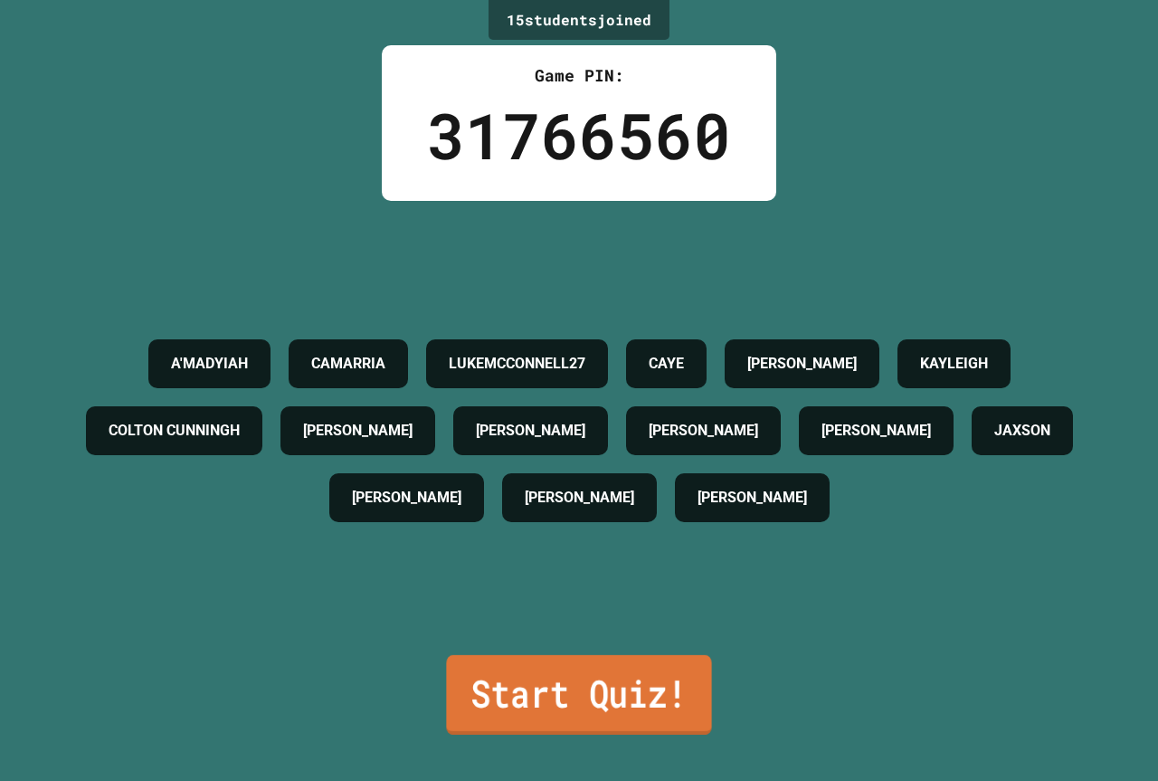
click at [544, 697] on link "Start Quiz!" at bounding box center [578, 695] width 265 height 80
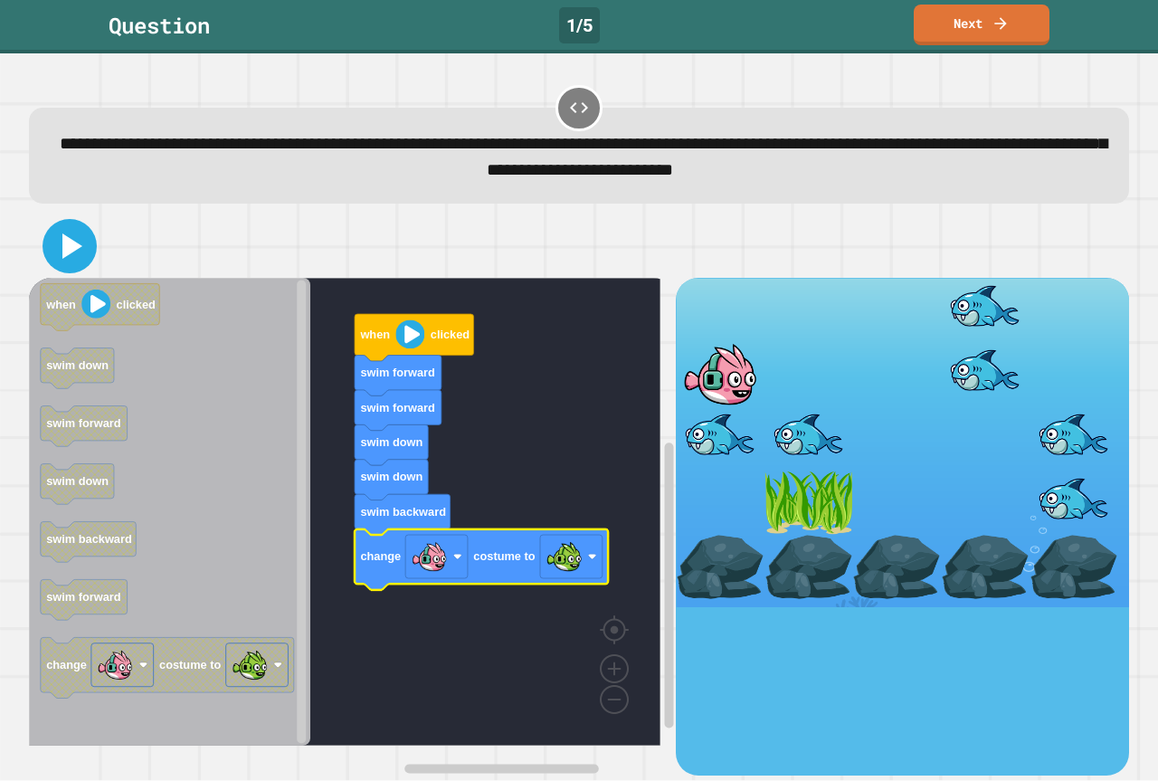
click at [80, 258] on icon at bounding box center [69, 245] width 43 height 43
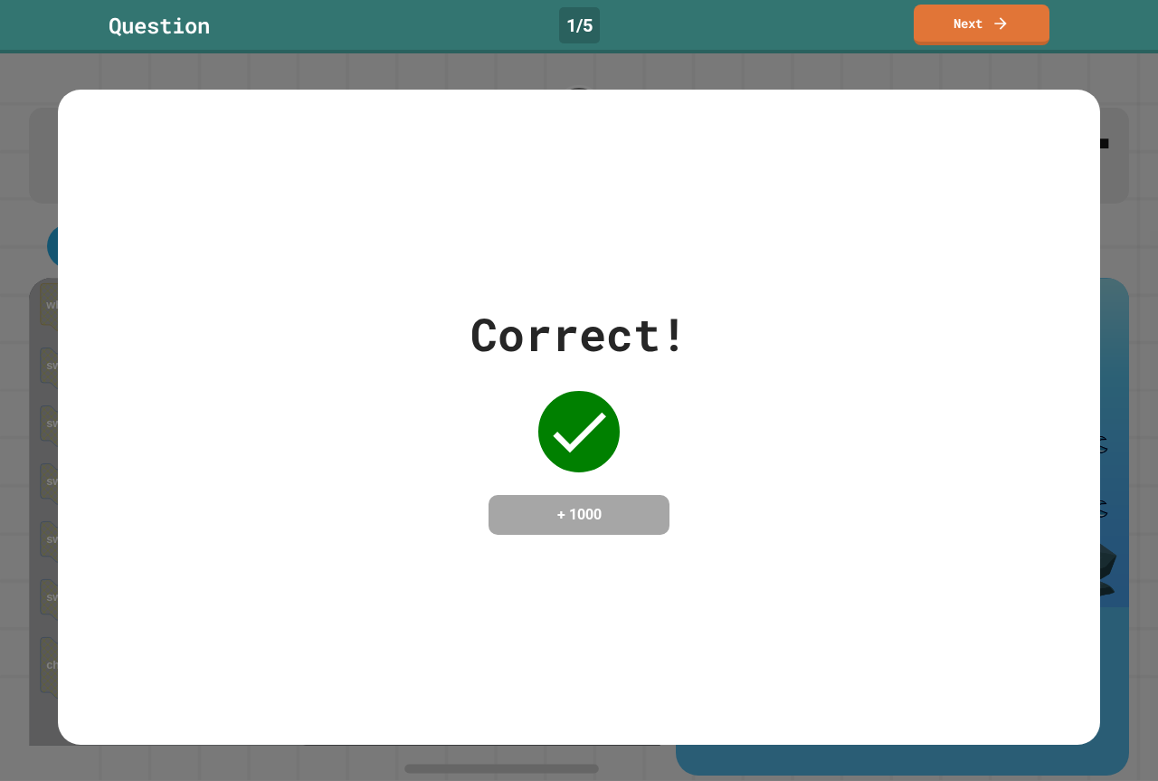
drag, startPoint x: 667, startPoint y: 449, endPoint x: 655, endPoint y: 497, distance: 49.4
click at [659, 489] on div "Correct! + 1000" at bounding box center [579, 417] width 217 height 234
click at [655, 497] on div "+ 1000" at bounding box center [579, 515] width 181 height 40
drag, startPoint x: 655, startPoint y: 497, endPoint x: 578, endPoint y: 751, distance: 265.7
click at [578, 751] on div "Correct! + 1000" at bounding box center [579, 417] width 1158 height 728
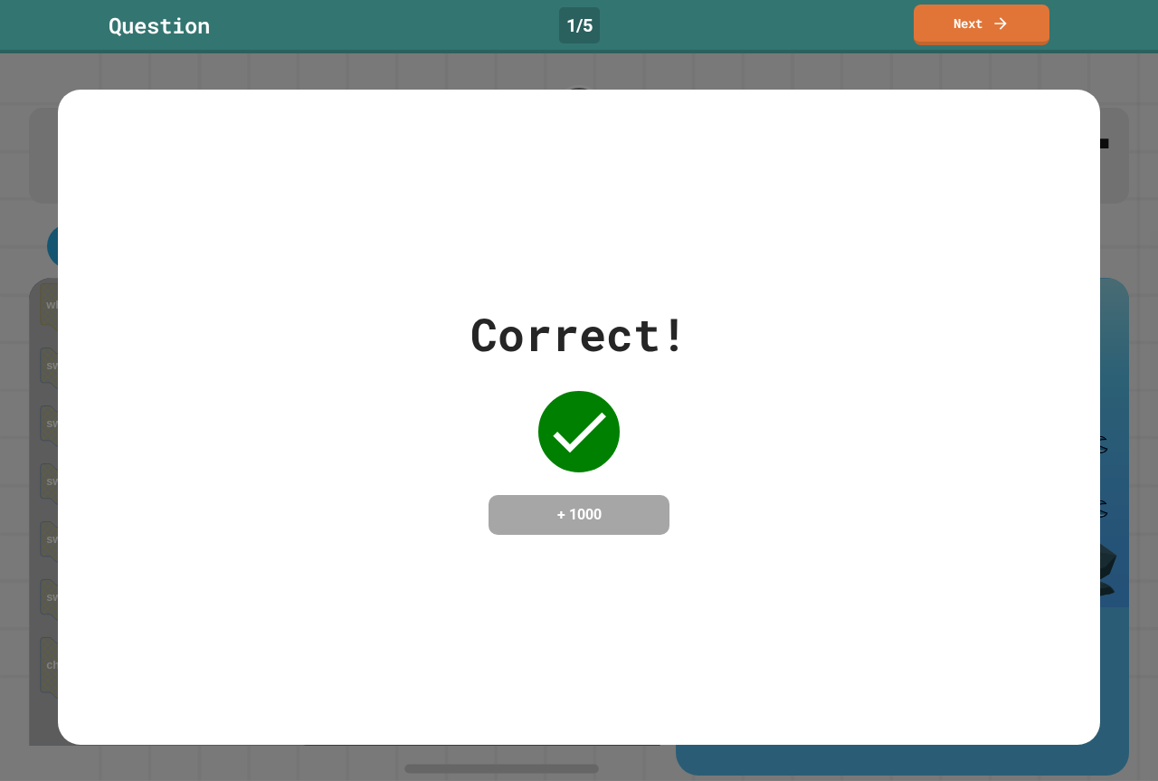
click at [424, 545] on div "Correct! + 1000" at bounding box center [579, 417] width 1043 height 655
click at [429, 540] on div "Correct! + 1000" at bounding box center [579, 417] width 1043 height 655
click at [429, 539] on div "Correct! + 1000" at bounding box center [579, 417] width 1043 height 655
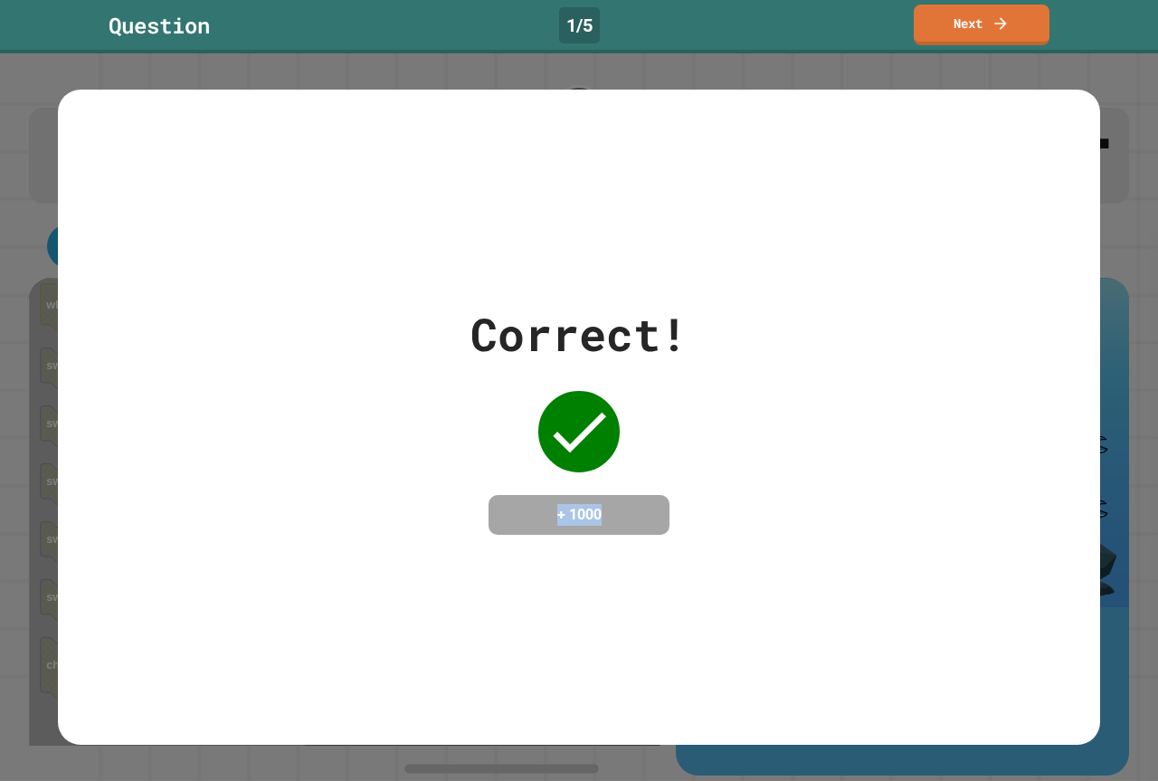
drag, startPoint x: 429, startPoint y: 539, endPoint x: 421, endPoint y: 557, distance: 19.8
click at [422, 556] on div "Correct! + 1000" at bounding box center [579, 417] width 1043 height 655
click at [421, 557] on div "Correct! + 1000" at bounding box center [579, 417] width 1043 height 655
click at [421, 556] on div "Correct! + 1000" at bounding box center [579, 417] width 1043 height 655
click at [424, 547] on div "Correct! + 1000" at bounding box center [579, 417] width 1043 height 655
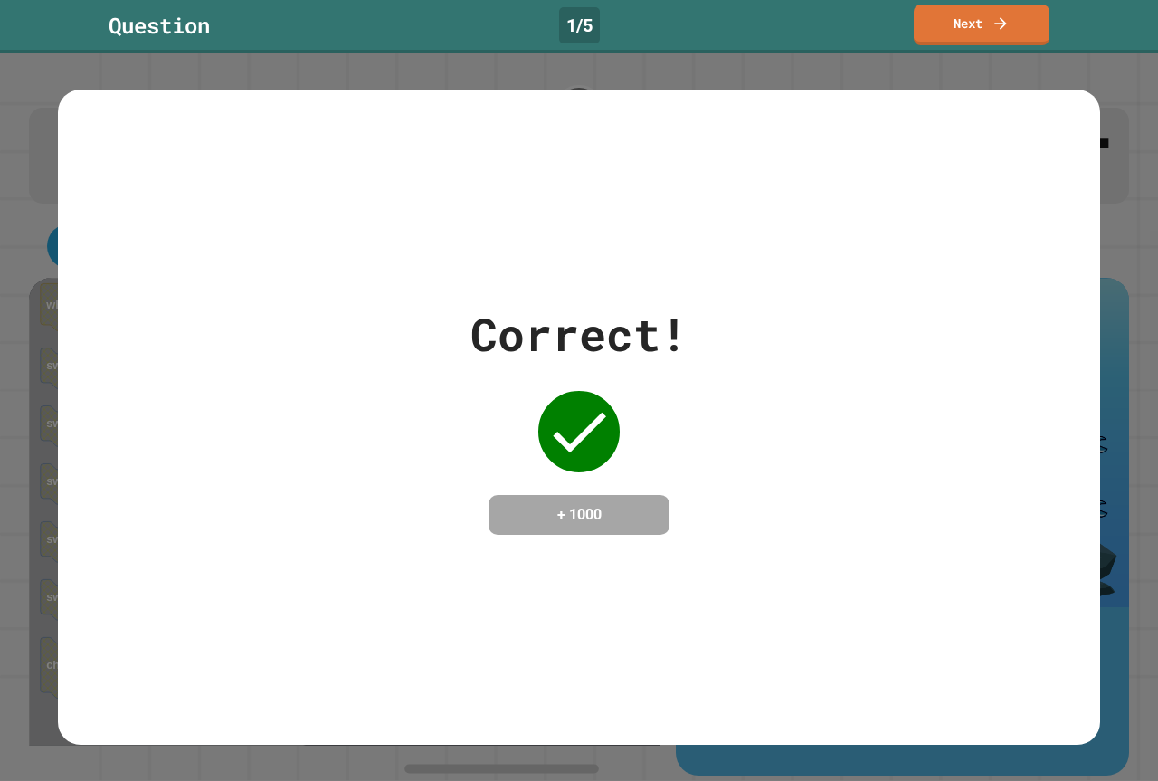
click at [764, 746] on div "Correct! + 1000" at bounding box center [579, 417] width 1158 height 728
click at [536, 312] on div "Correct!" at bounding box center [579, 334] width 217 height 68
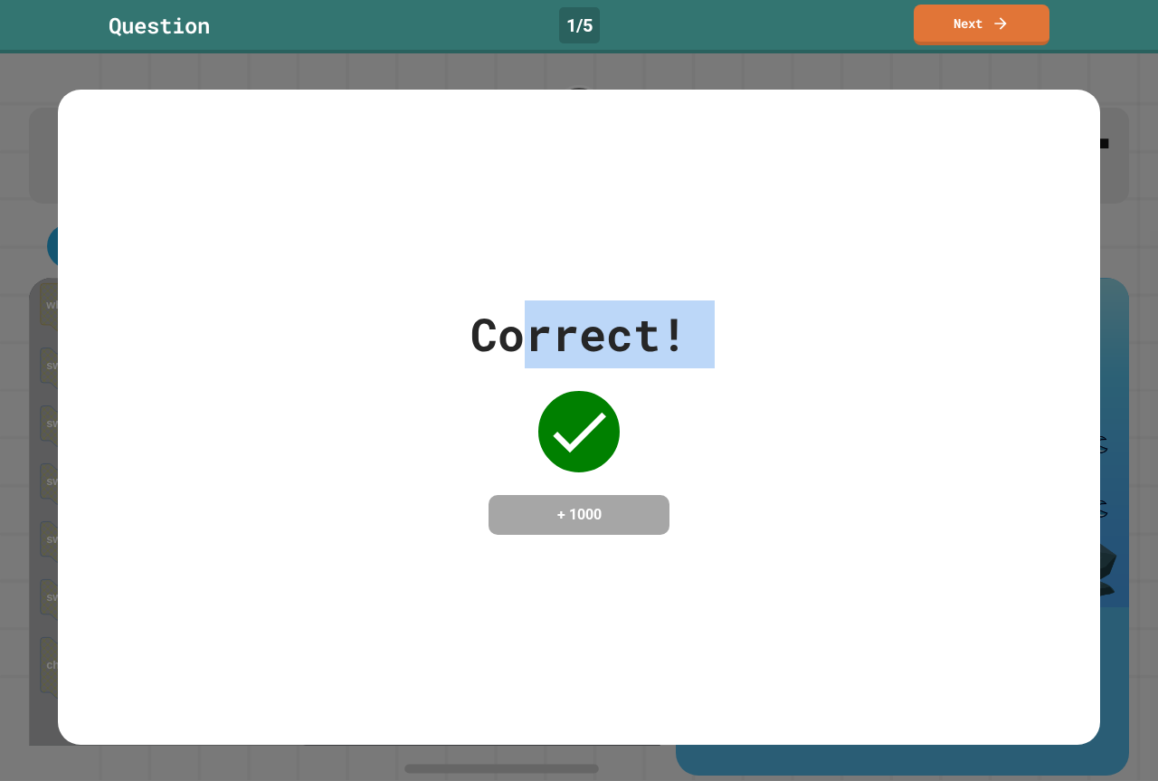
drag, startPoint x: 520, startPoint y: 408, endPoint x: 685, endPoint y: 422, distance: 165.3
click at [539, 416] on div "Correct! + 1000" at bounding box center [579, 417] width 217 height 234
click at [745, 369] on div "Correct! + 1000" at bounding box center [579, 417] width 1043 height 234
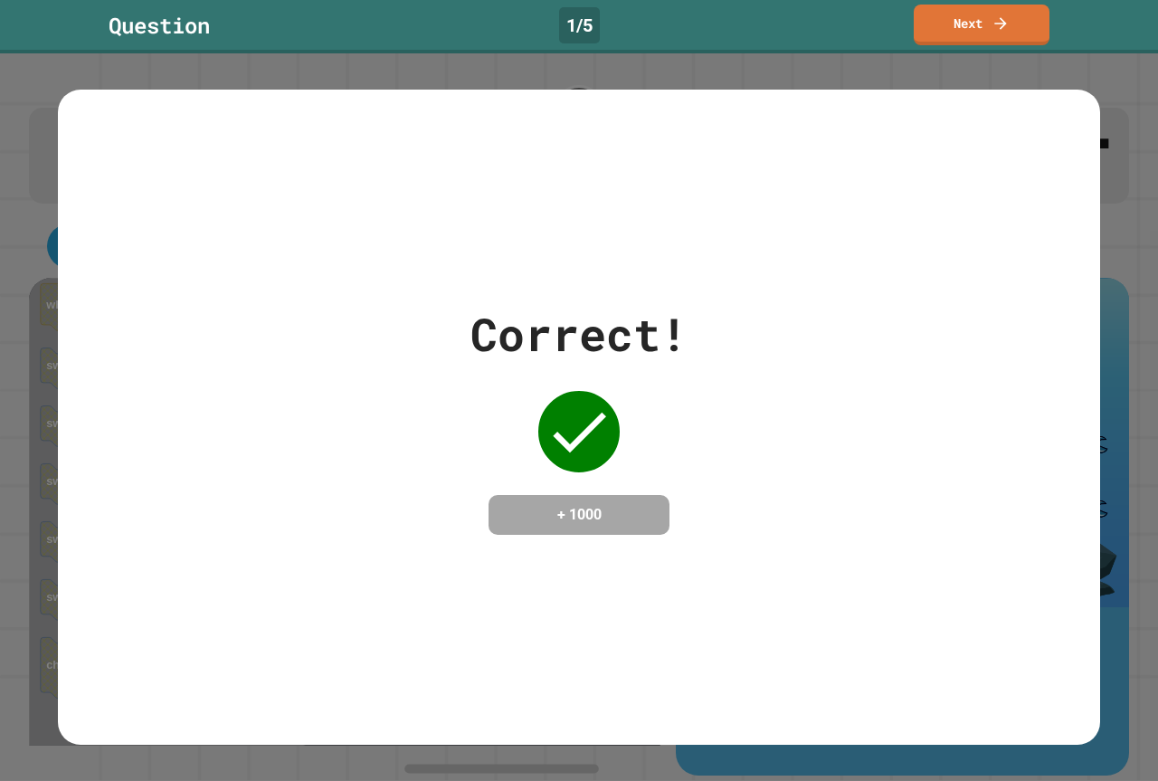
click at [745, 369] on div "Correct! + 1000" at bounding box center [579, 417] width 1043 height 234
click at [996, 27] on icon at bounding box center [1001, 21] width 18 height 19
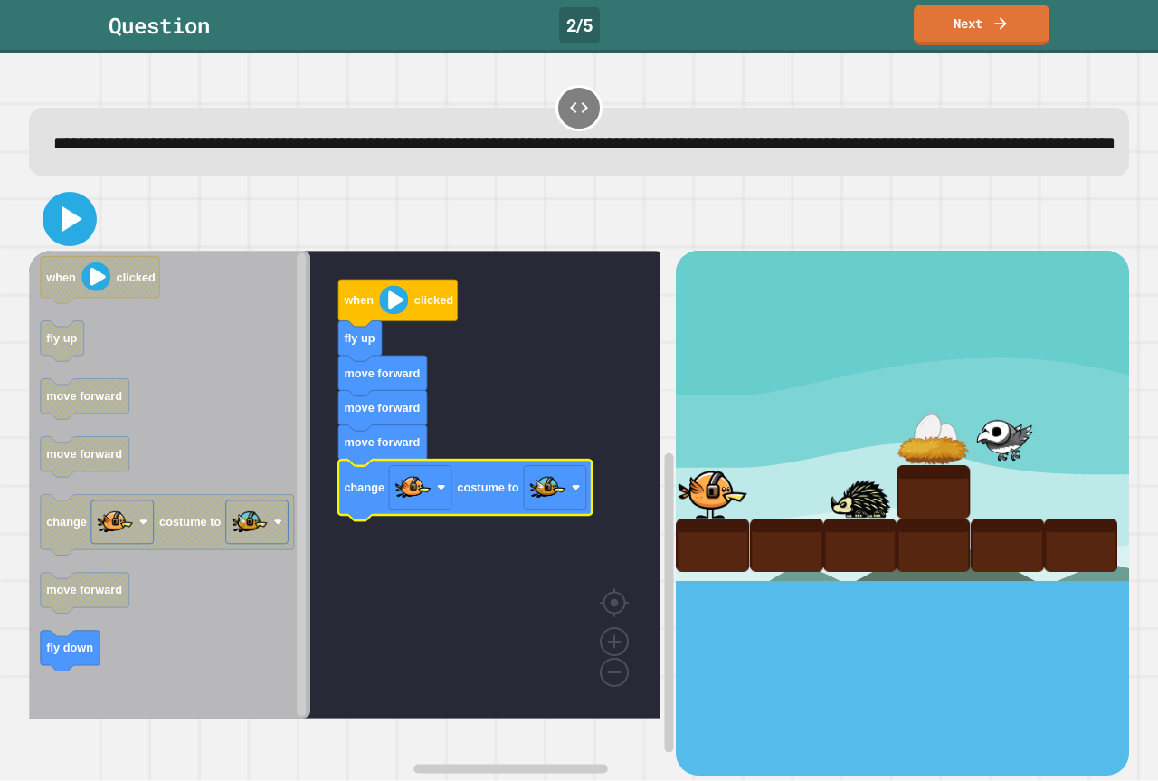
click at [79, 241] on icon at bounding box center [69, 218] width 43 height 43
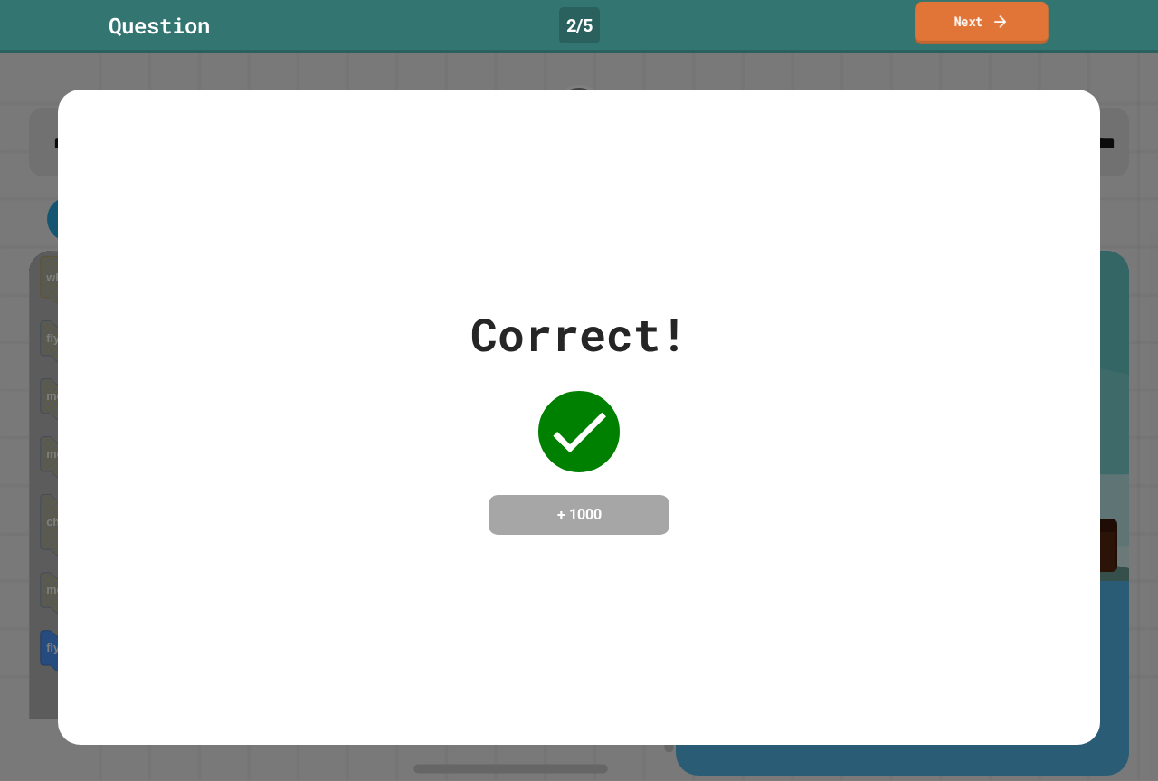
click at [1008, 39] on link "Next" at bounding box center [982, 23] width 134 height 43
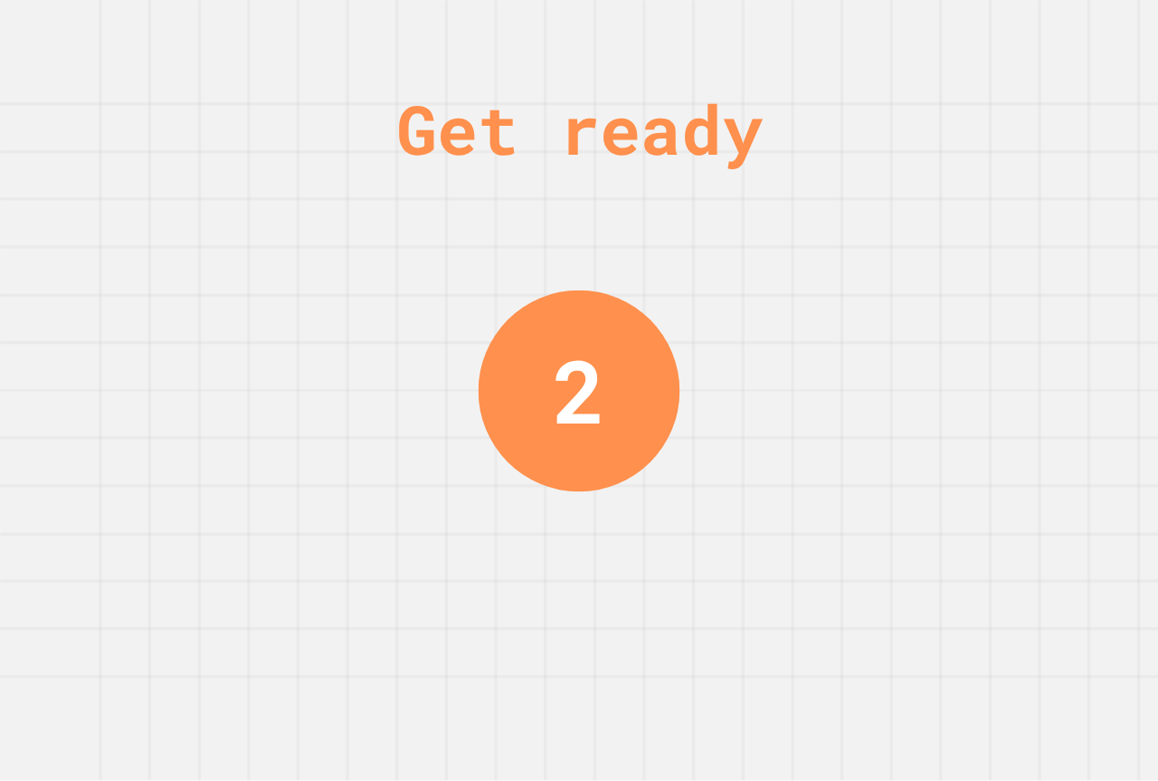
click at [475, 663] on div "Get ready 2" at bounding box center [579, 390] width 1158 height 781
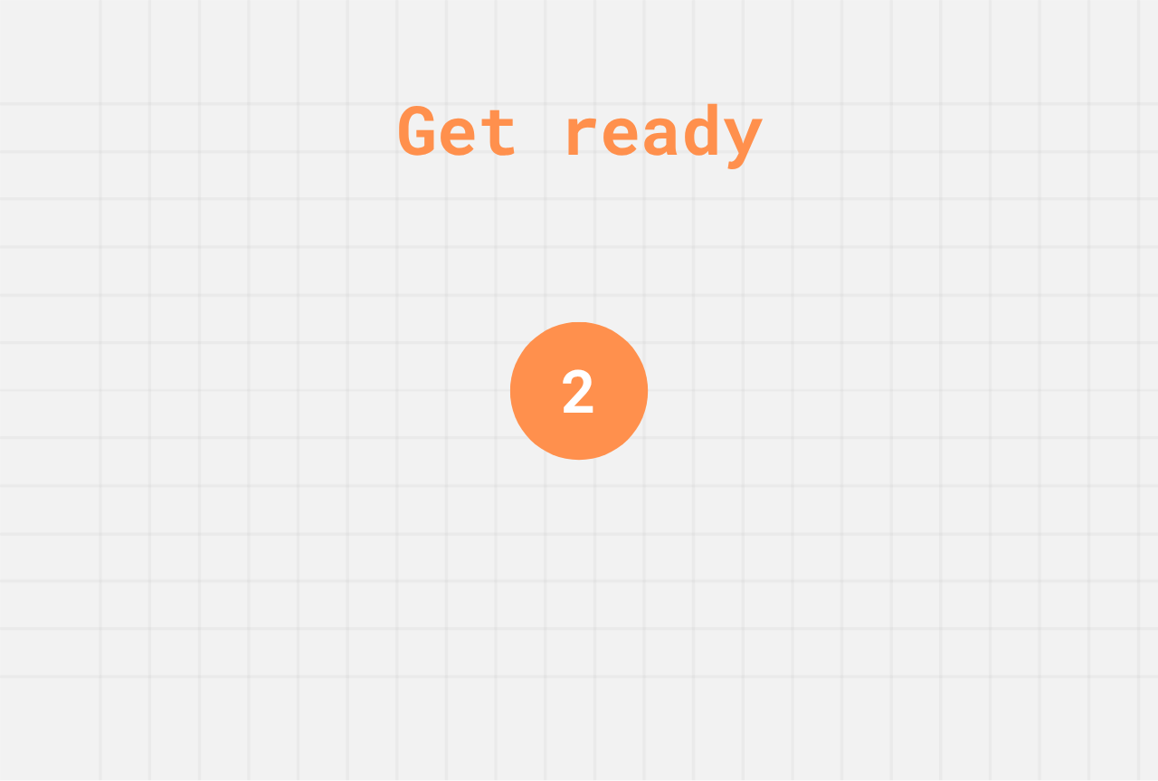
drag, startPoint x: 477, startPoint y: 589, endPoint x: 497, endPoint y: 593, distance: 20.2
click at [497, 593] on div "Get ready 2" at bounding box center [579, 390] width 1158 height 781
drag, startPoint x: 497, startPoint y: 593, endPoint x: 514, endPoint y: 650, distance: 59.6
click at [514, 650] on div "Get ready 1" at bounding box center [579, 390] width 1158 height 781
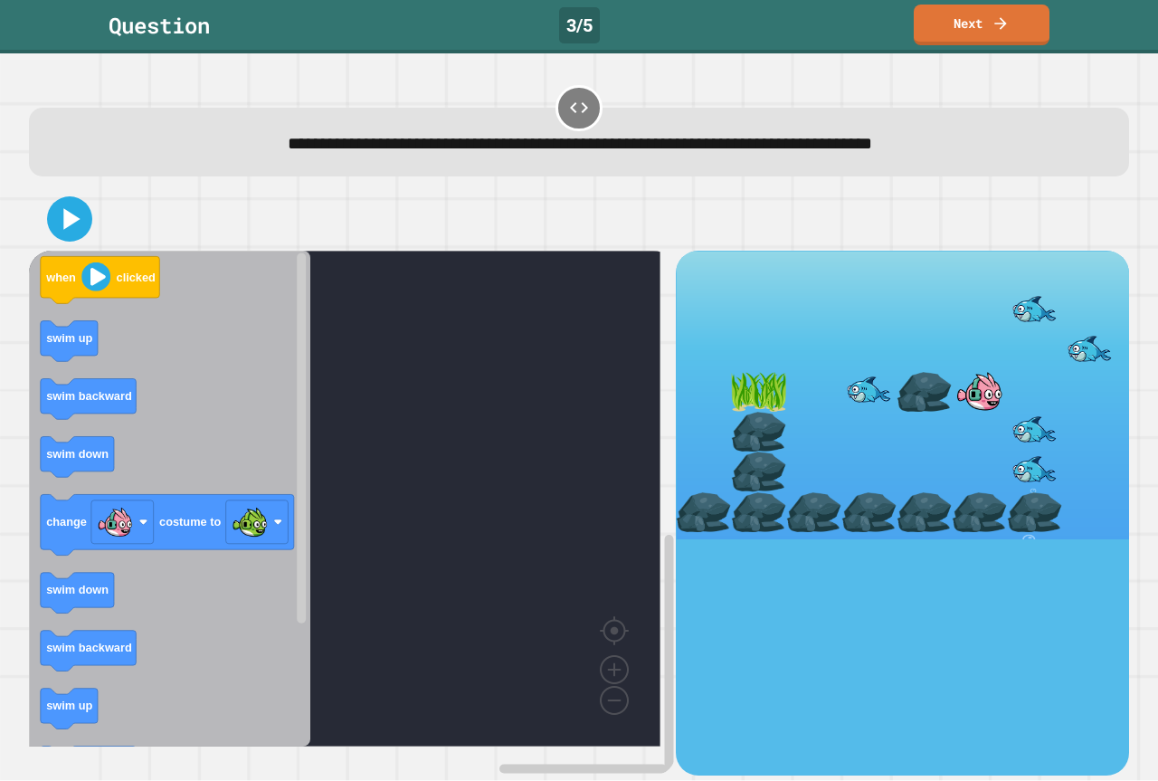
click at [369, 566] on rect "Blockly Workspace" at bounding box center [345, 499] width 632 height 496
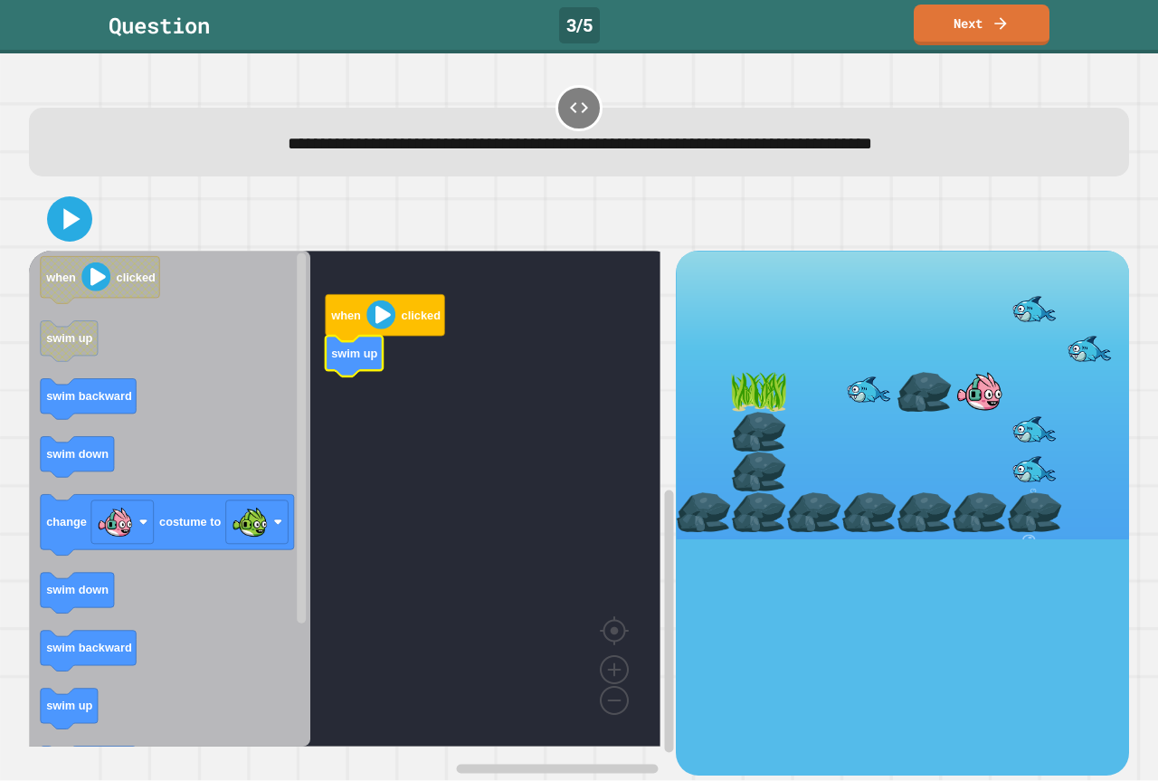
click at [62, 385] on icon "when clicked swim up swim backward swim down change costume to swim down swim b…" at bounding box center [169, 499] width 281 height 496
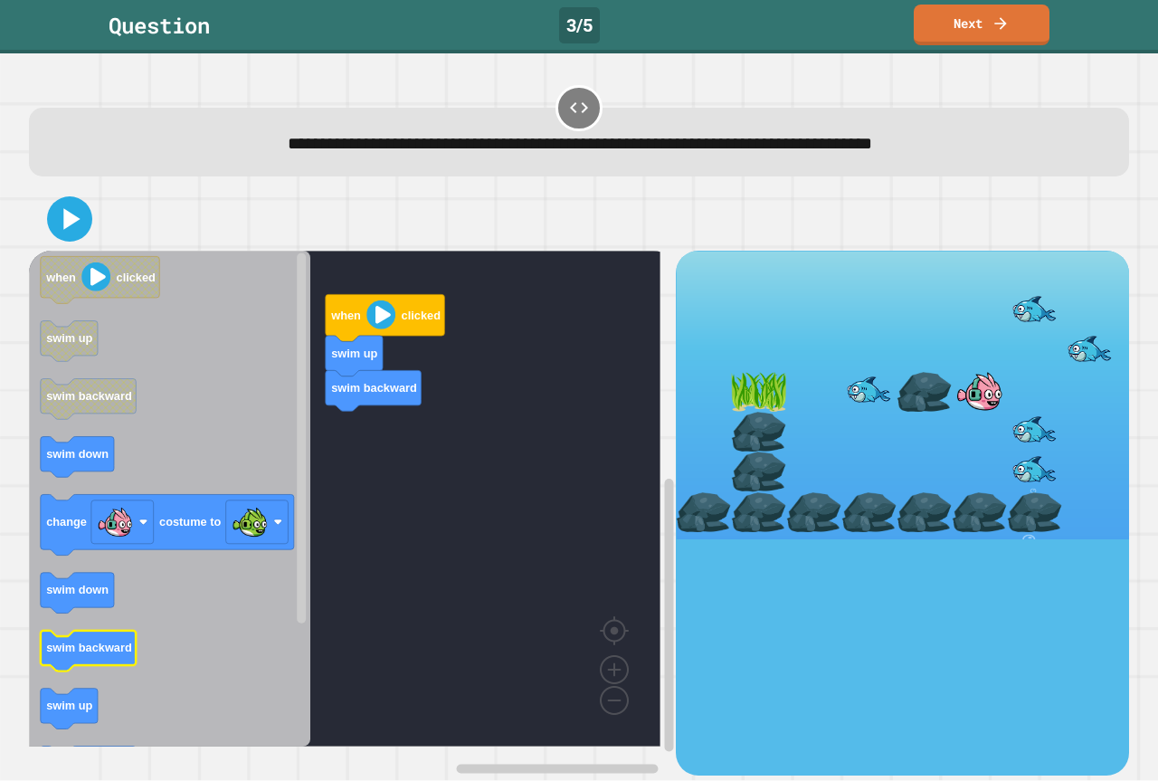
click at [73, 646] on icon "when clicked swim up swim backward swim down change costume to swim down swim b…" at bounding box center [169, 499] width 281 height 496
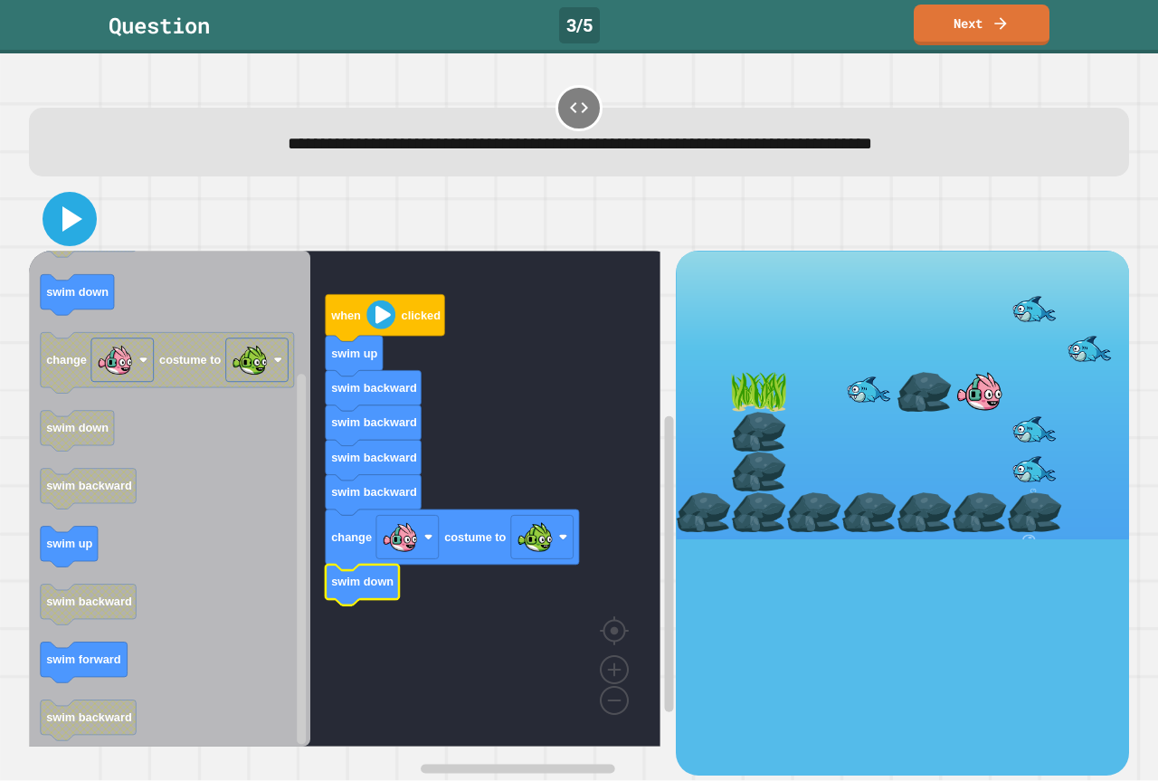
click at [64, 236] on icon at bounding box center [69, 218] width 43 height 43
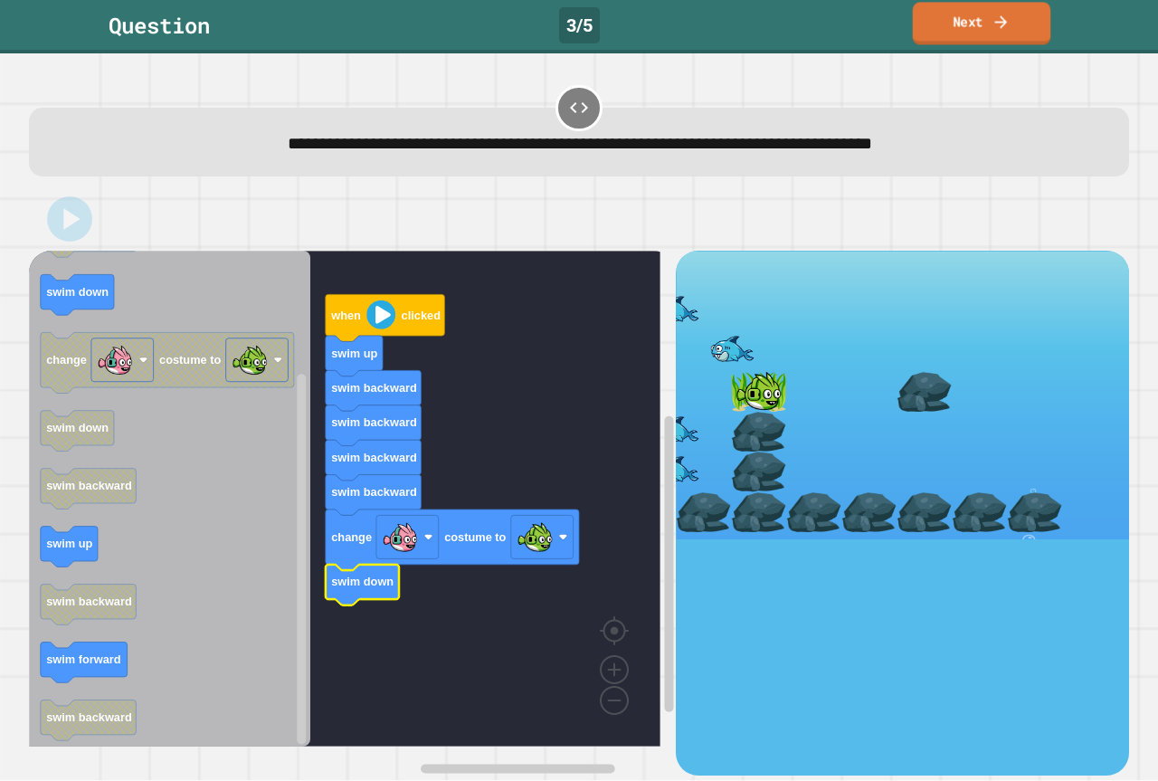
click at [947, 39] on link "Next" at bounding box center [982, 23] width 138 height 43
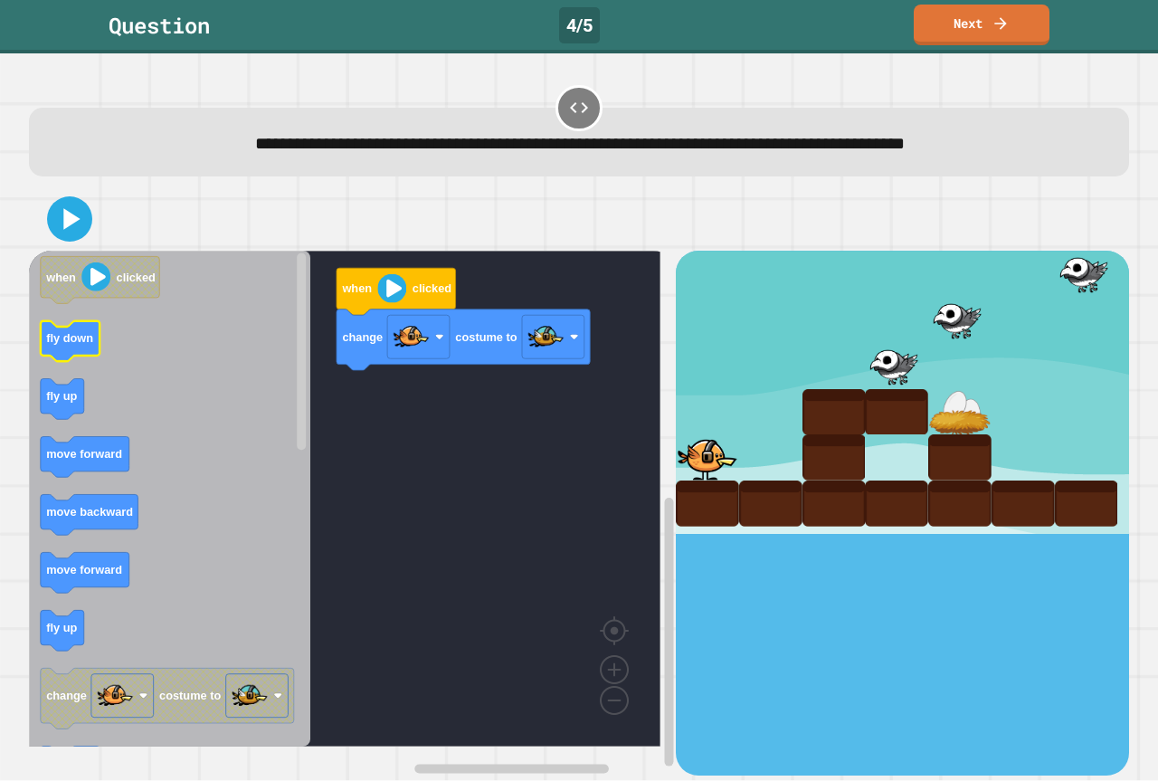
click at [54, 348] on icon "Blockly Workspace" at bounding box center [71, 341] width 60 height 41
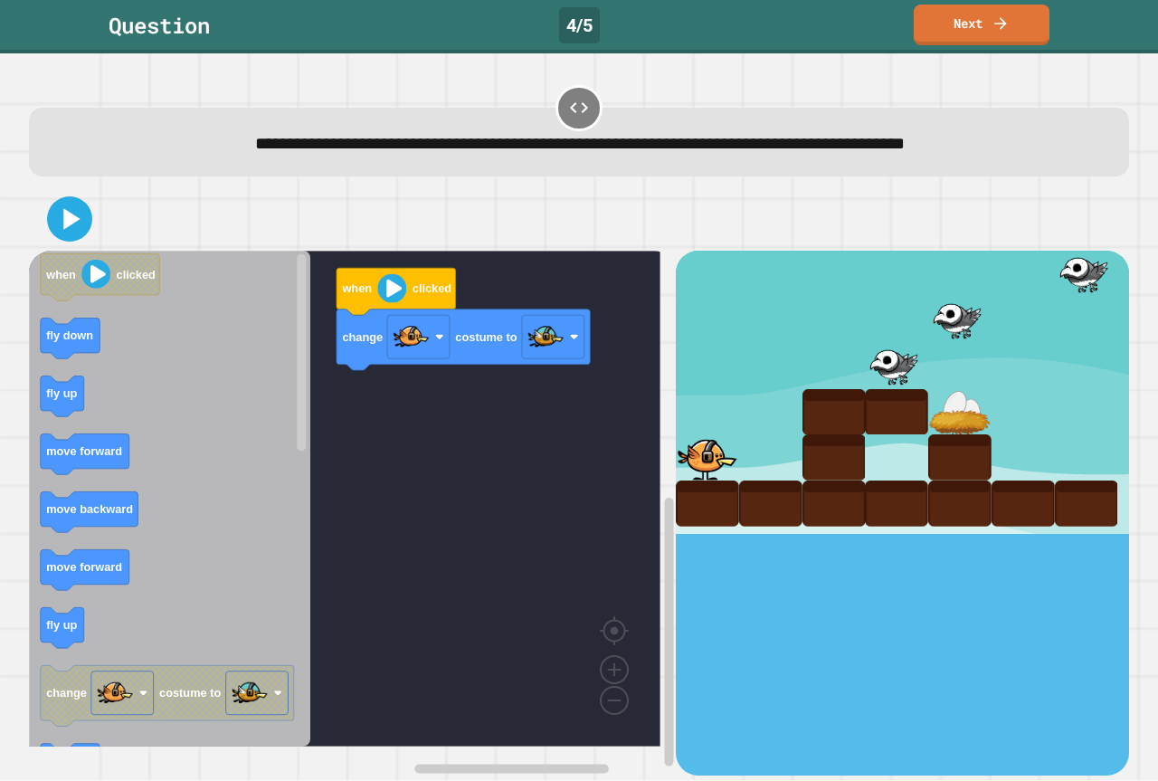
click at [326, 372] on div "when clicked change costume to when clicked fly down fly up move forward move b…" at bounding box center [352, 513] width 647 height 524
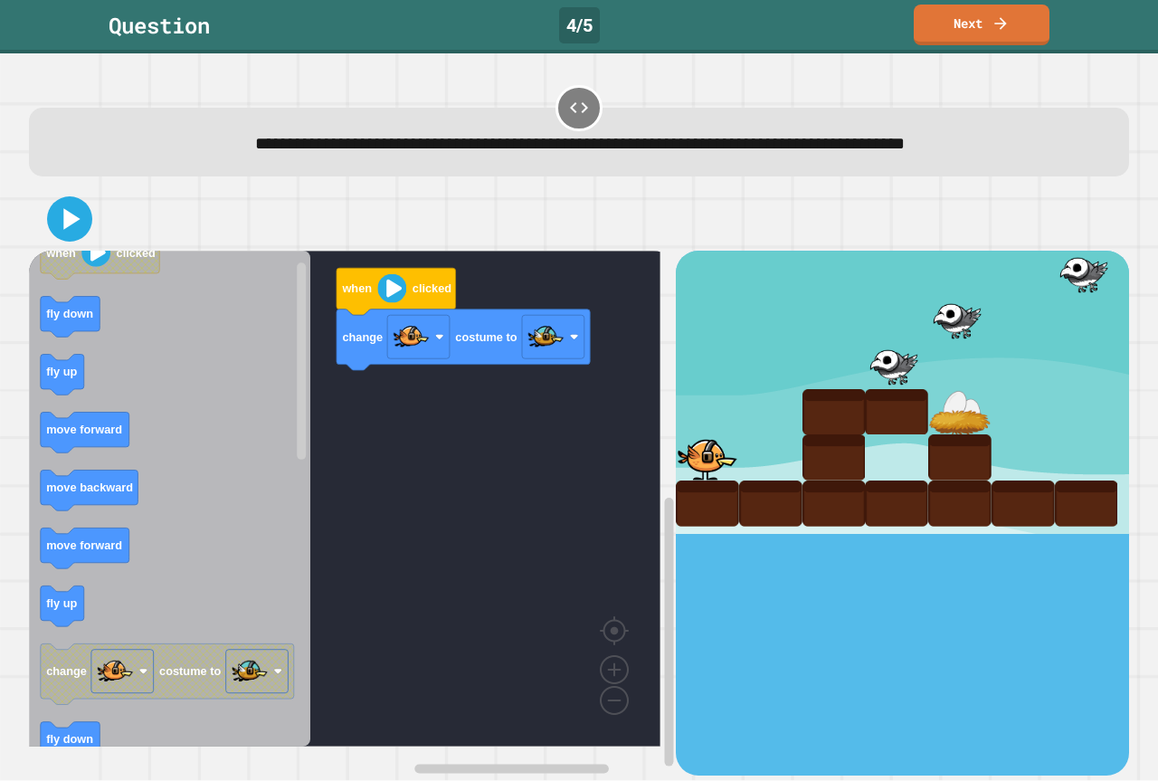
click at [195, 393] on icon "Blockly Workspace" at bounding box center [169, 499] width 281 height 496
click at [61, 367] on g "fly up" at bounding box center [62, 375] width 43 height 41
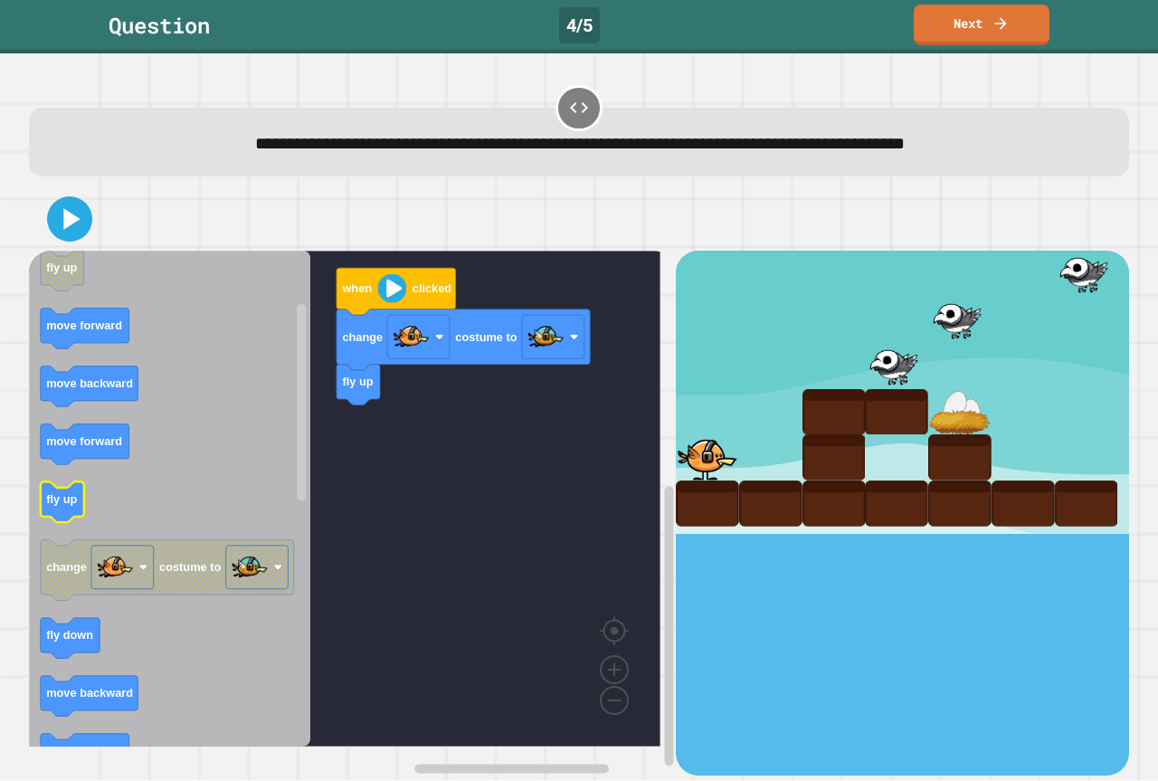
click at [276, 526] on icon "Blockly Workspace" at bounding box center [169, 499] width 281 height 496
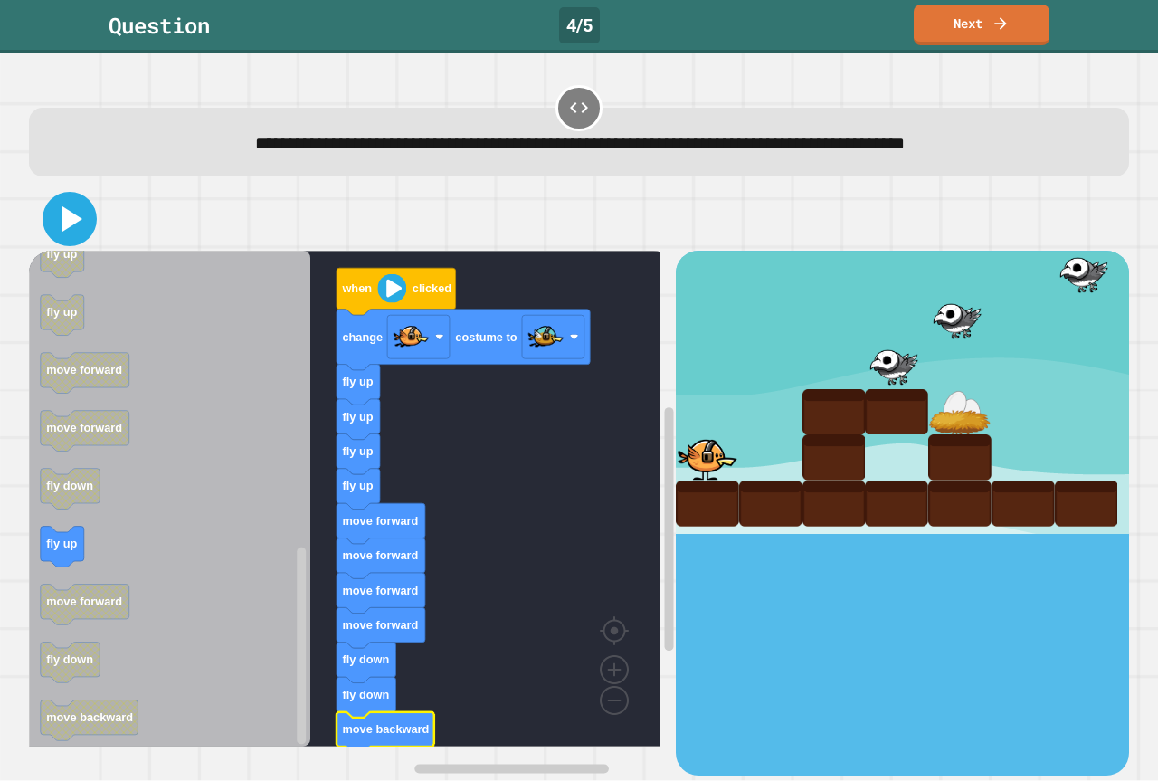
click at [78, 223] on icon at bounding box center [72, 218] width 20 height 25
click at [66, 224] on icon at bounding box center [72, 218] width 20 height 25
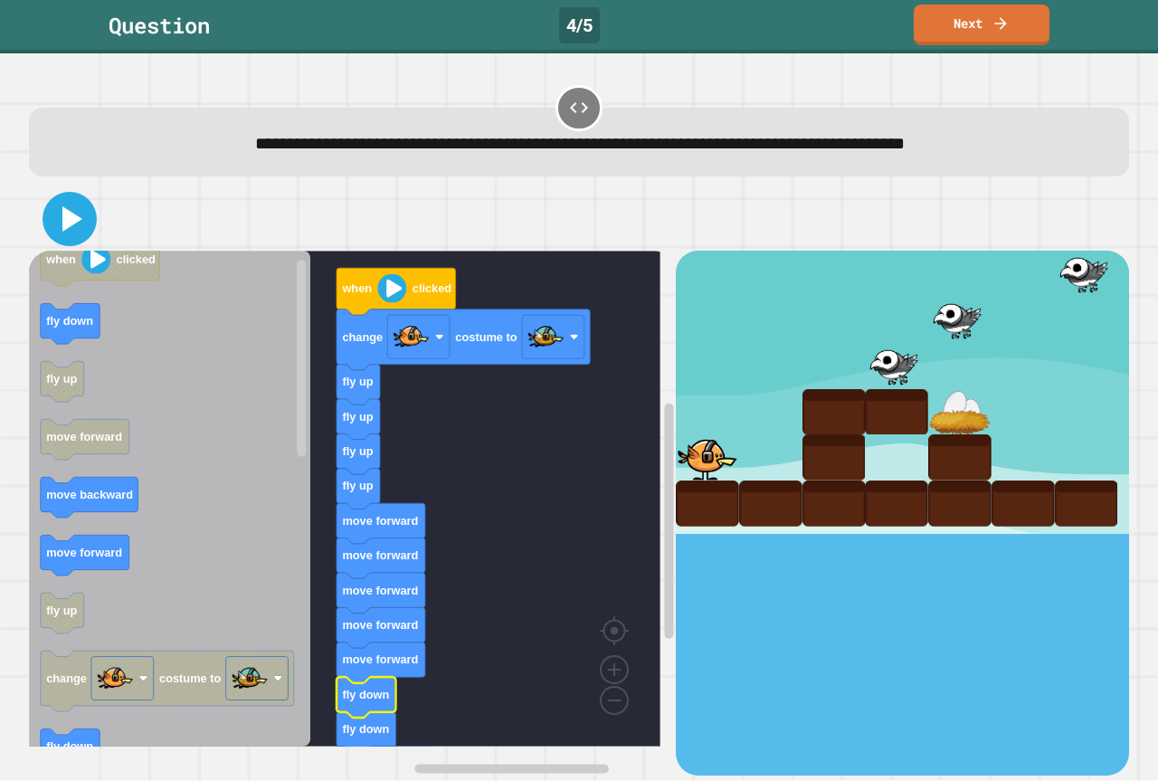
drag, startPoint x: 77, startPoint y: 234, endPoint x: 102, endPoint y: 230, distance: 25.6
click at [82, 231] on icon at bounding box center [69, 218] width 43 height 43
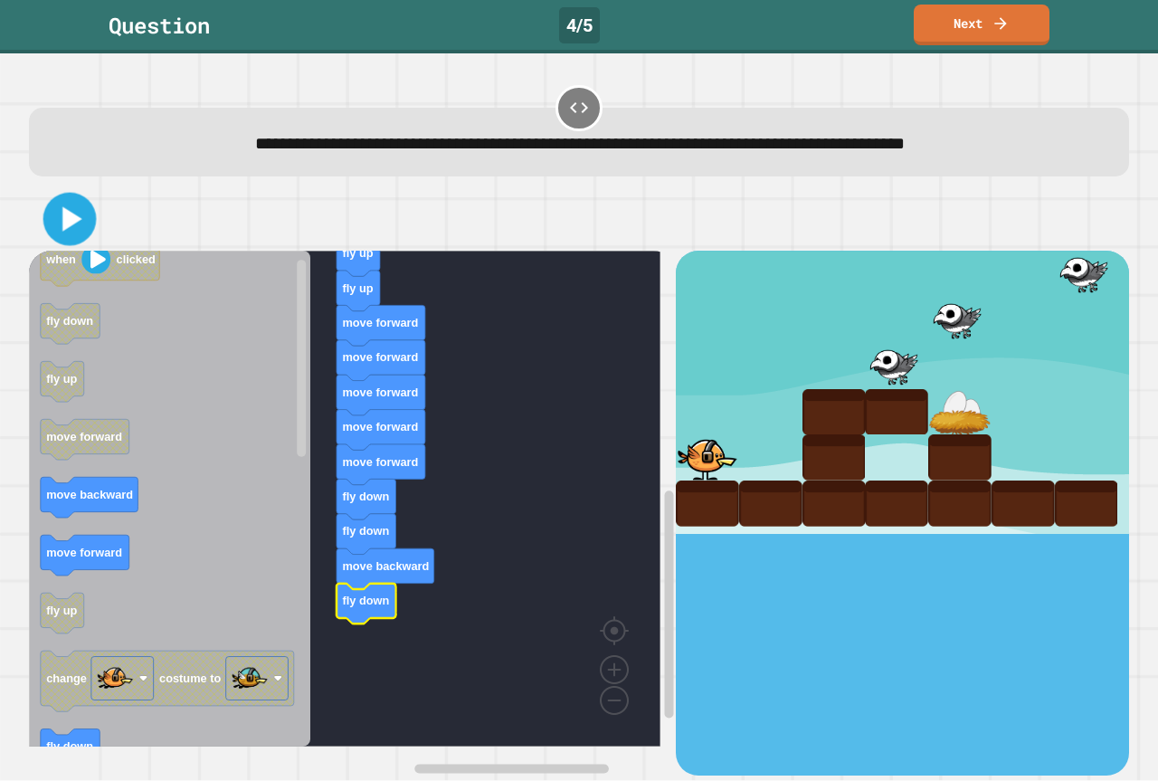
click at [58, 210] on icon at bounding box center [70, 219] width 43 height 43
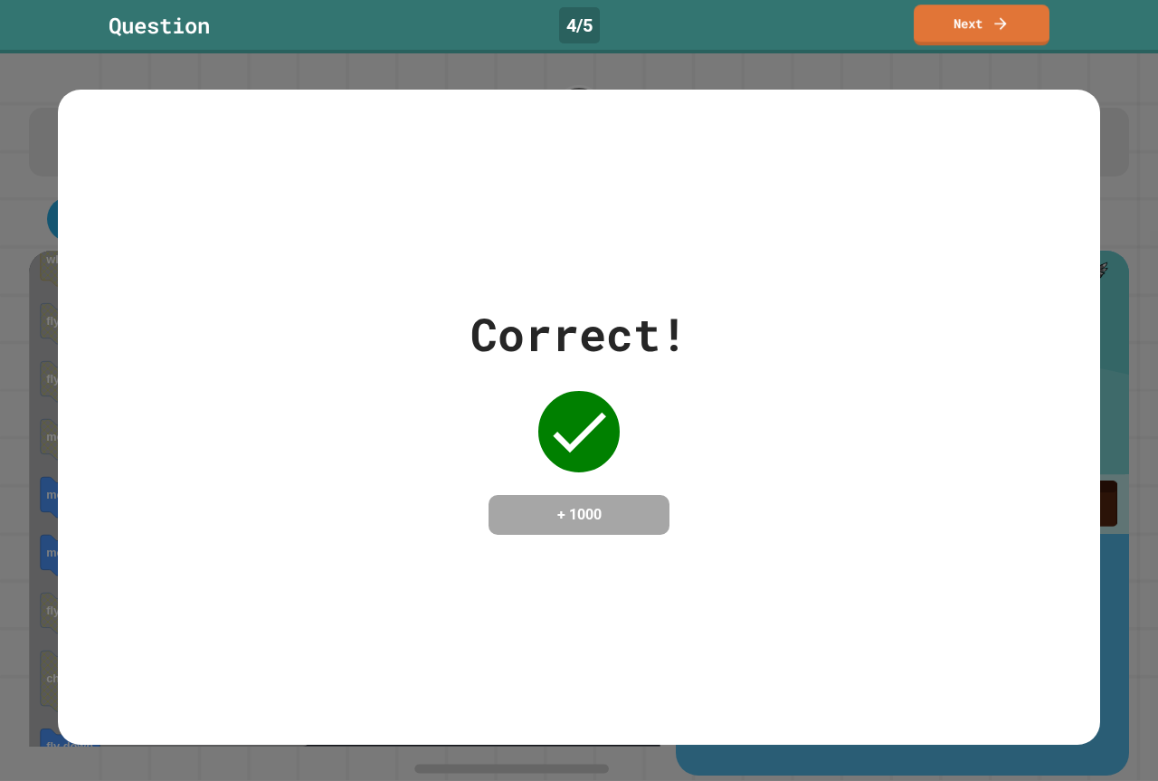
click at [913, 22] on div "Question 4 / 5 Next" at bounding box center [579, 25] width 1158 height 41
click at [926, 26] on link "Next" at bounding box center [982, 23] width 130 height 43
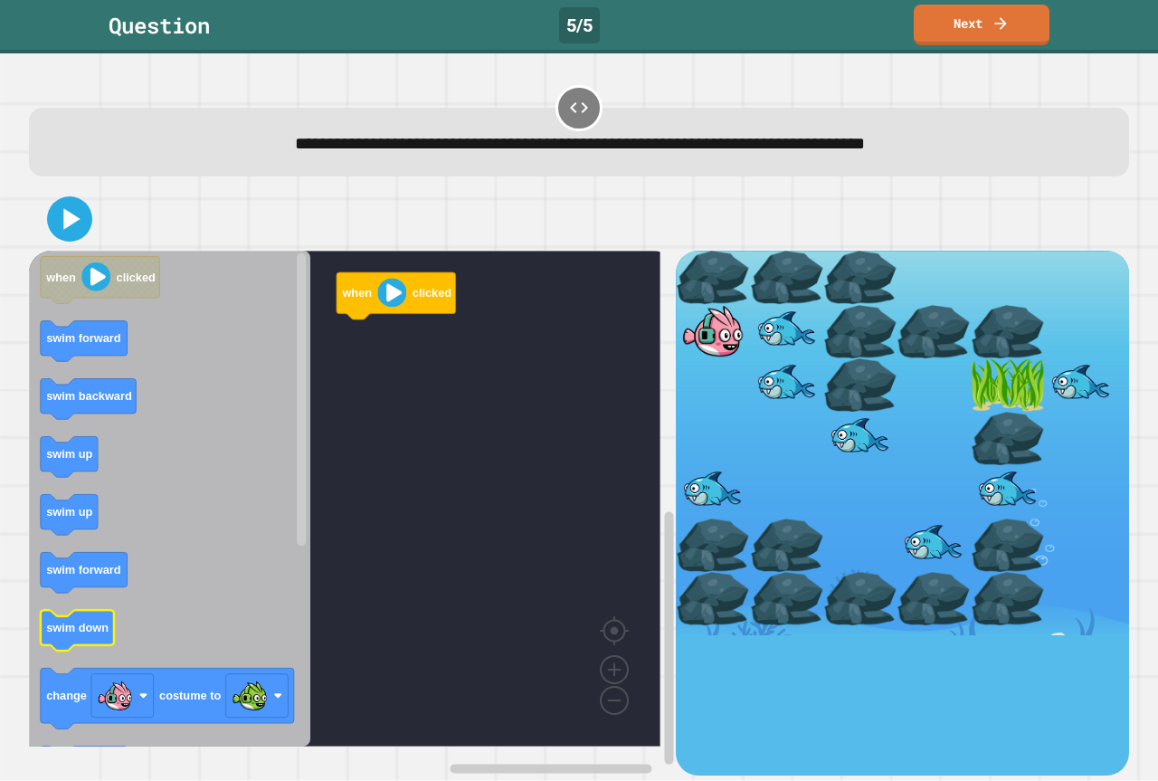
click at [48, 632] on icon "when clicked swim forward swim backward swim up swim up swim forward swim down …" at bounding box center [169, 499] width 281 height 496
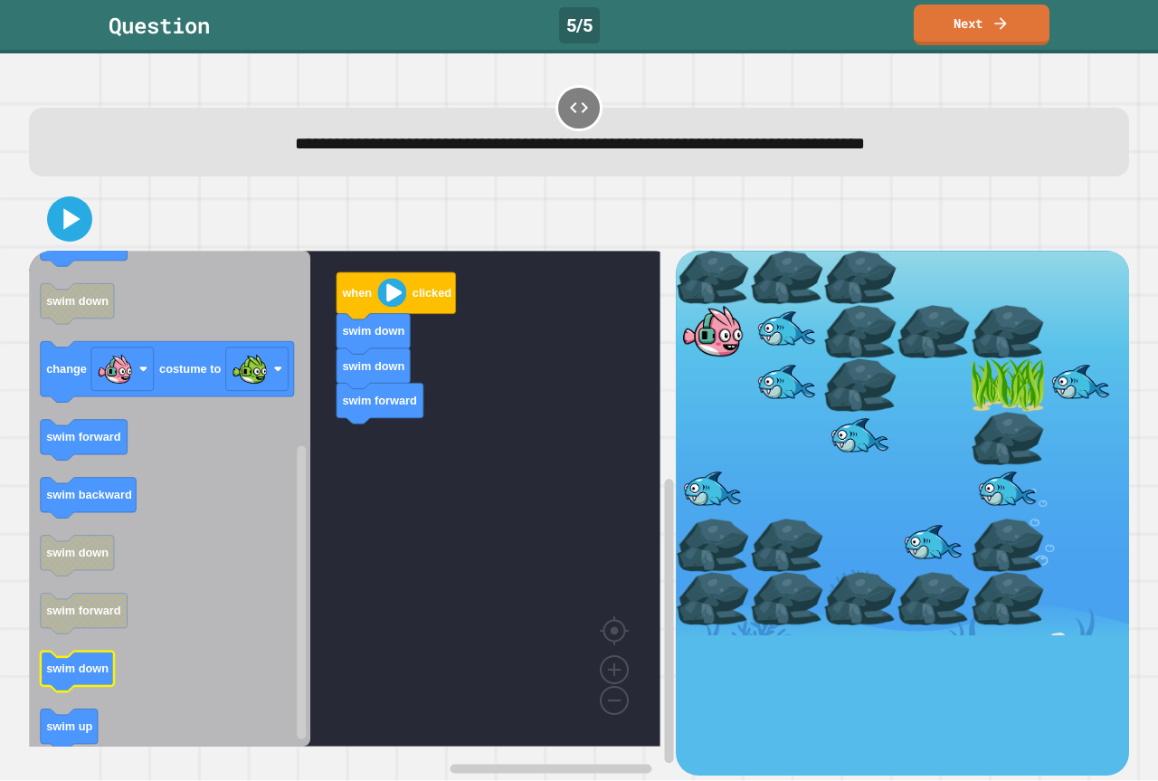
click at [77, 665] on icon "when clicked swim forward swim backward swim up swim up swim forward swim down …" at bounding box center [169, 499] width 281 height 496
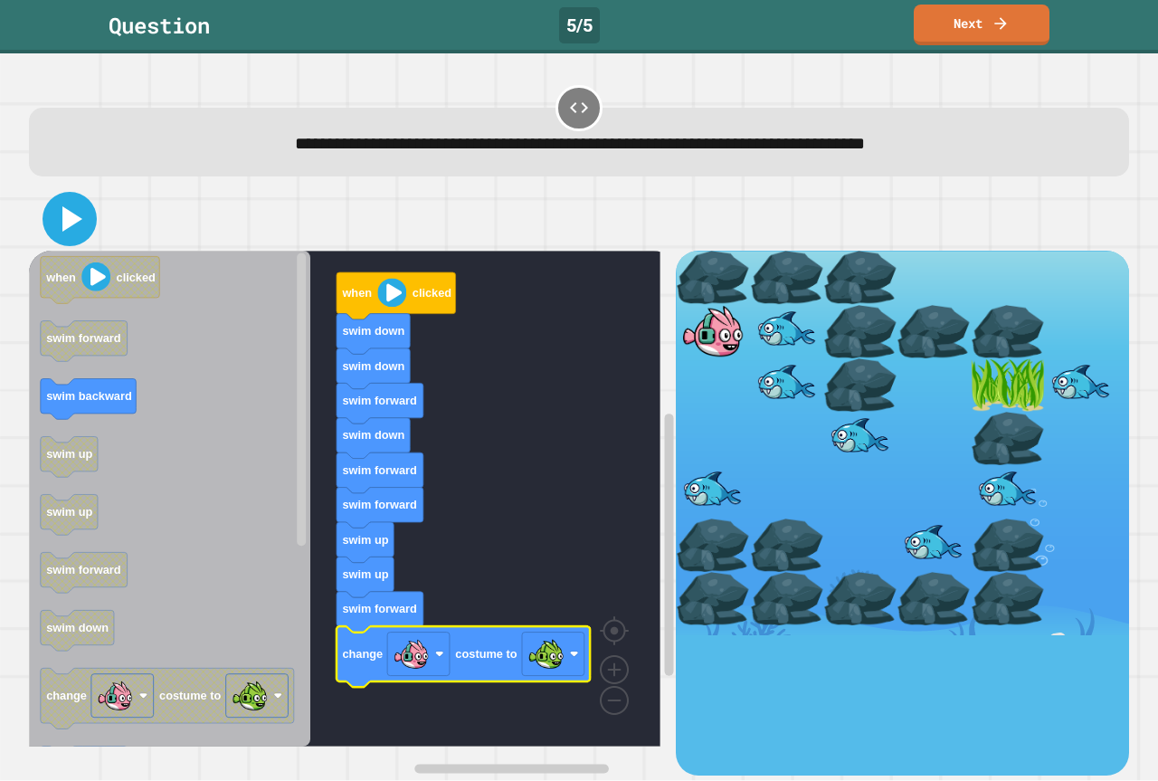
click at [66, 227] on icon at bounding box center [72, 218] width 20 height 25
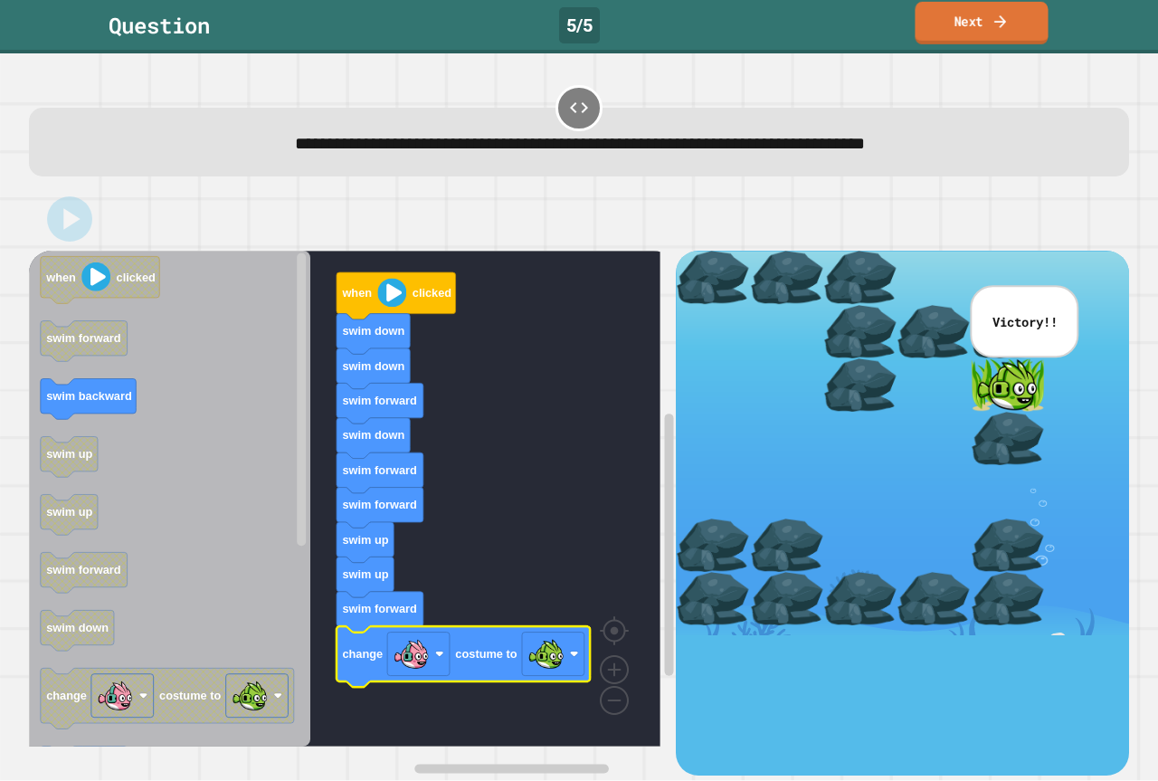
click at [934, 11] on link "Next" at bounding box center [981, 23] width 133 height 43
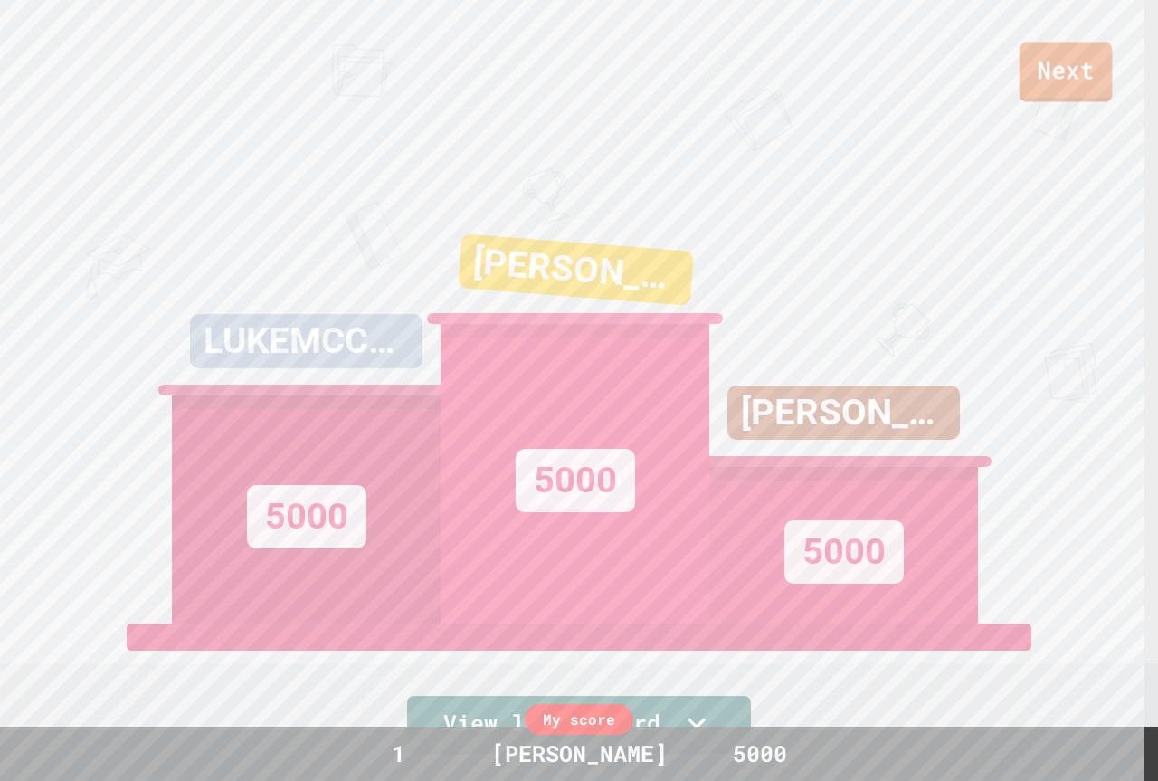
click at [1048, 69] on link "Next" at bounding box center [1066, 72] width 93 height 60
